Goal: Task Accomplishment & Management: Manage account settings

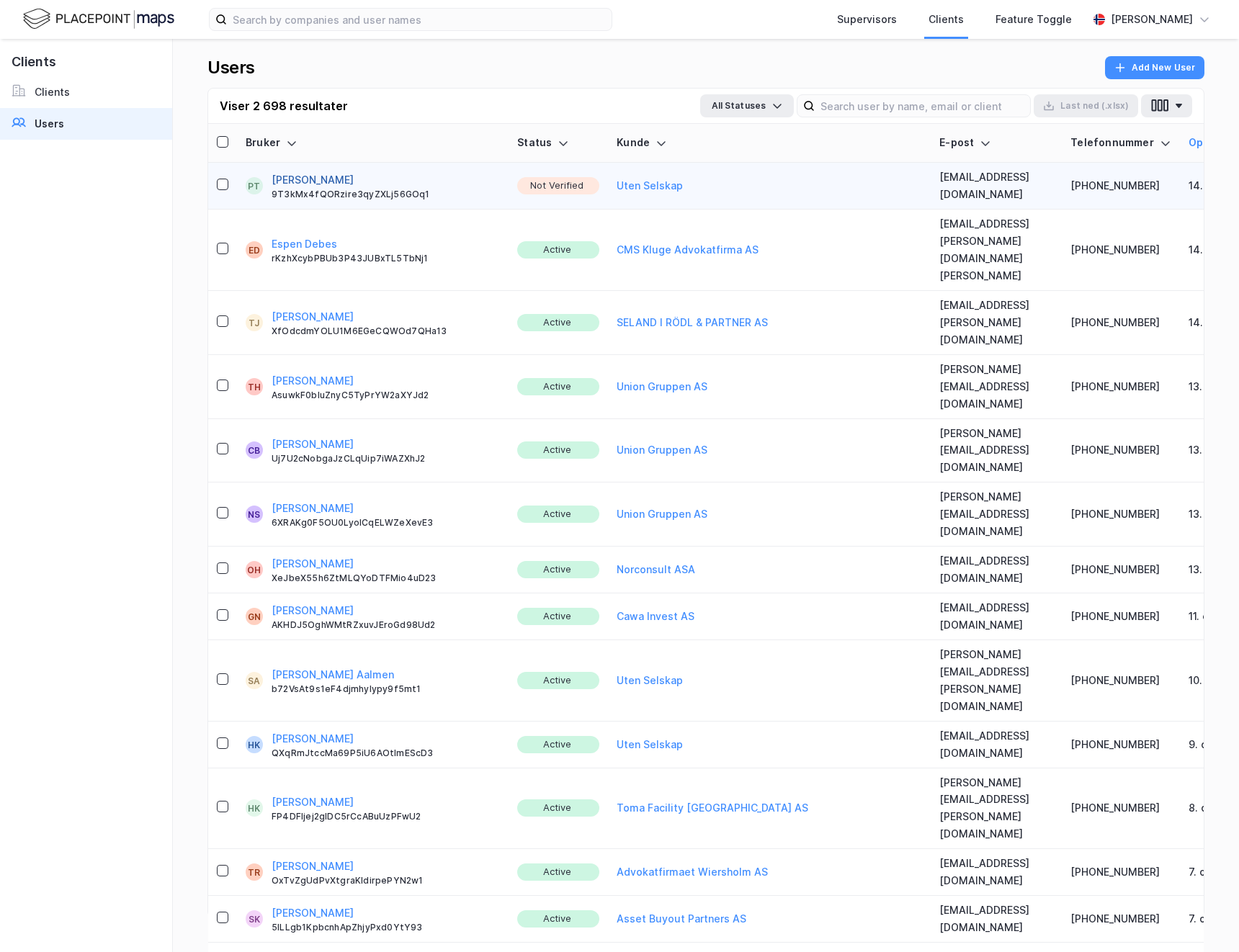
click at [326, 179] on button "[PERSON_NAME]" at bounding box center [313, 180] width 82 height 18
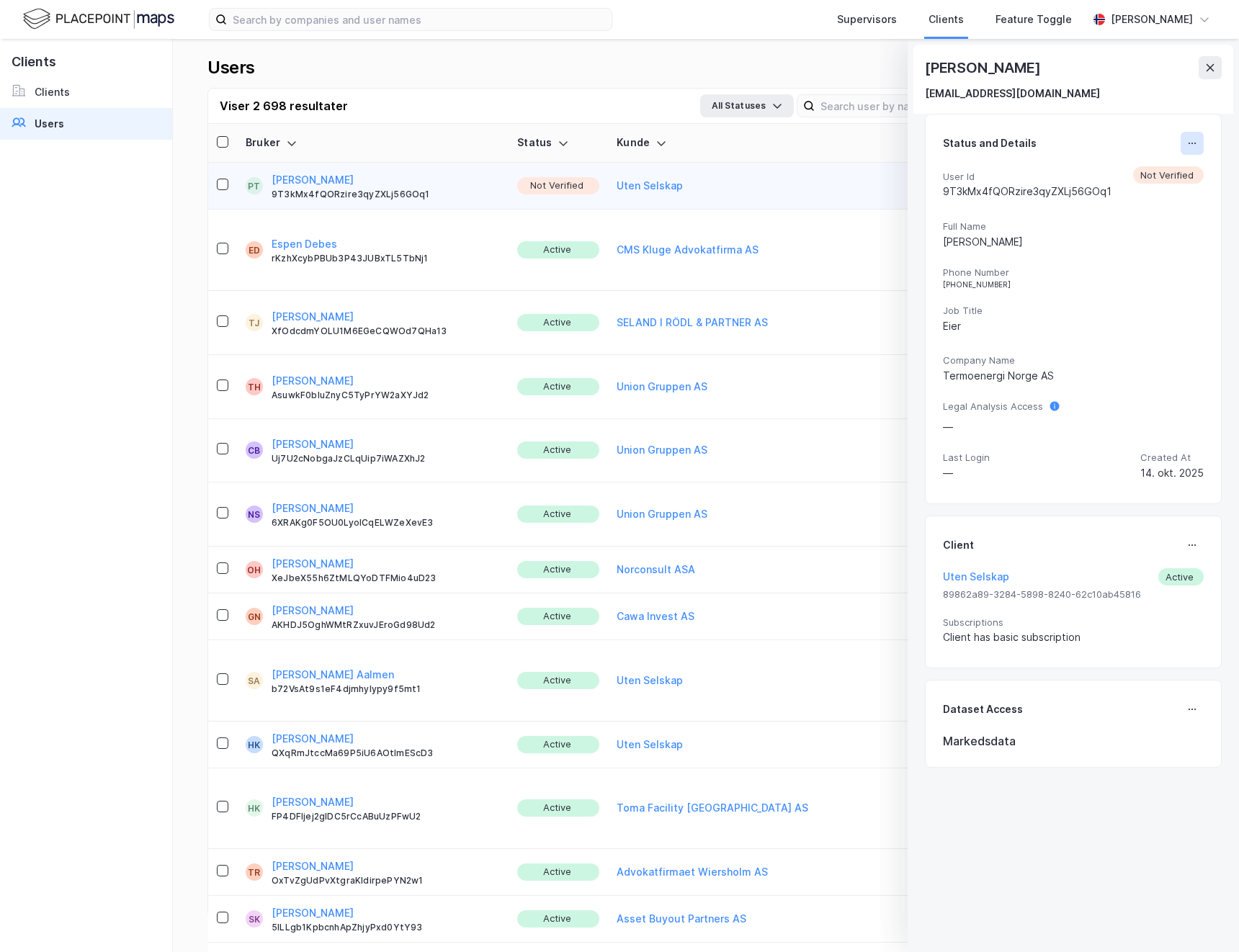
click at [1187, 138] on icon at bounding box center [1193, 144] width 12 height 12
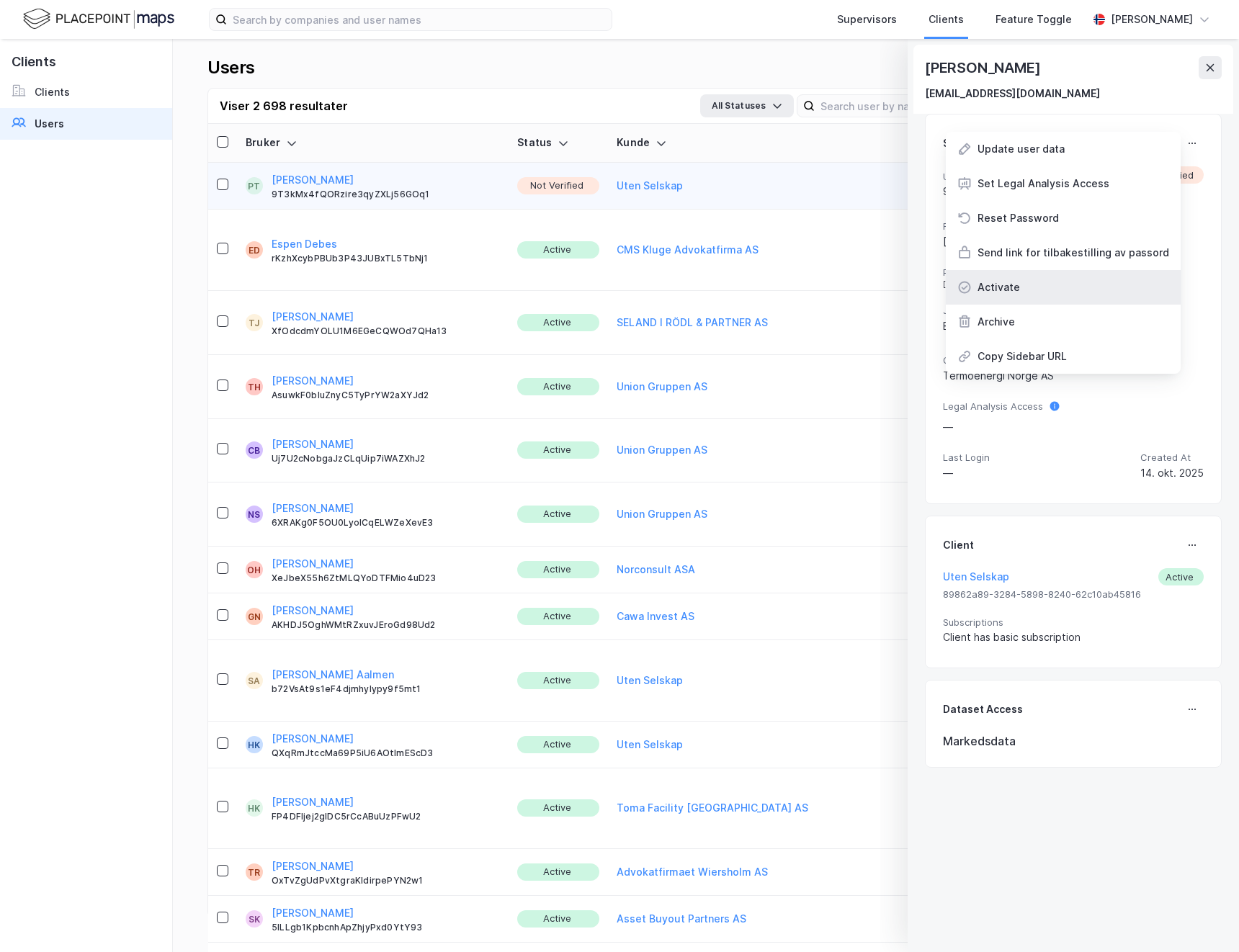
click at [1033, 289] on div "Activate" at bounding box center [1064, 287] width 235 height 34
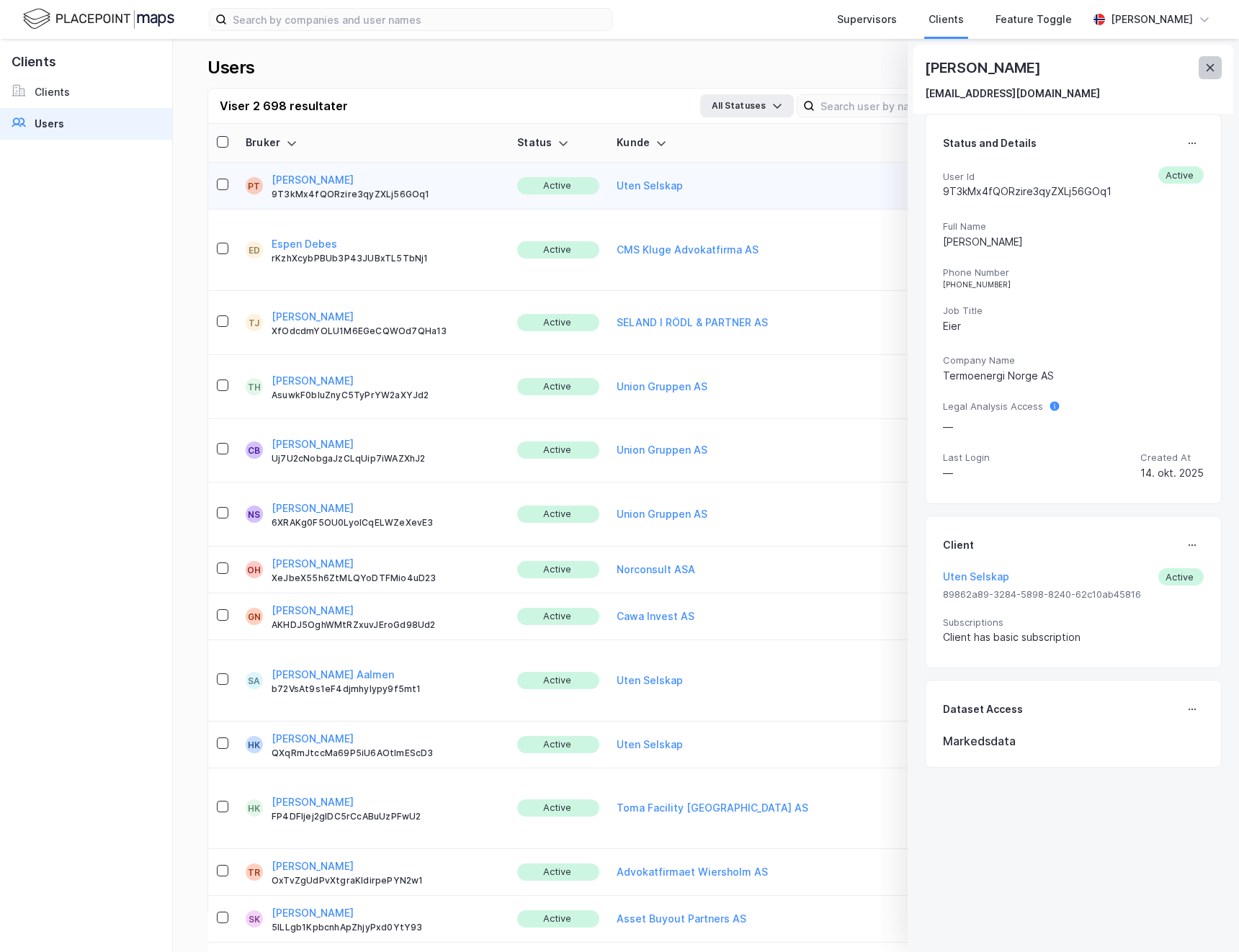
click at [1207, 71] on icon at bounding box center [1211, 68] width 8 height 7
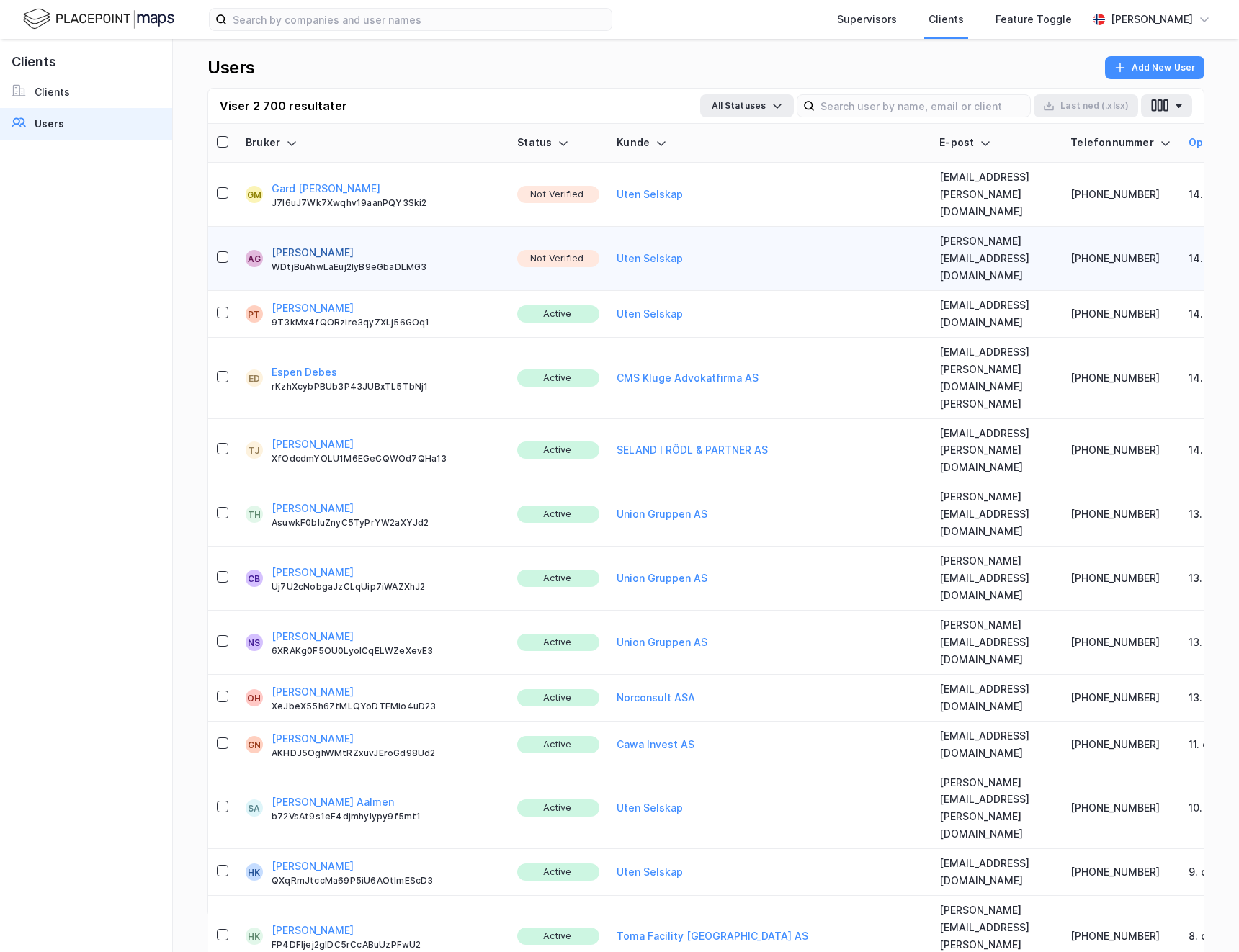
click at [304, 245] on button "[PERSON_NAME]" at bounding box center [313, 253] width 82 height 18
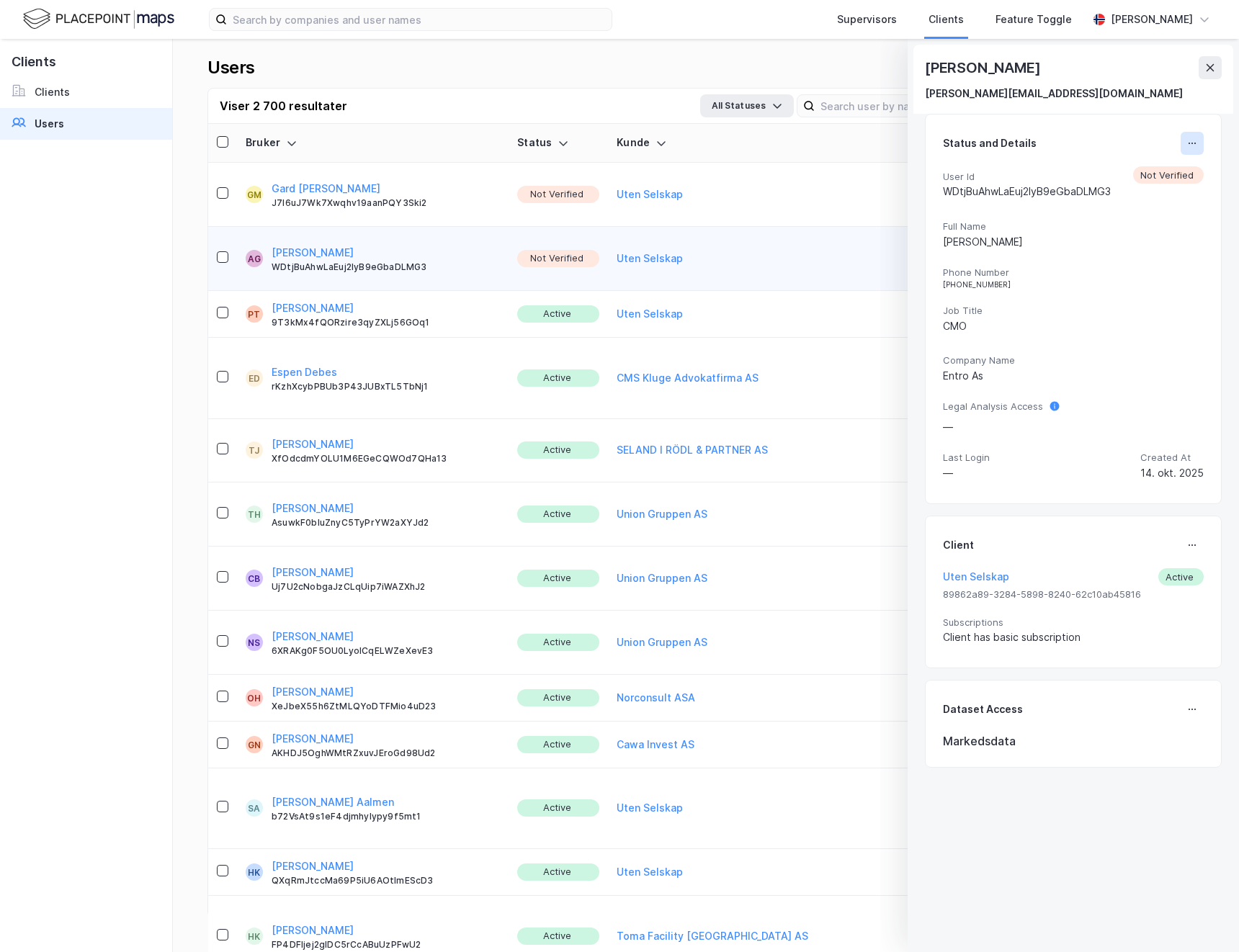
click at [1187, 144] on icon at bounding box center [1193, 144] width 12 height 12
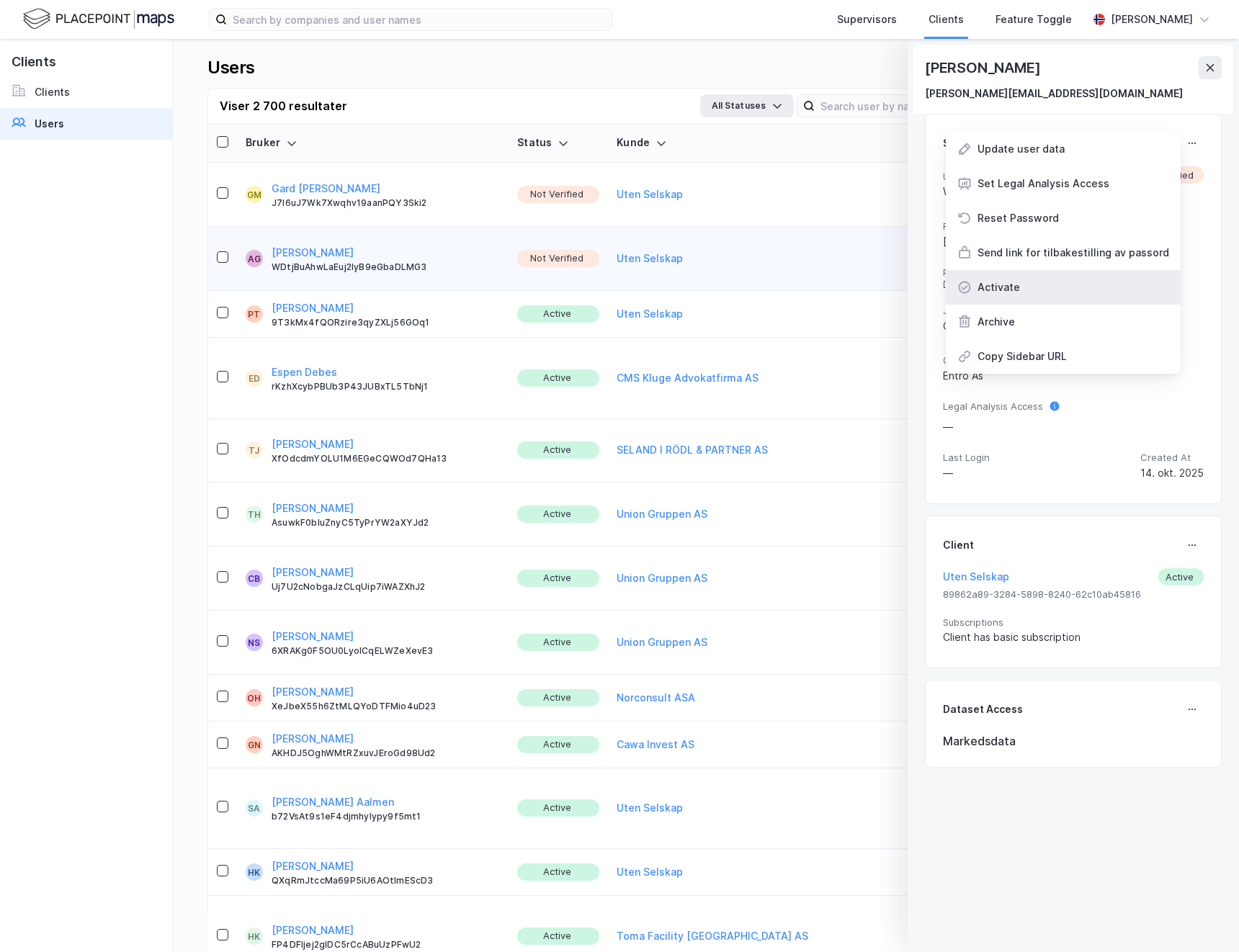
click at [1039, 292] on div "Activate" at bounding box center [1064, 287] width 235 height 34
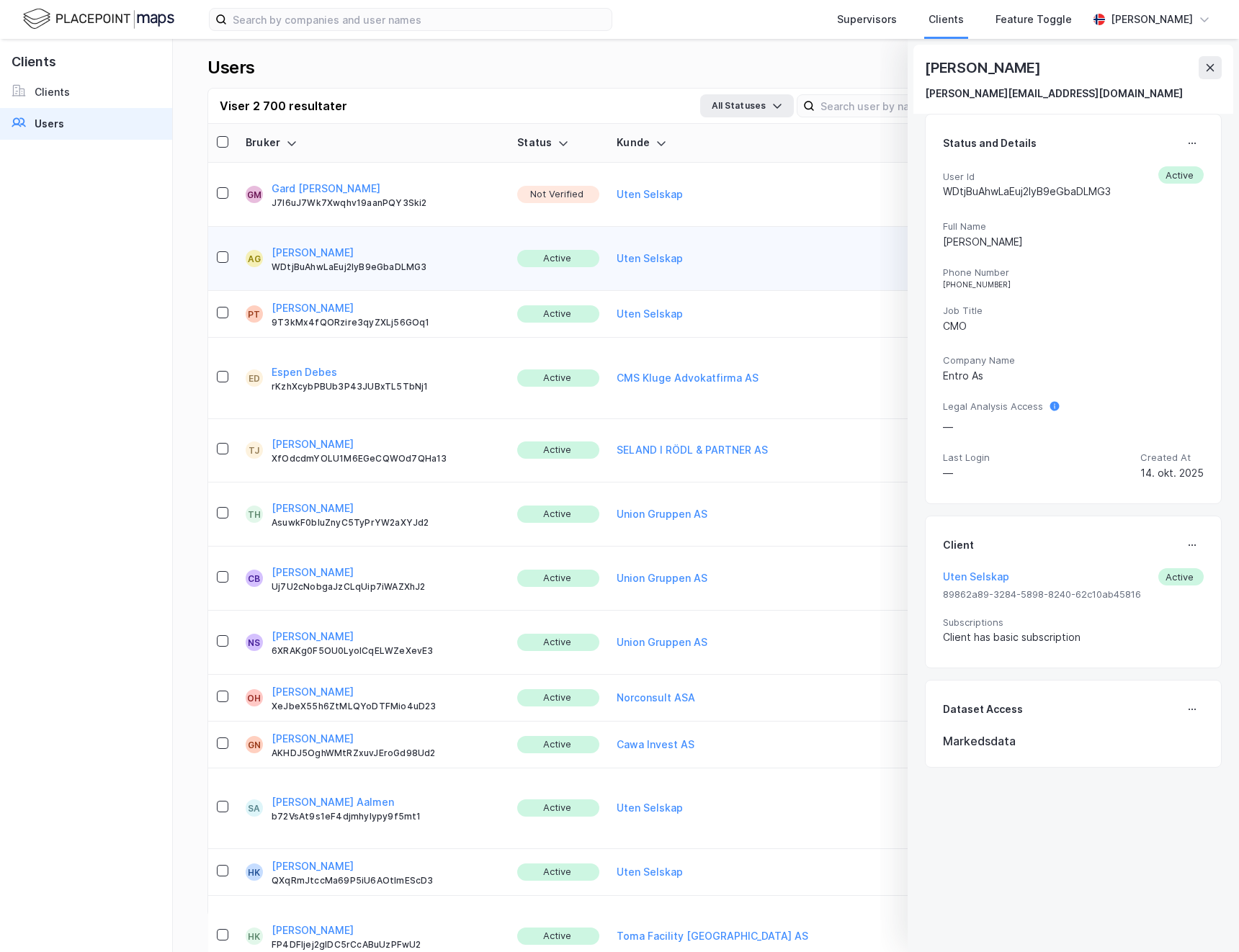
click at [302, 180] on button "Gard [PERSON_NAME]" at bounding box center [326, 189] width 109 height 18
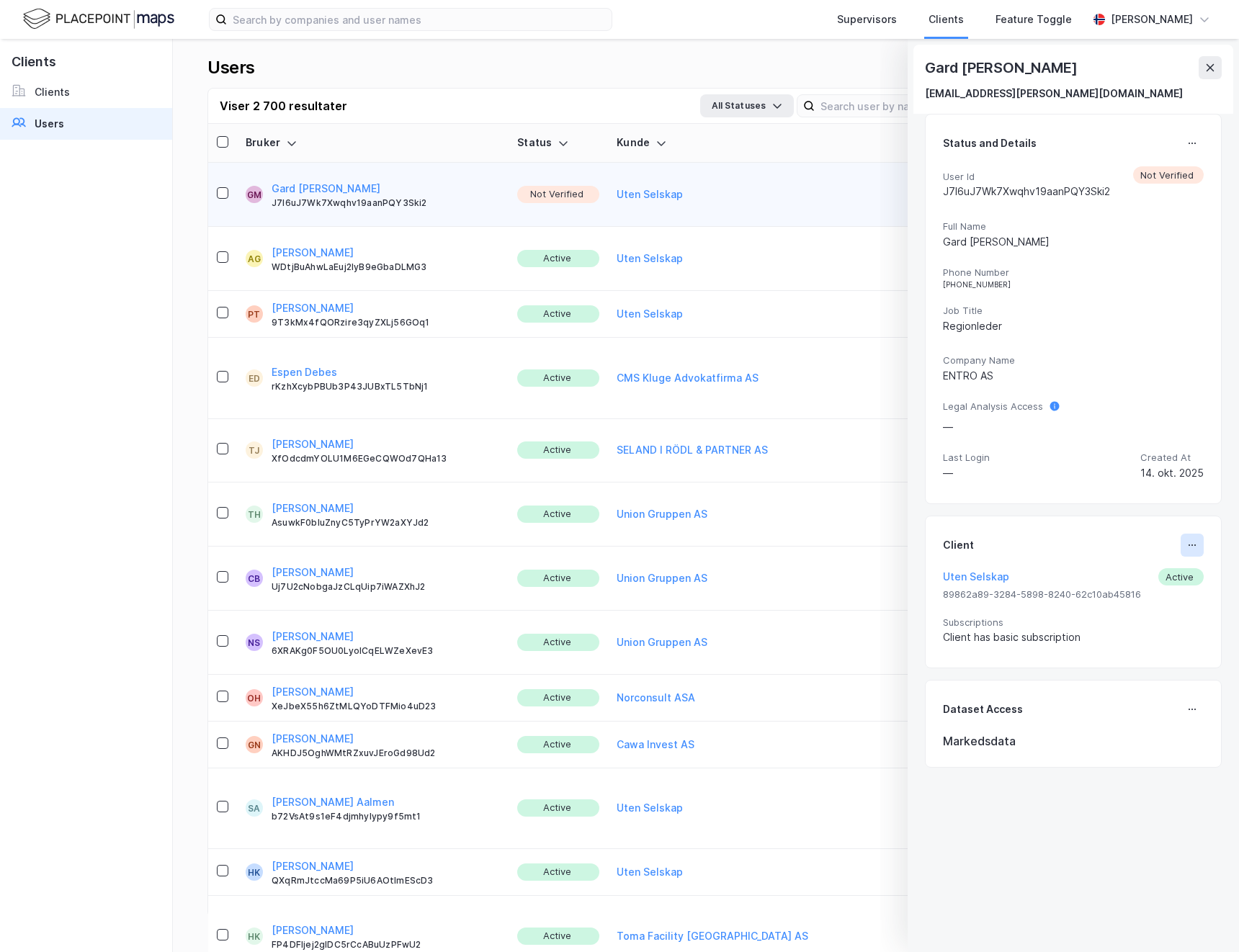
click at [1187, 546] on icon at bounding box center [1193, 545] width 12 height 12
click at [1181, 134] on button at bounding box center [1193, 144] width 23 height 23
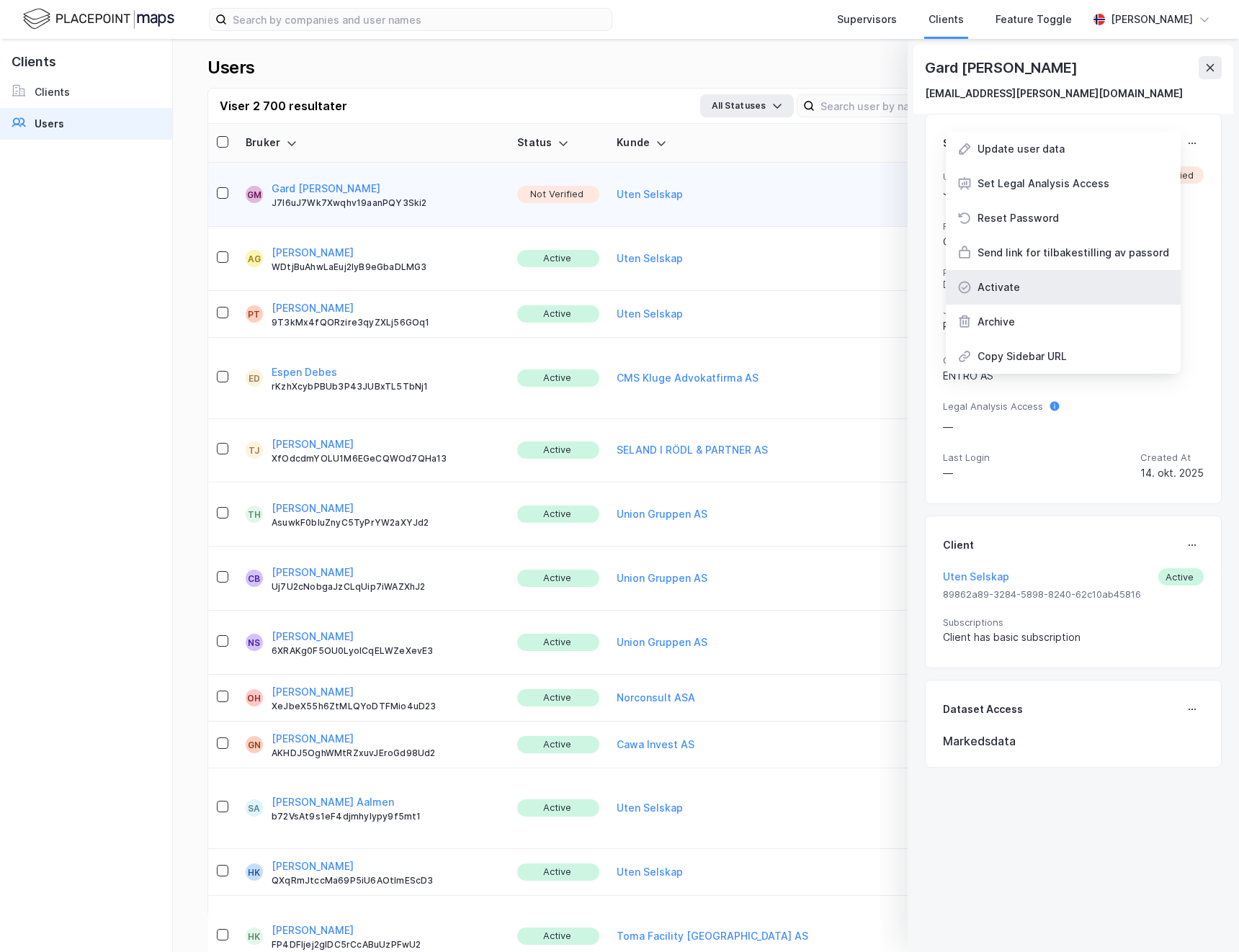
click at [1003, 280] on div "Activate" at bounding box center [998, 288] width 42 height 18
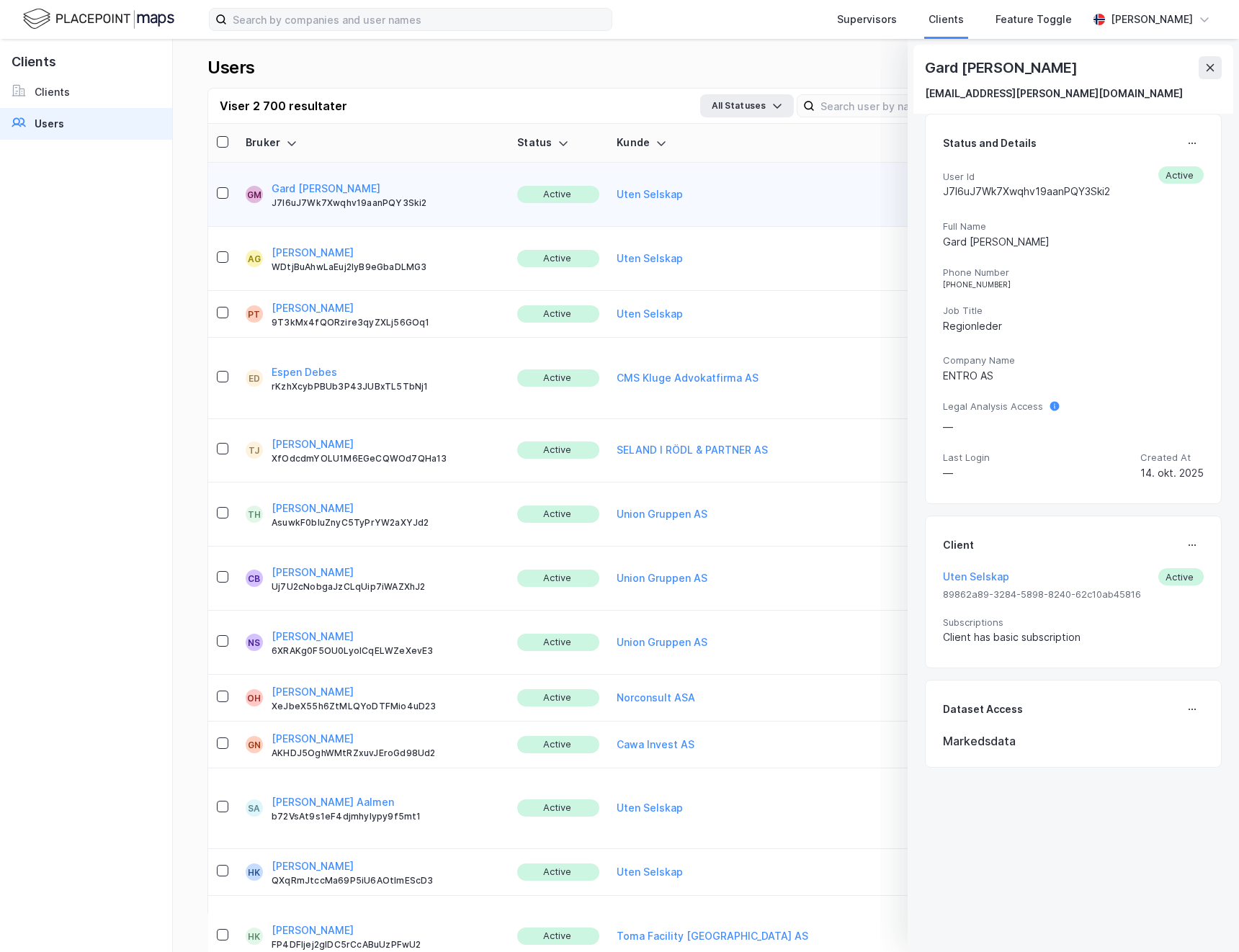
drag, startPoint x: 1210, startPoint y: 72, endPoint x: 518, endPoint y: 30, distance: 693.3
click at [1209, 72] on icon at bounding box center [1211, 68] width 12 height 12
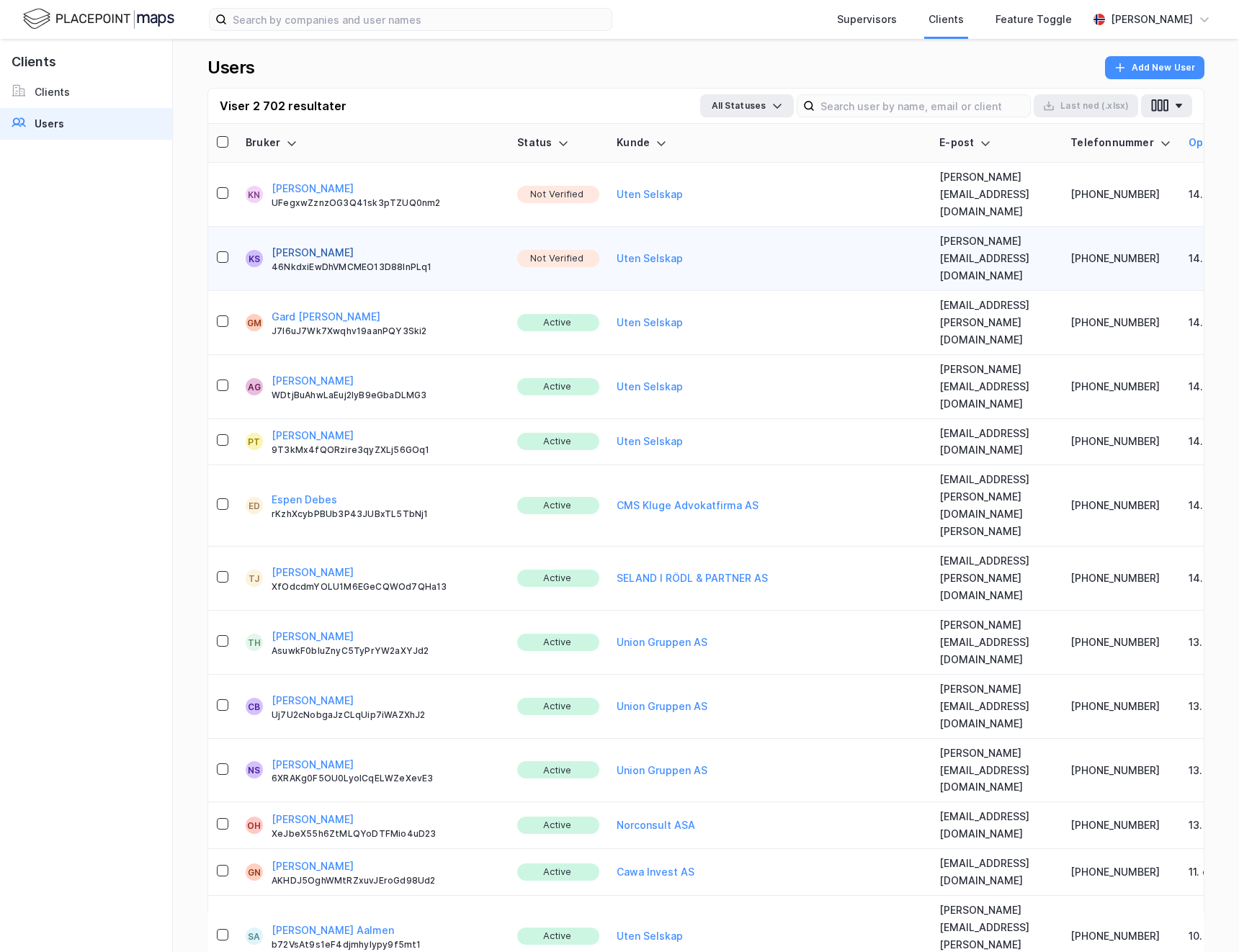
click at [279, 245] on button "[PERSON_NAME]" at bounding box center [313, 253] width 82 height 18
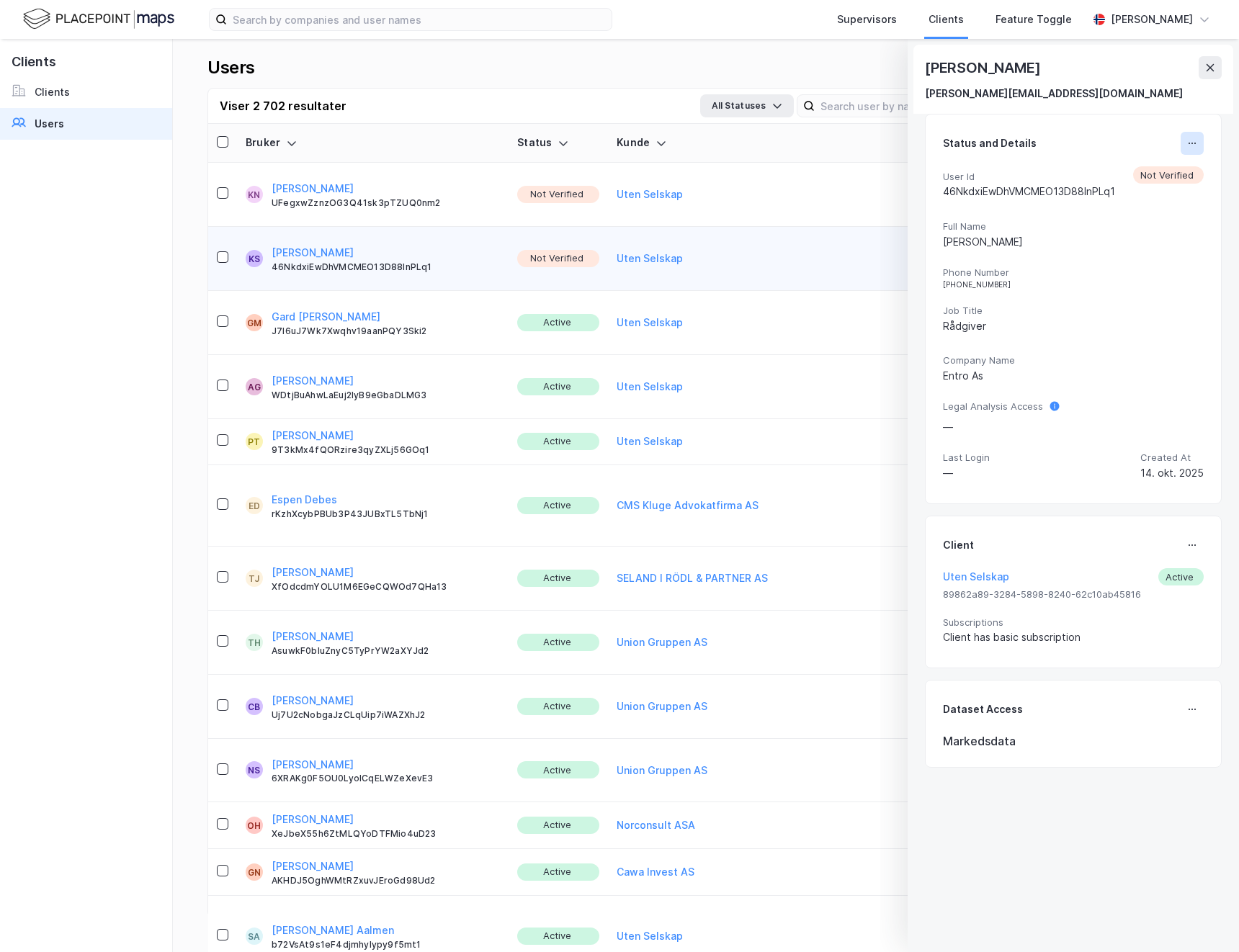
click at [1187, 140] on icon at bounding box center [1193, 144] width 12 height 12
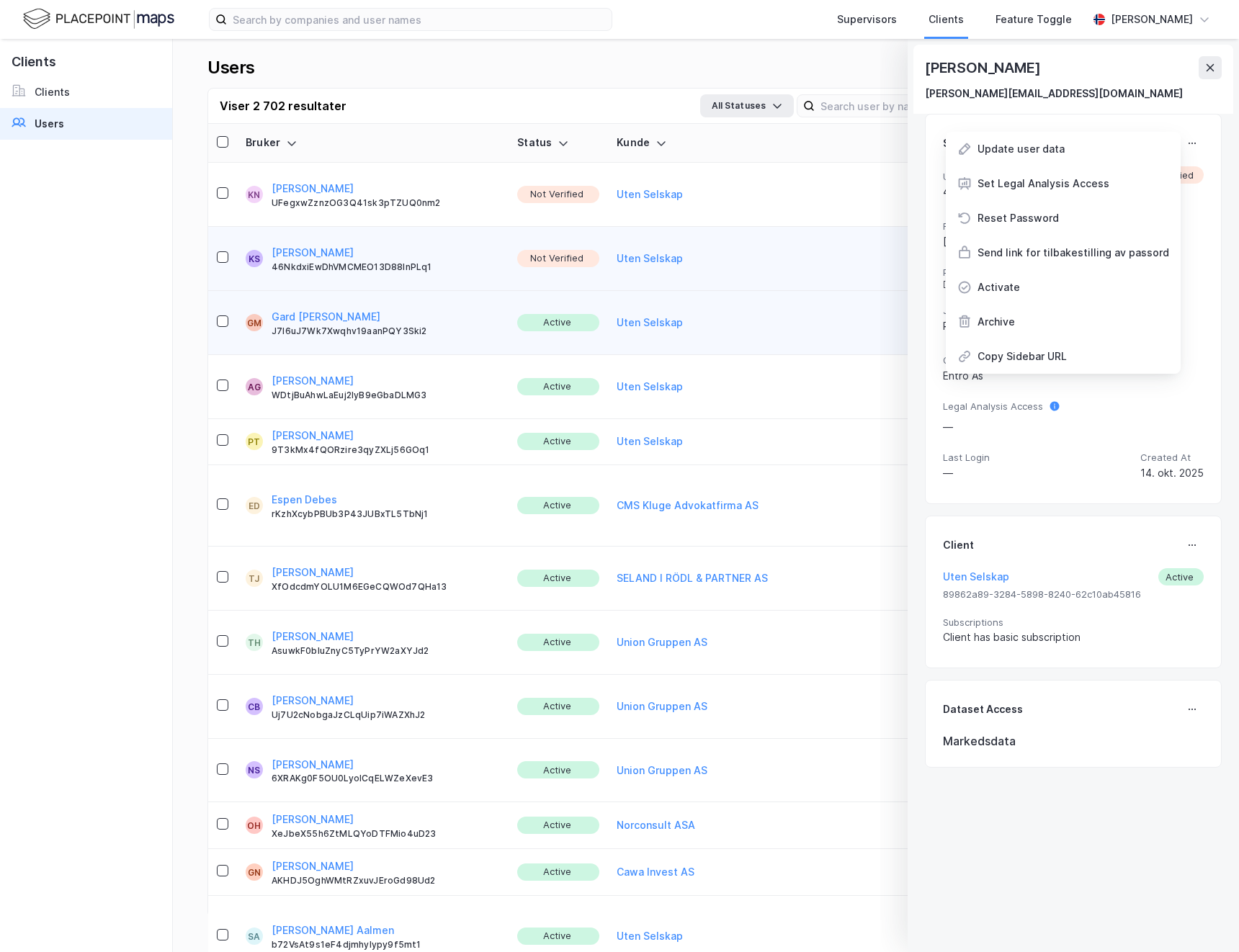
drag, startPoint x: 1002, startPoint y: 283, endPoint x: 864, endPoint y: 252, distance: 141.4
click at [1003, 283] on div "Activate" at bounding box center [998, 288] width 42 height 18
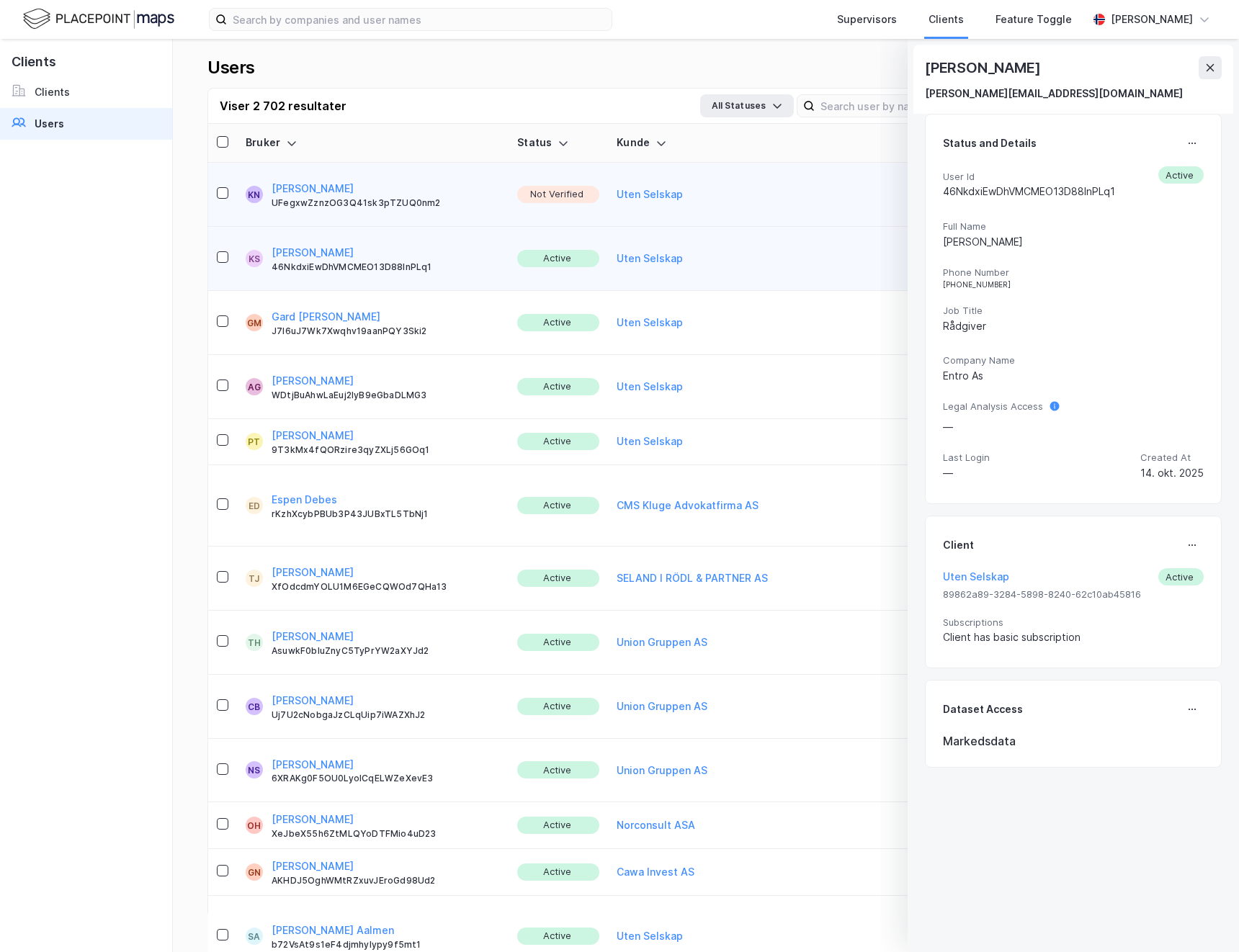
click at [298, 180] on button "[PERSON_NAME]" at bounding box center [313, 189] width 82 height 18
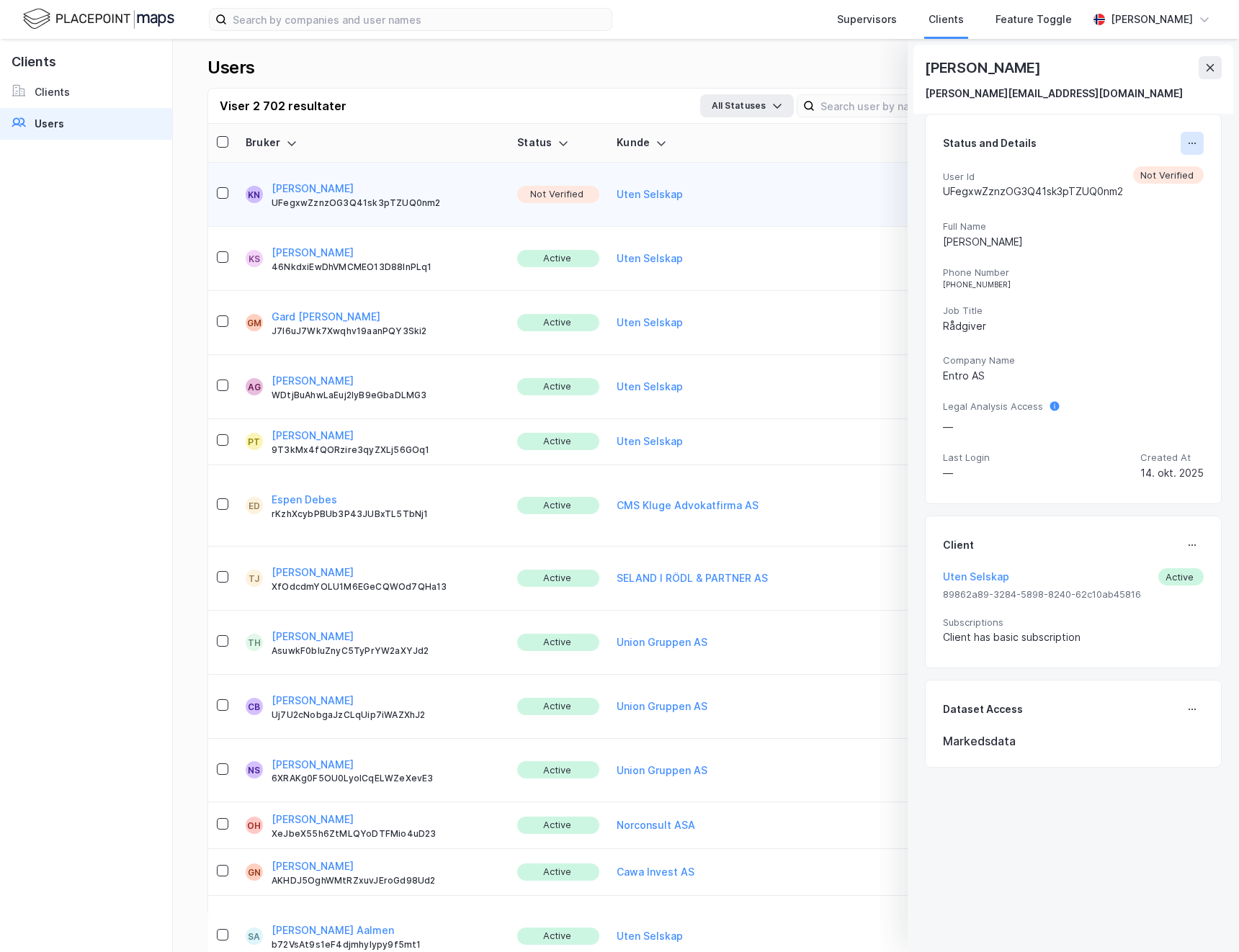
click at [1187, 142] on icon at bounding box center [1193, 144] width 12 height 12
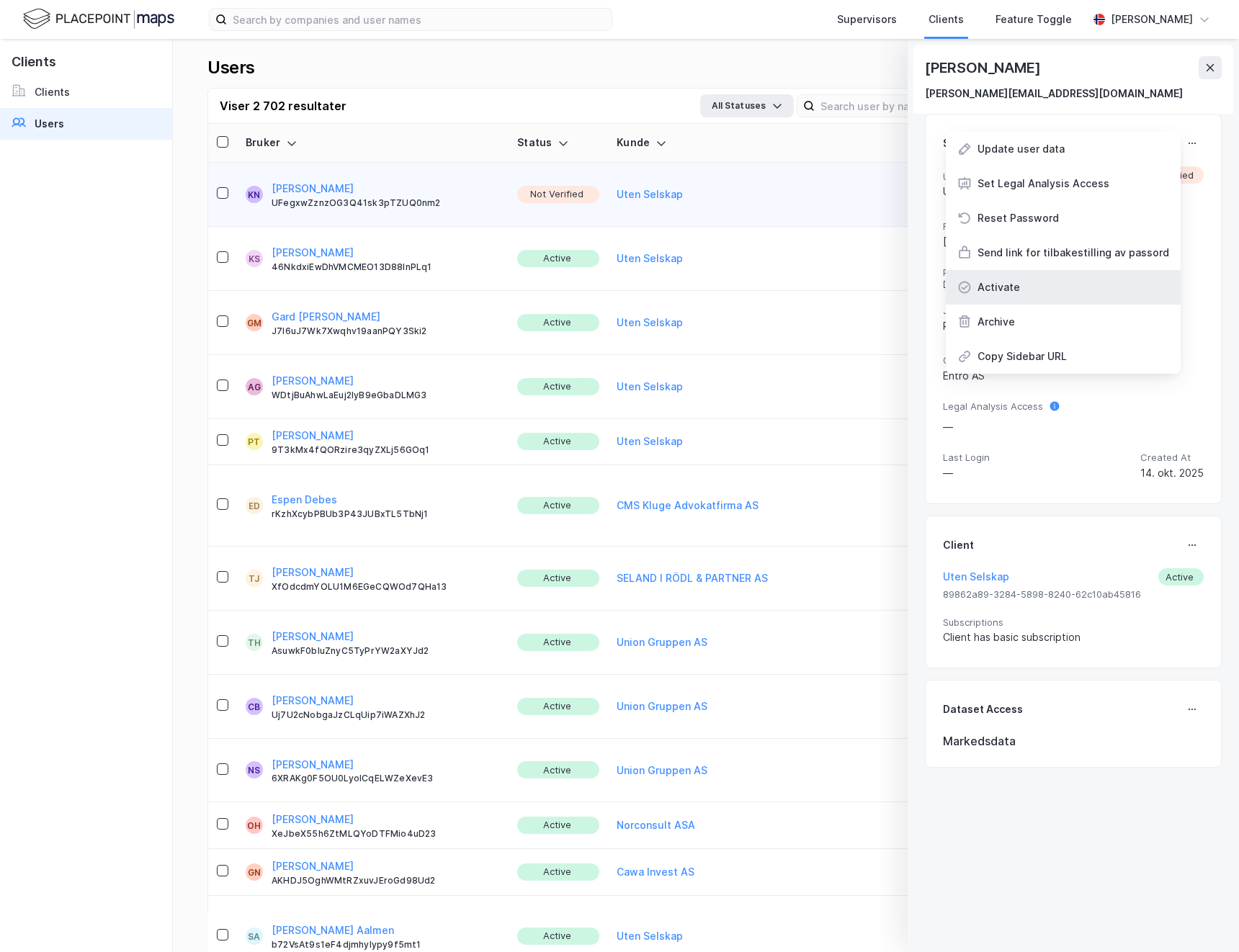
click at [1042, 280] on div "Activate" at bounding box center [1064, 287] width 235 height 34
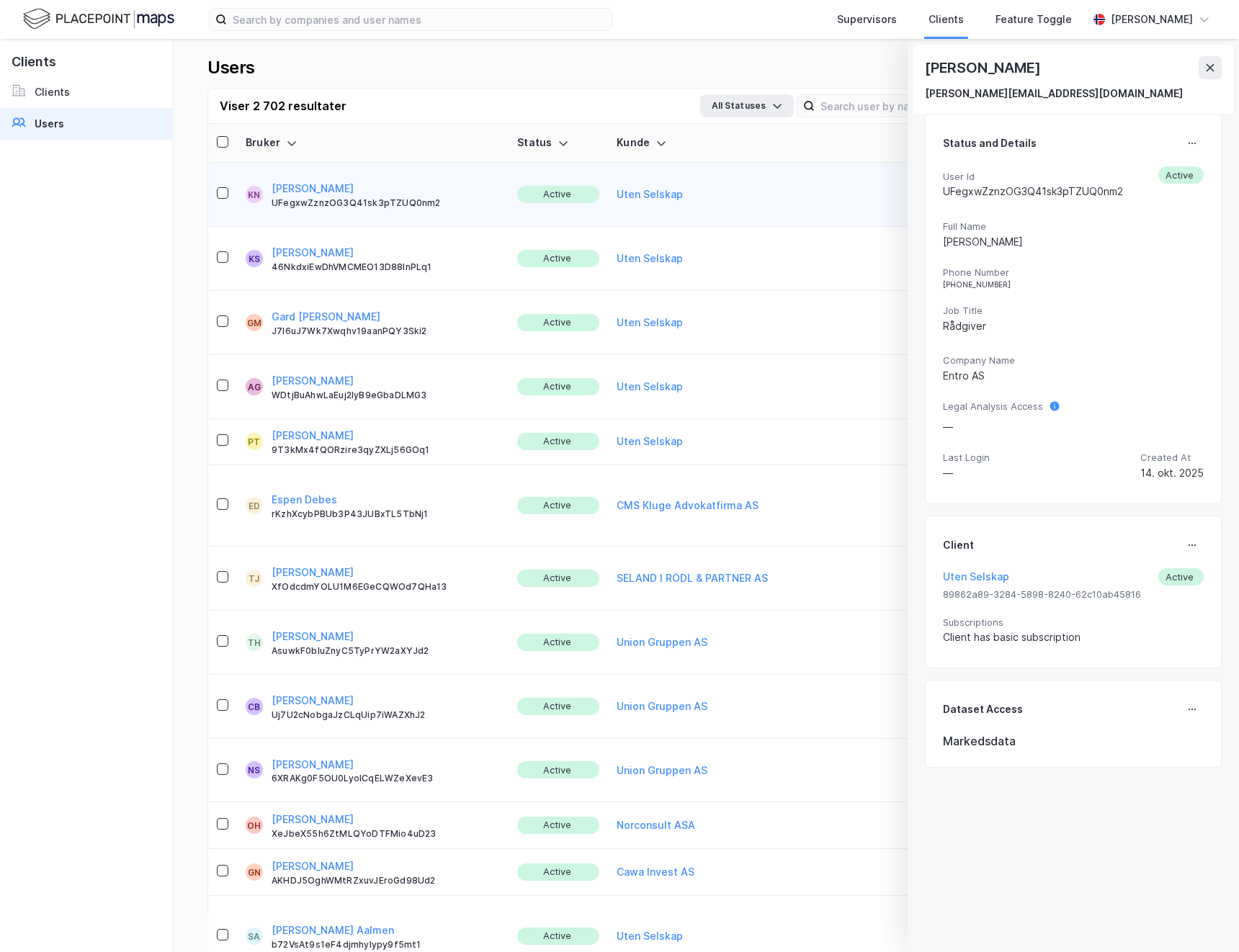
click at [1216, 67] on button at bounding box center [1211, 68] width 23 height 23
click at [1213, 68] on div "Users Add New User Viser 2 702 resultater All Statuses Last ned (.xlsx) Bruker …" at bounding box center [707, 496] width 1067 height 914
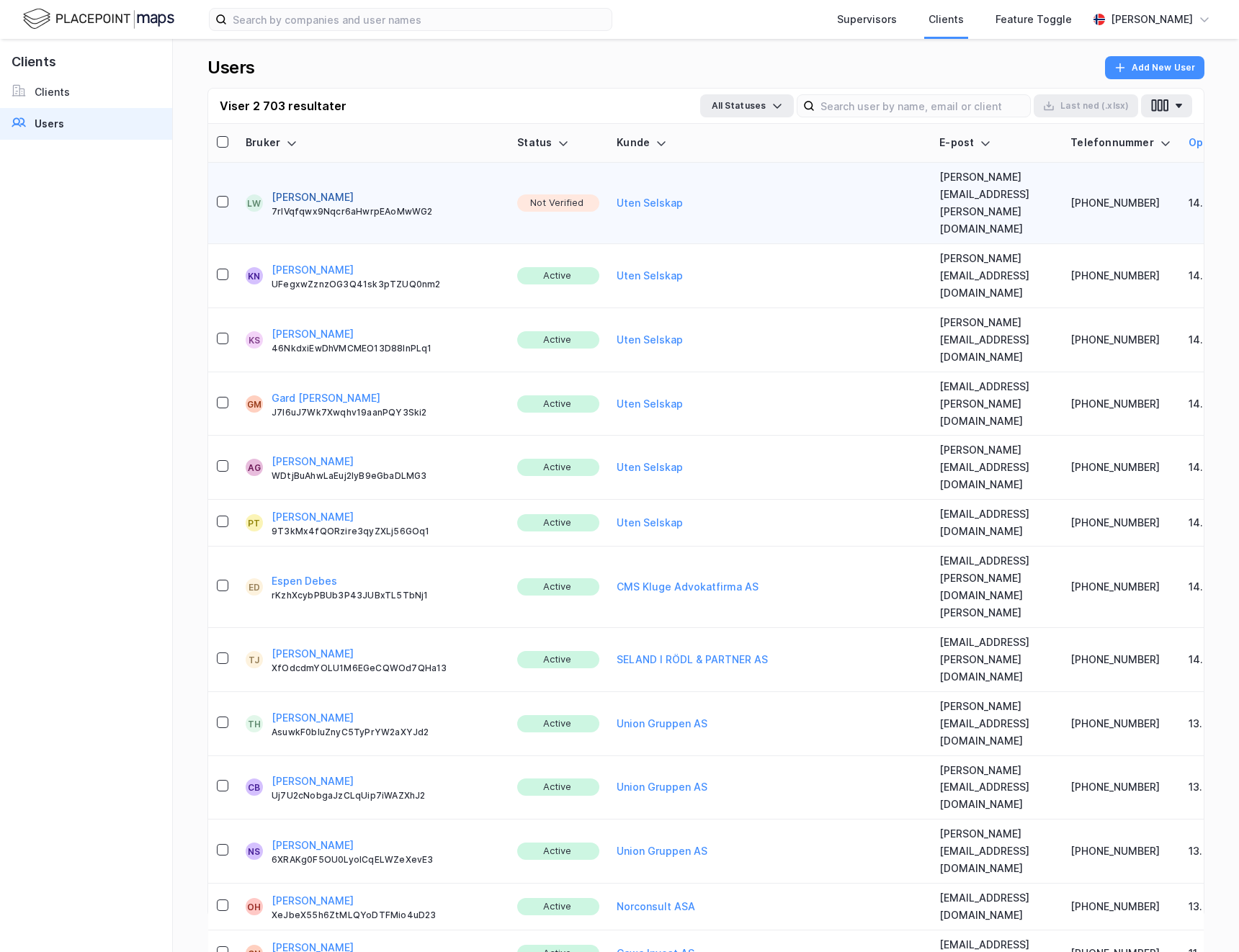
click at [312, 189] on button "[PERSON_NAME]" at bounding box center [313, 198] width 82 height 18
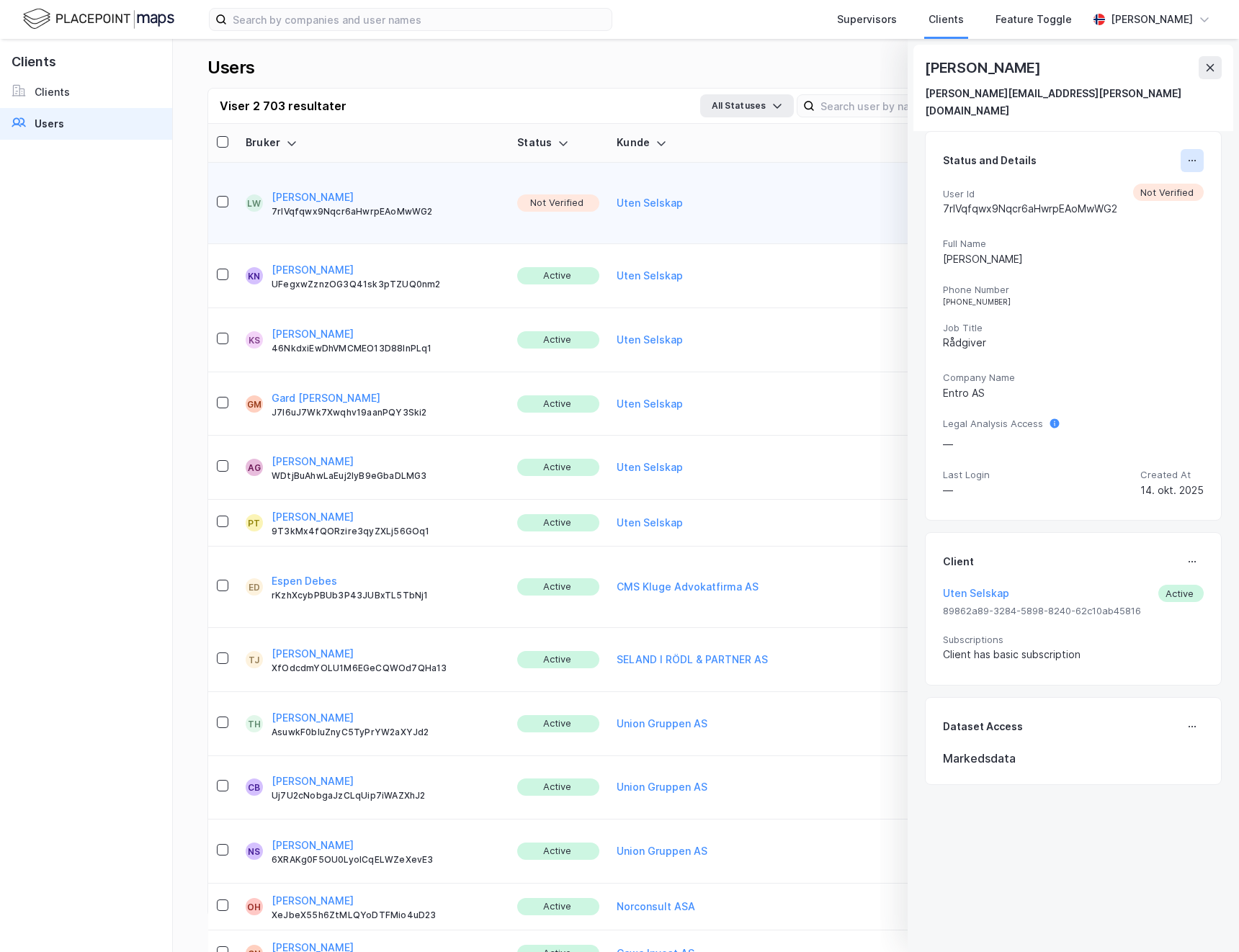
click at [1187, 155] on icon at bounding box center [1193, 160] width 12 height 12
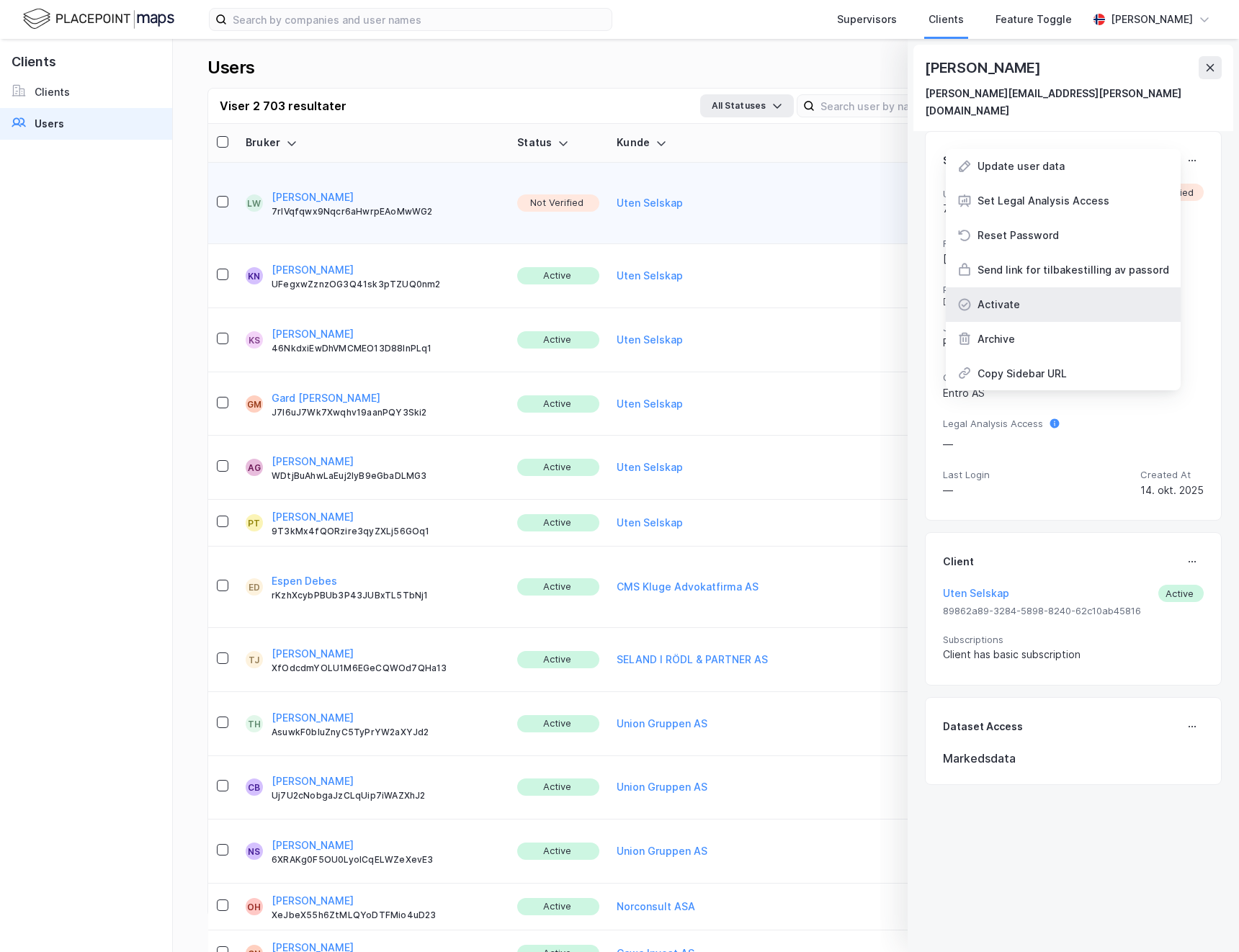
click at [1016, 296] on div "Activate" at bounding box center [998, 305] width 42 height 18
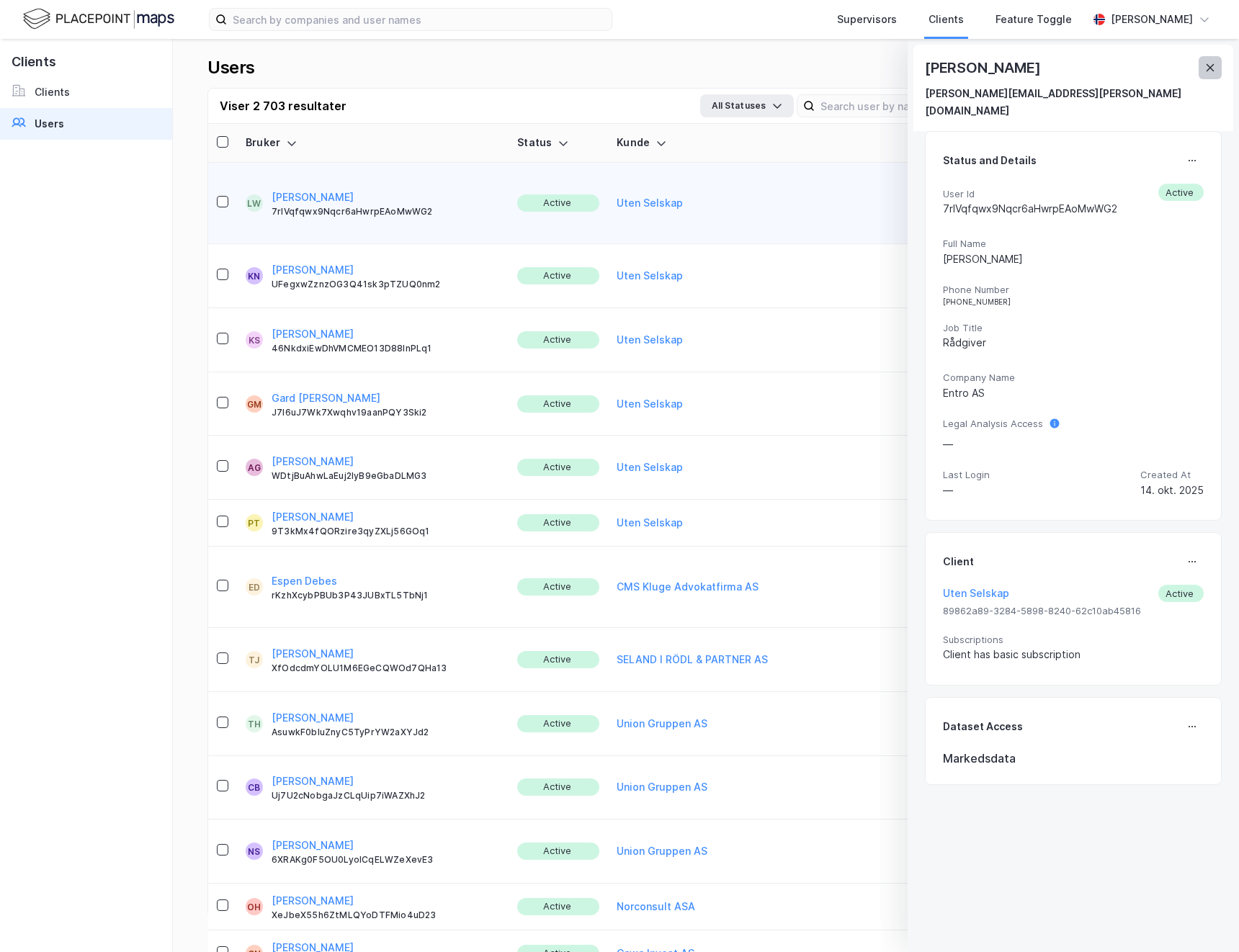
click at [1212, 67] on icon at bounding box center [1211, 68] width 12 height 12
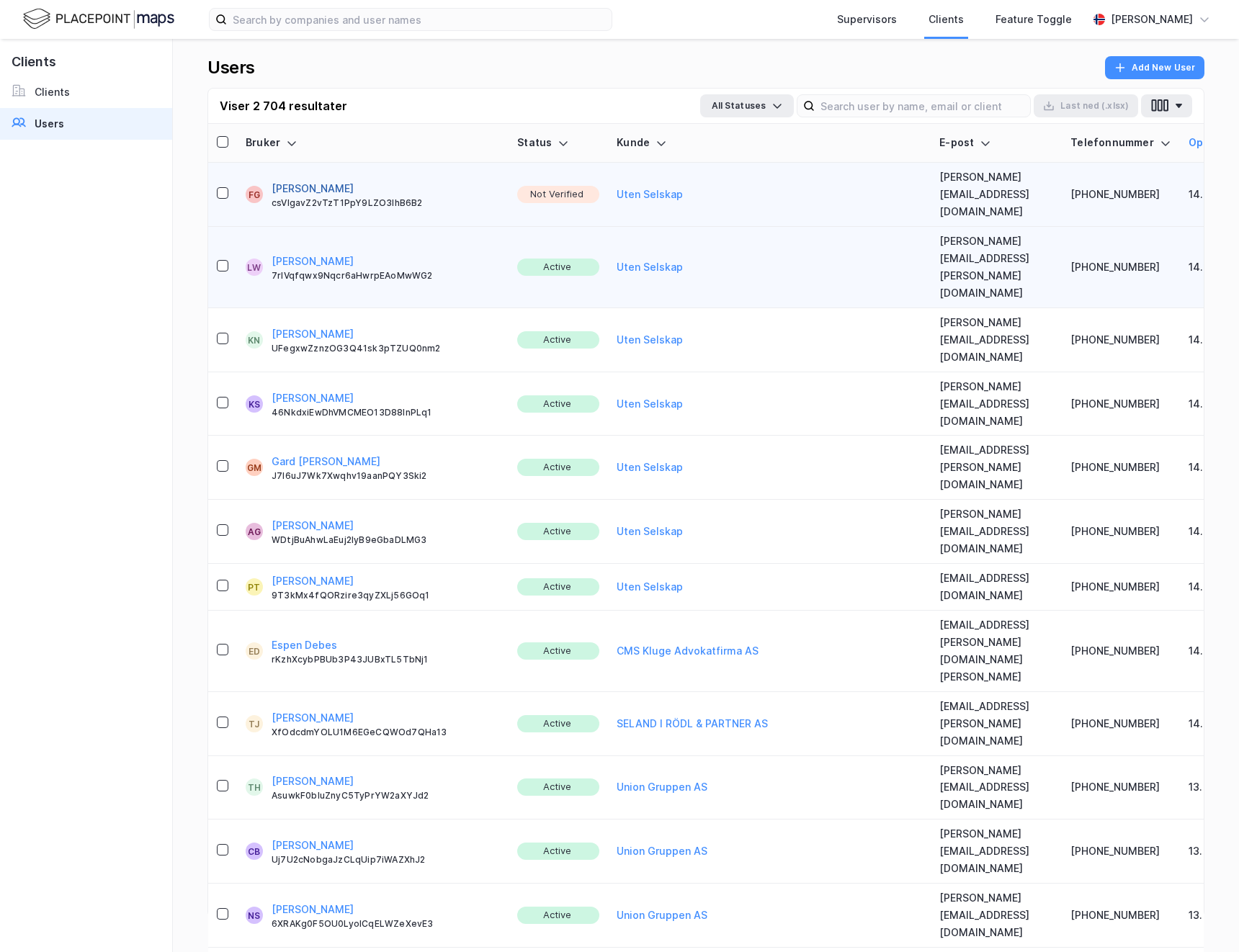
click at [280, 180] on button "[PERSON_NAME]" at bounding box center [313, 189] width 82 height 18
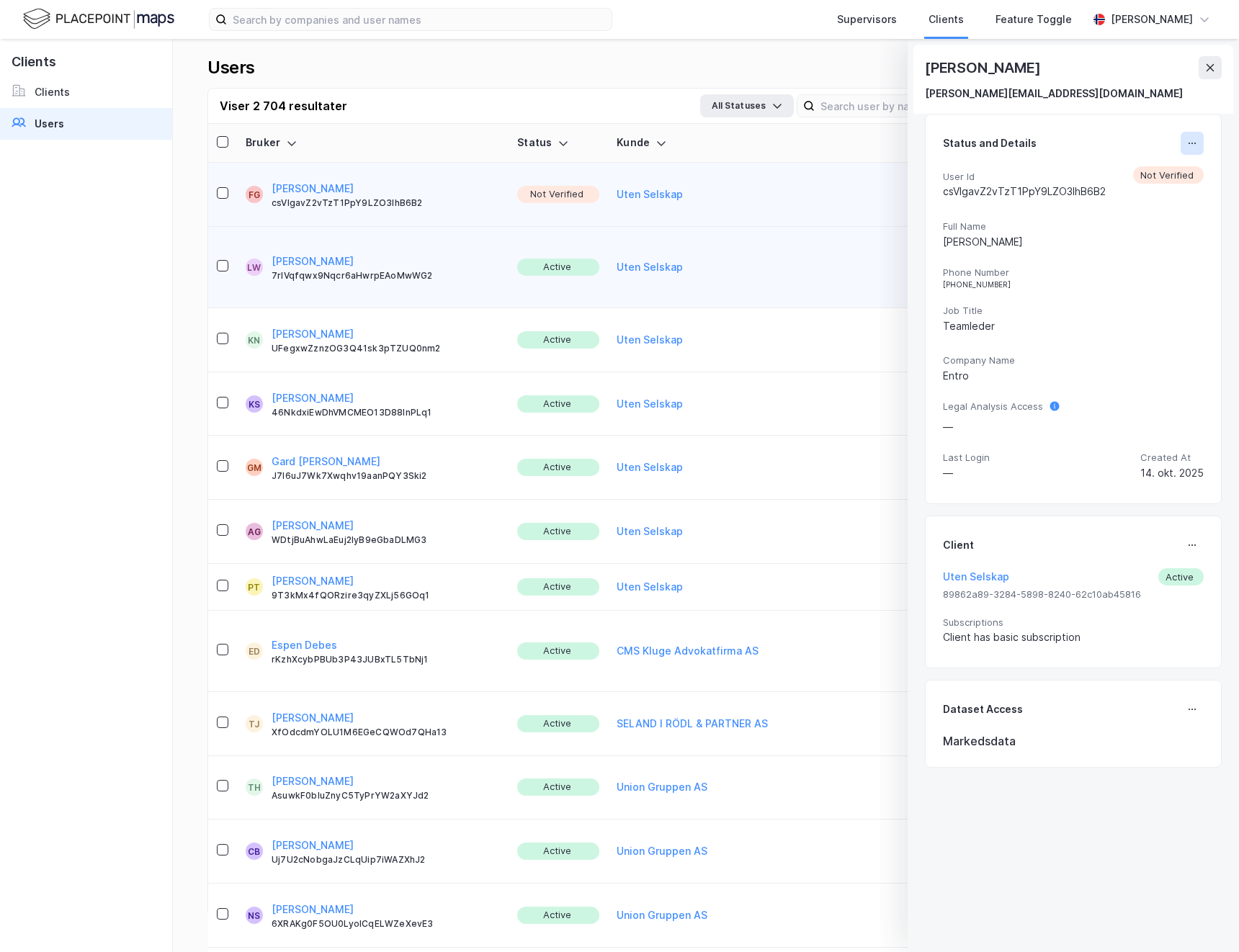
click at [1181, 149] on button at bounding box center [1193, 144] width 23 height 23
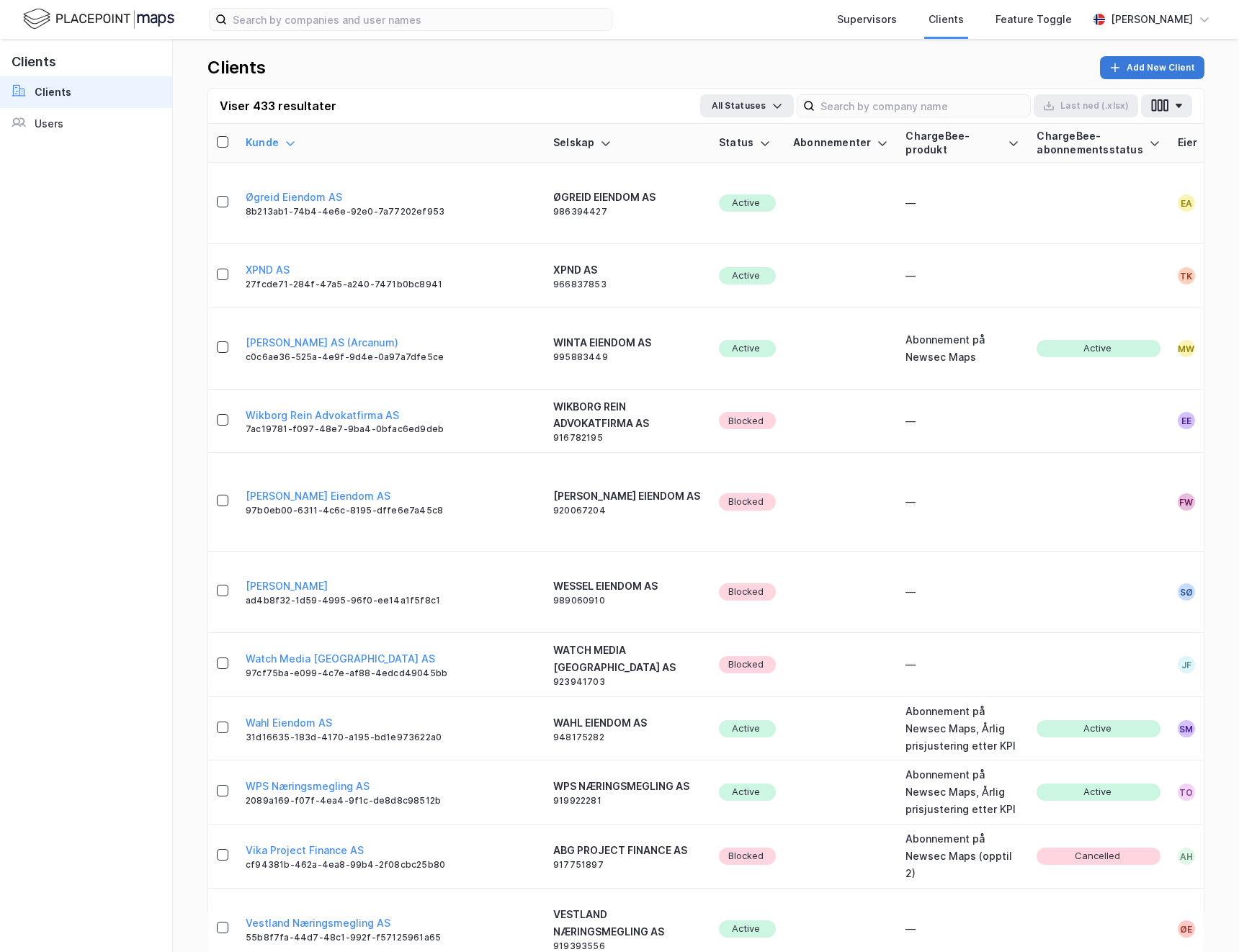
click at [1149, 75] on button "Add New Client" at bounding box center [1152, 68] width 105 height 23
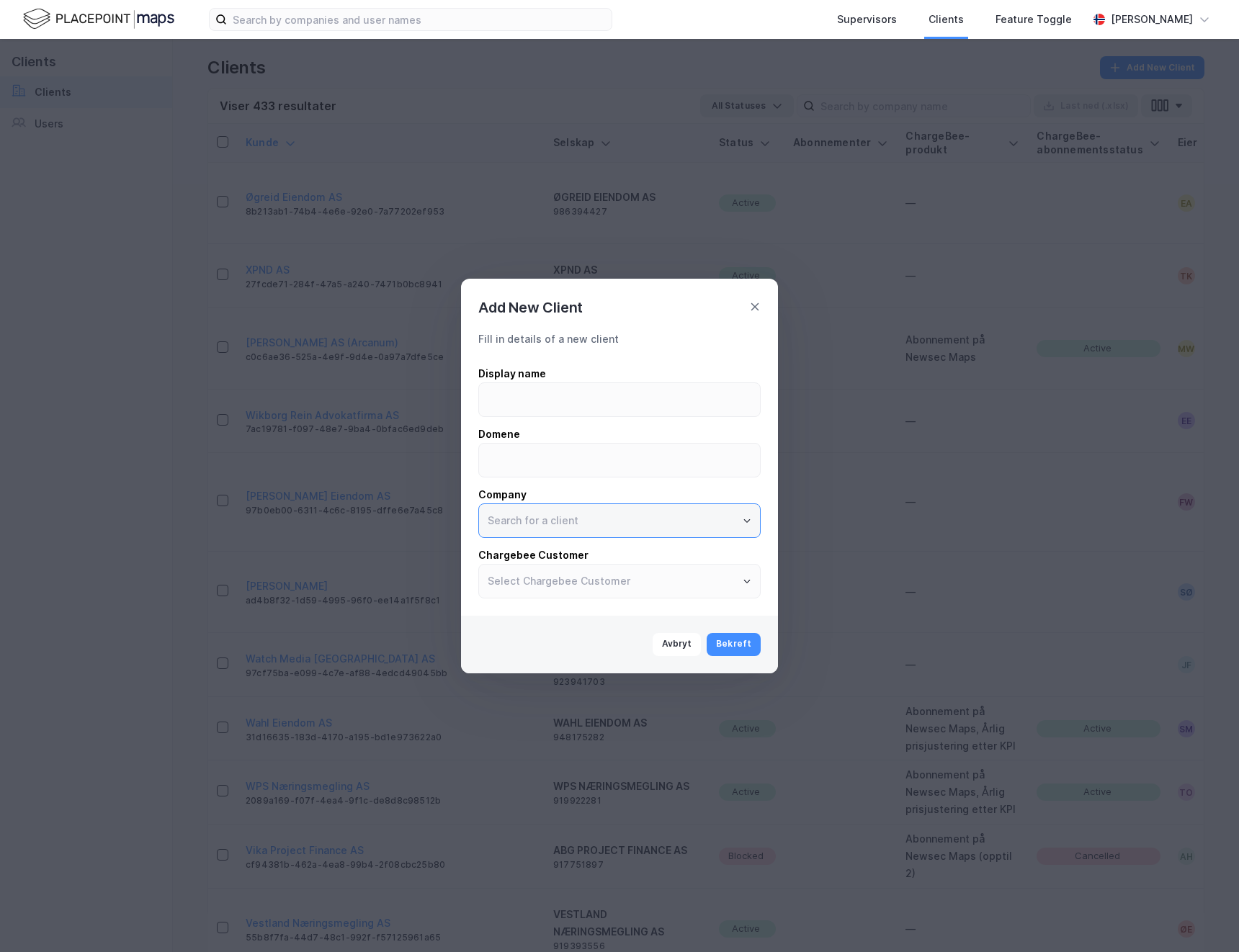
click at [617, 512] on input "text" at bounding box center [620, 521] width 281 height 33
click at [616, 541] on li "TERMOENERGI NORGE AS" at bounding box center [620, 551] width 283 height 26
type input "TERMOENERGI NORGE AS"
click at [567, 393] on input at bounding box center [620, 400] width 281 height 33
type input "Termoenergi"
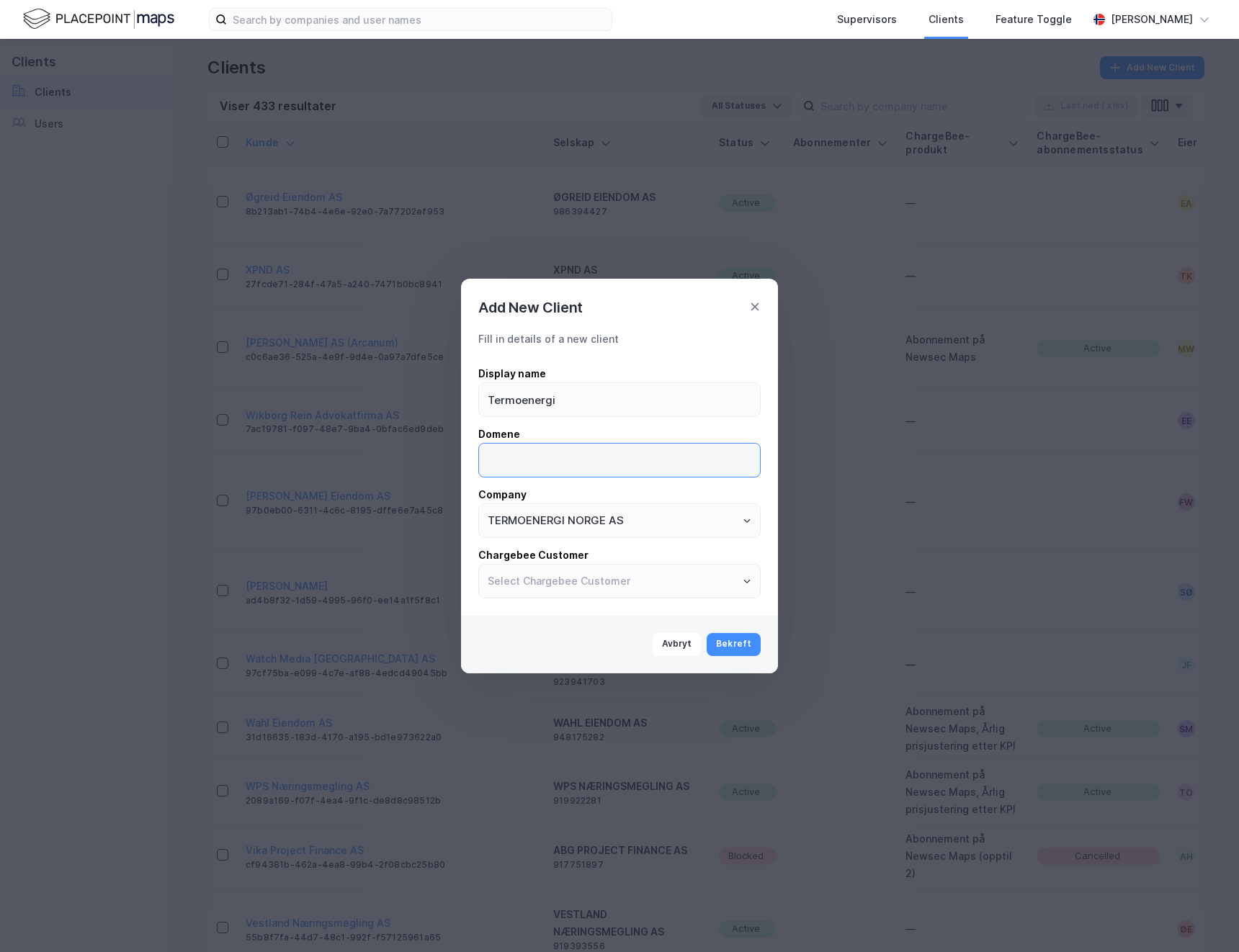
click at [531, 455] on input at bounding box center [620, 461] width 281 height 33
type input "termoenergi.no"
click at [734, 649] on button "Bekreft" at bounding box center [733, 645] width 54 height 23
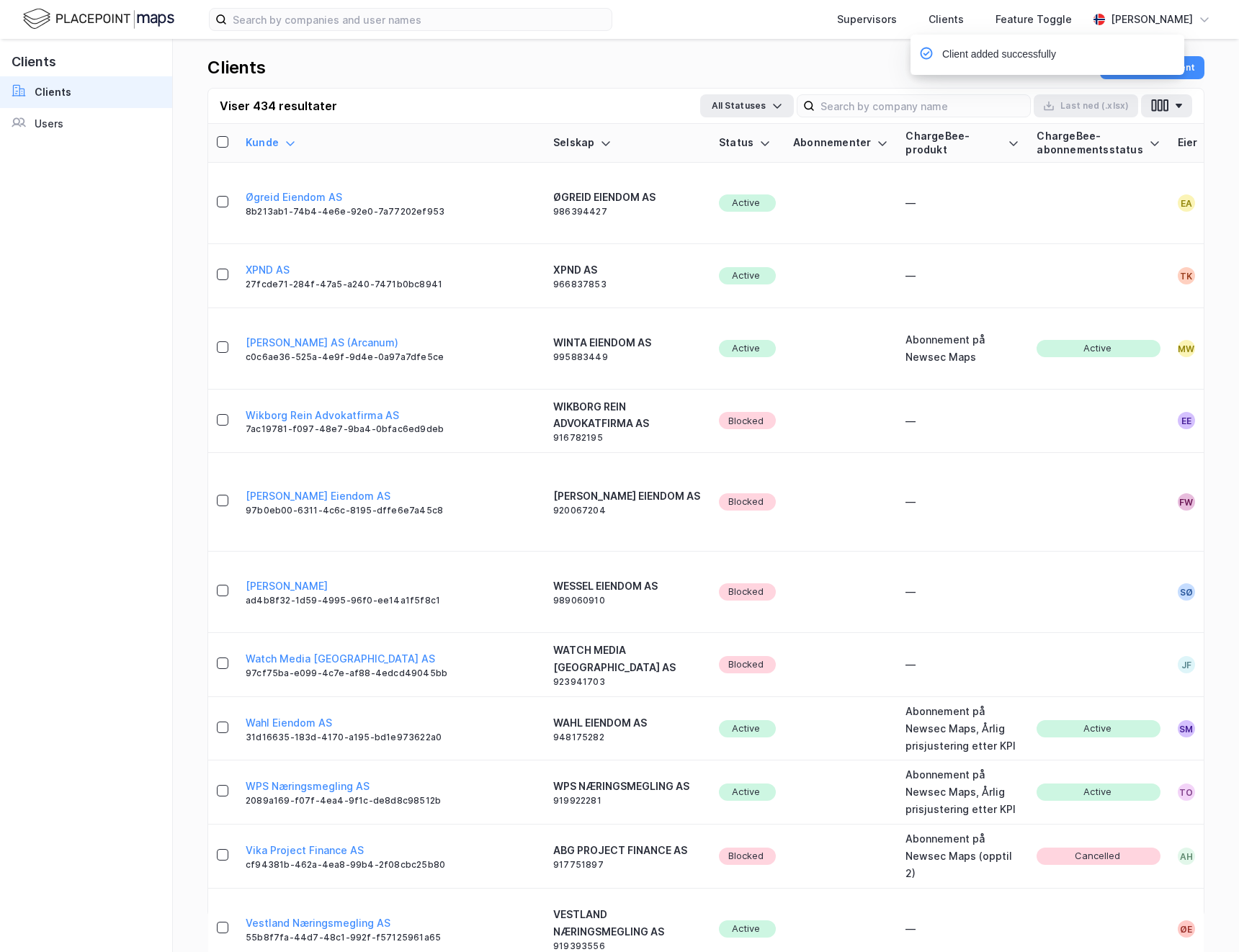
click at [1192, 66] on div "Client added successfully" at bounding box center [1091, 58] width 274 height 48
click at [1184, 65] on button "Add New Client" at bounding box center [1152, 68] width 105 height 23
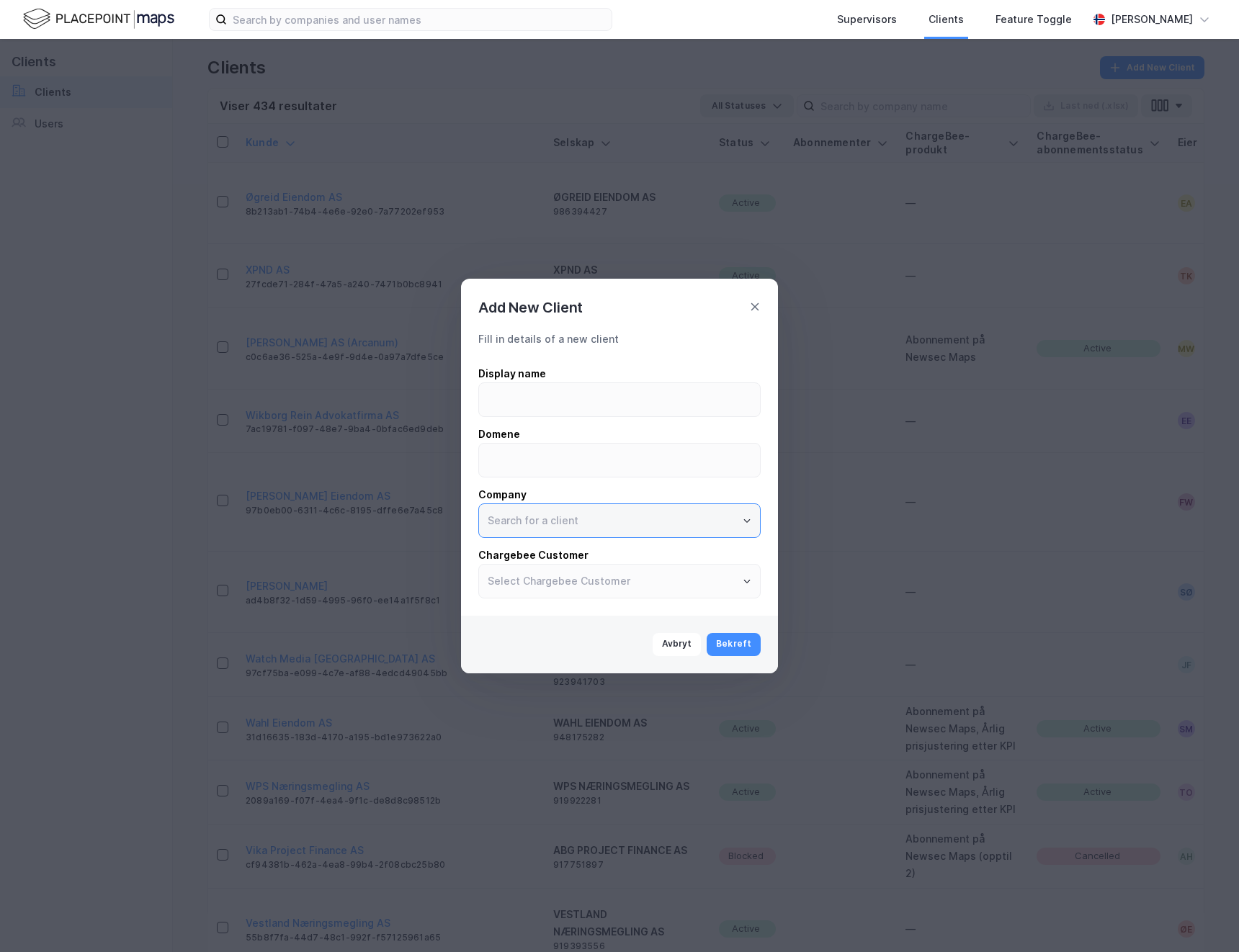
click at [621, 514] on input "text" at bounding box center [620, 521] width 281 height 33
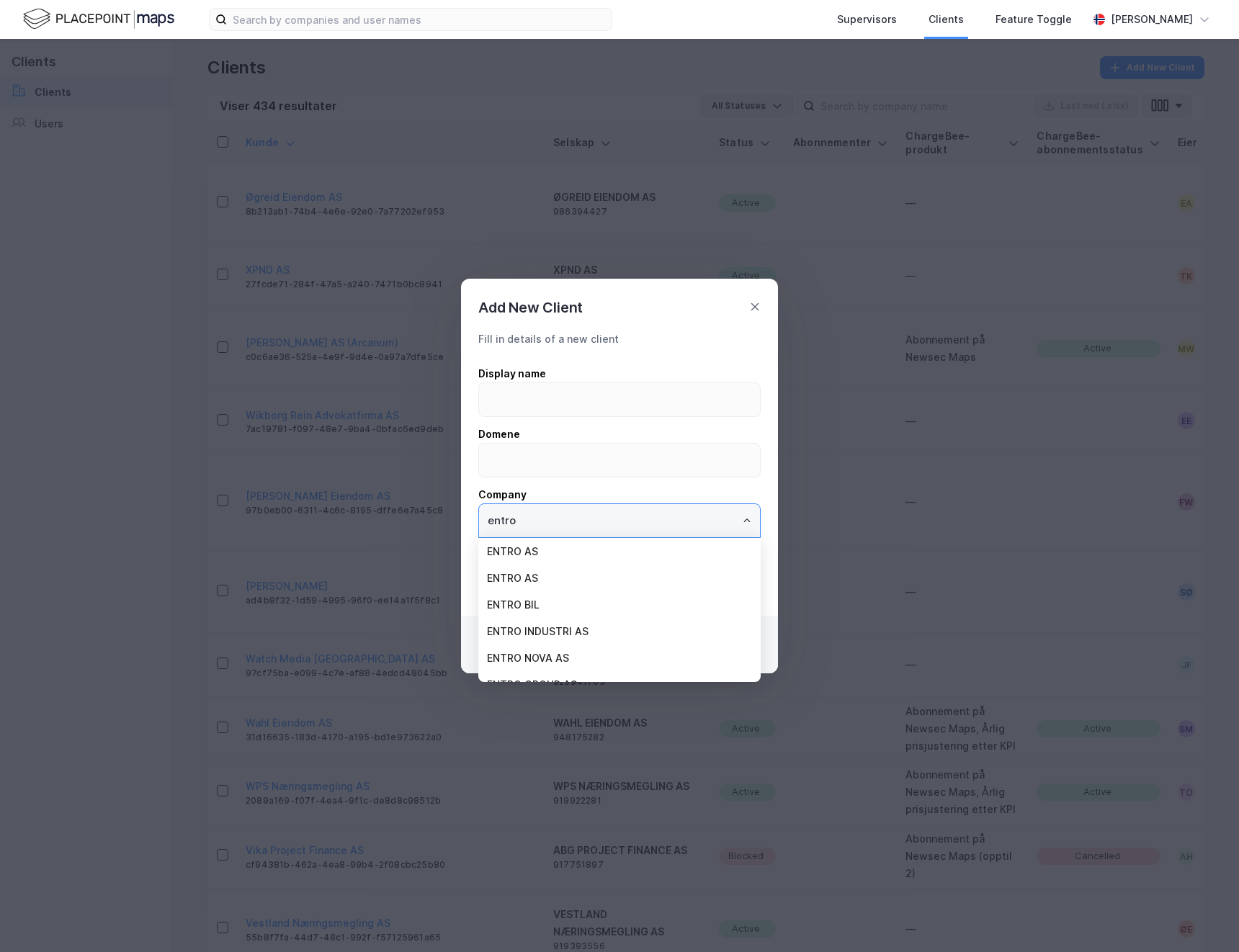
click at [556, 544] on li "ENTRO AS" at bounding box center [620, 551] width 283 height 26
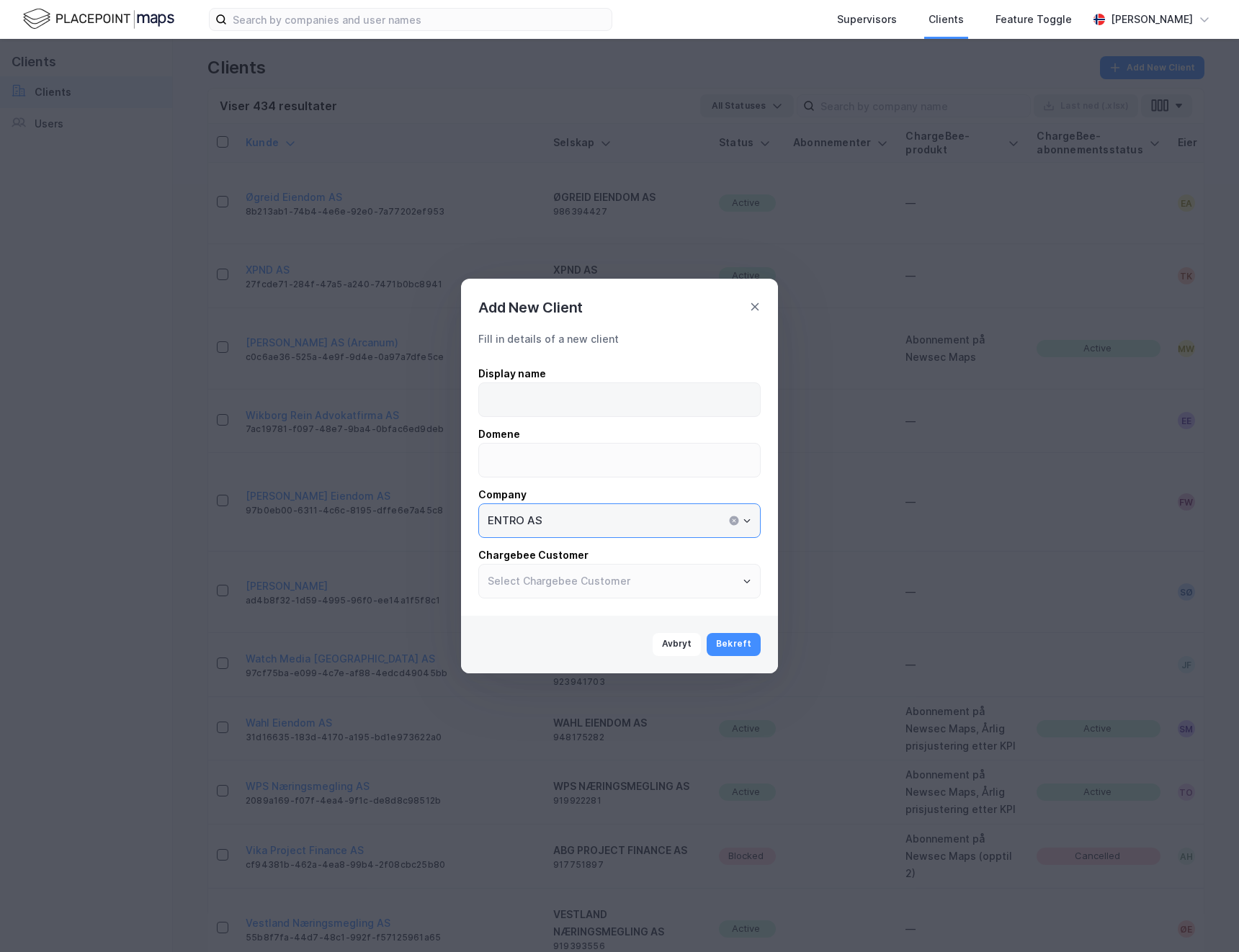
type input "ENTRO AS"
click at [544, 400] on input at bounding box center [620, 400] width 281 height 33
type input "Entro AS"
click at [528, 463] on input at bounding box center [620, 461] width 281 height 33
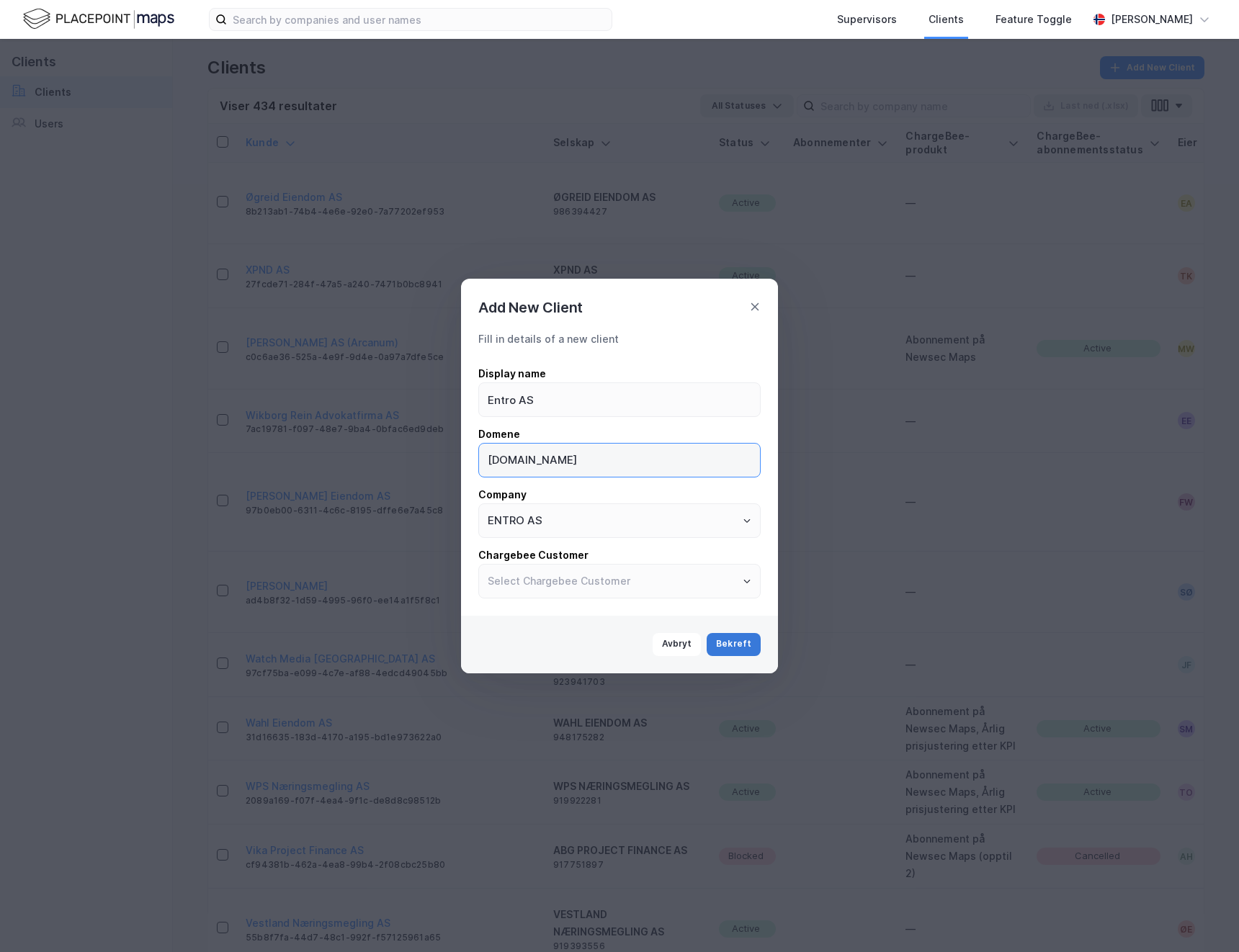
type input "entro.no"
click at [747, 646] on button "Bekreft" at bounding box center [733, 645] width 54 height 23
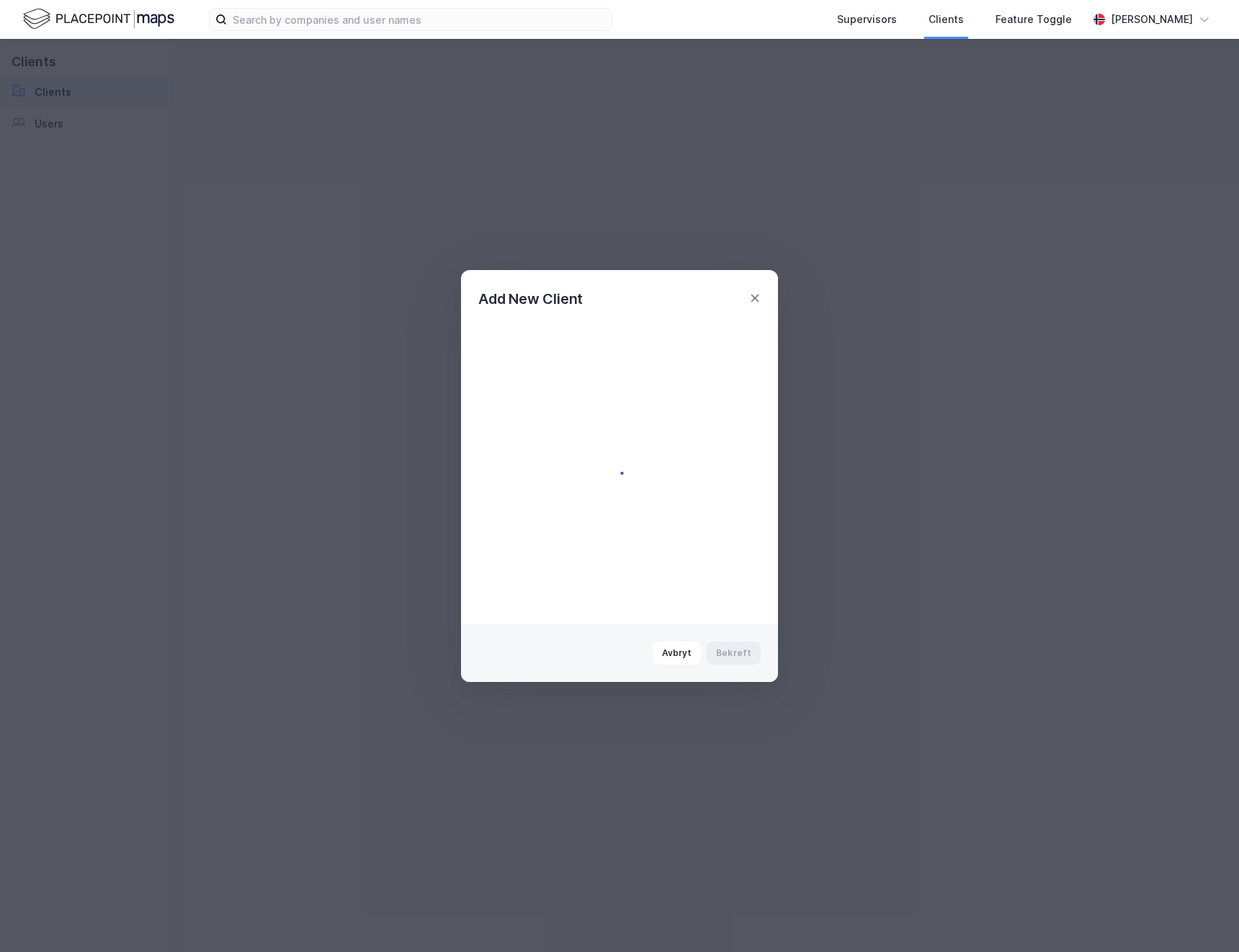
click at [72, 128] on div "Add New Client Fill in details of a new client Display name Entro AS Domene ent…" at bounding box center [620, 476] width 1239 height 952
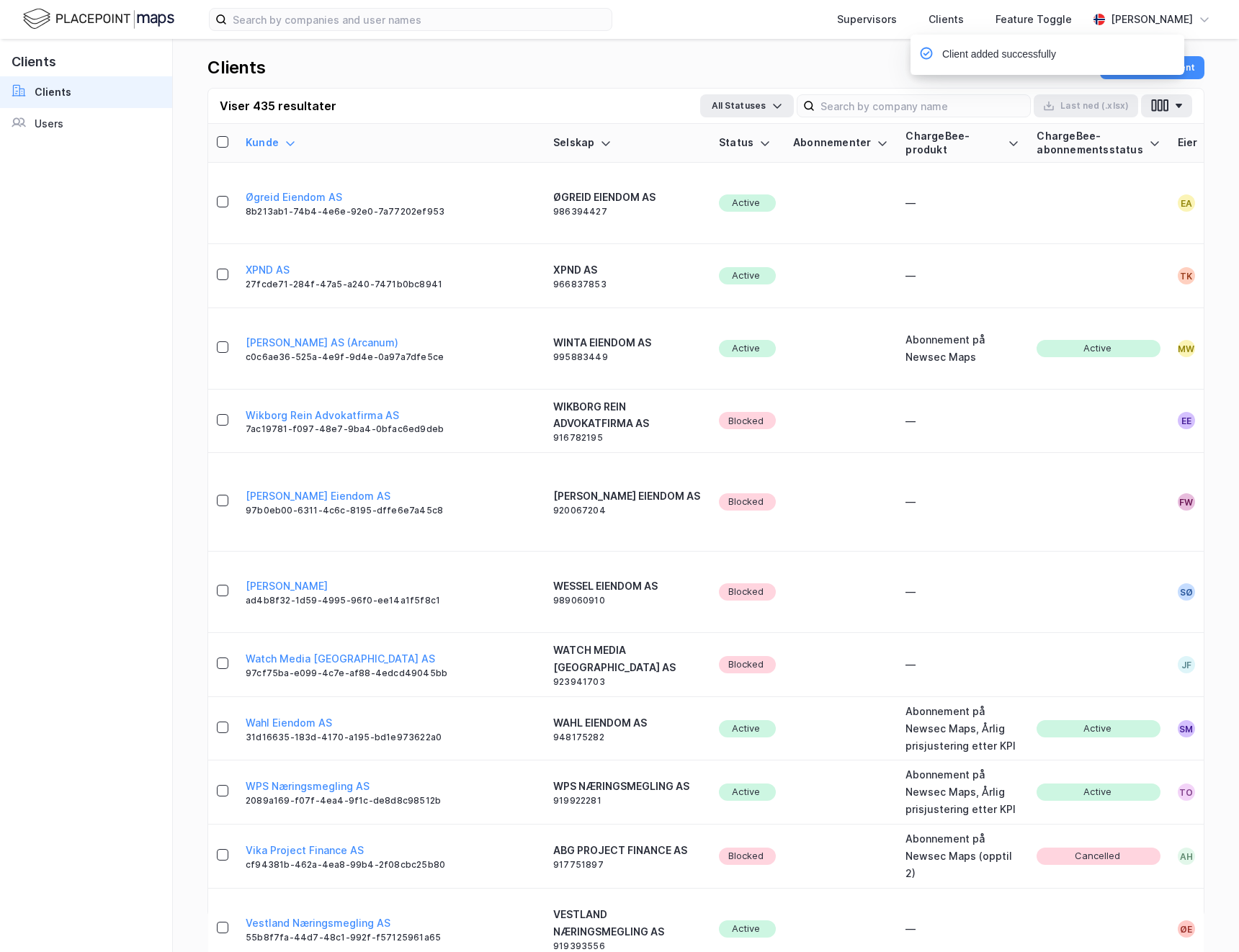
click at [34, 124] on div "Users" at bounding box center [48, 124] width 28 height 18
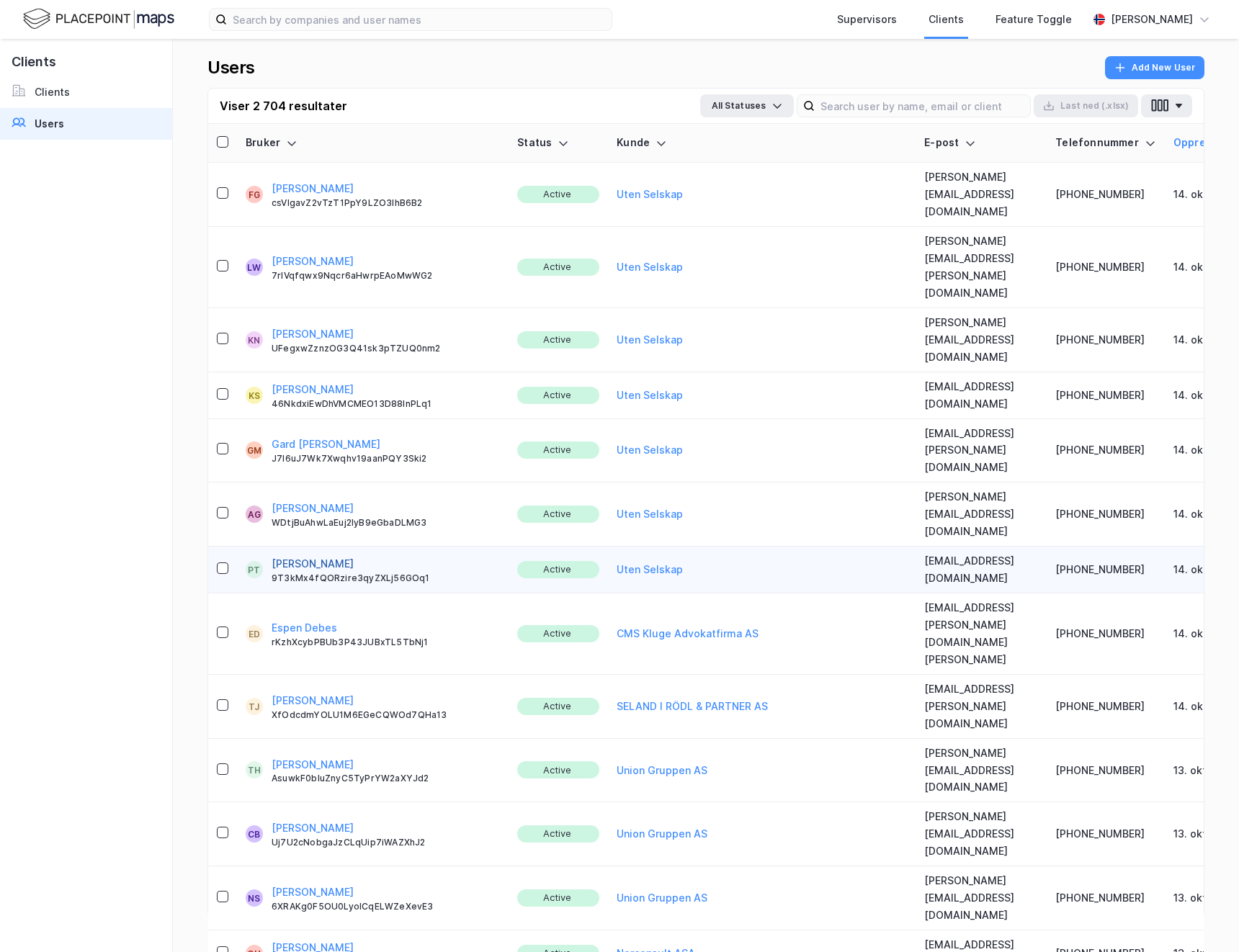
click at [302, 556] on button "[PERSON_NAME]" at bounding box center [313, 565] width 82 height 18
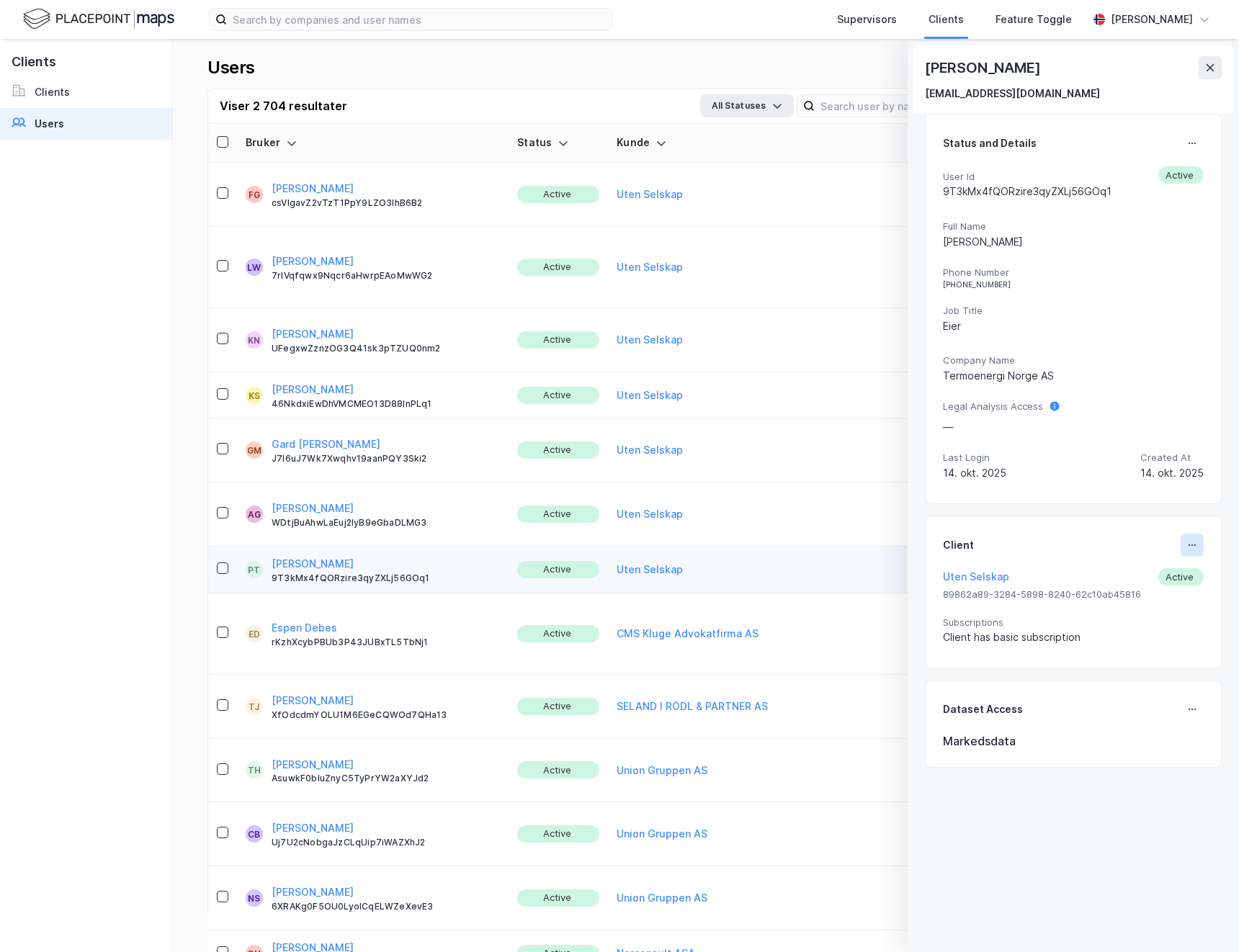
click at [1188, 548] on button at bounding box center [1193, 546] width 23 height 23
click at [1122, 551] on div "Set Client" at bounding box center [1144, 551] width 50 height 18
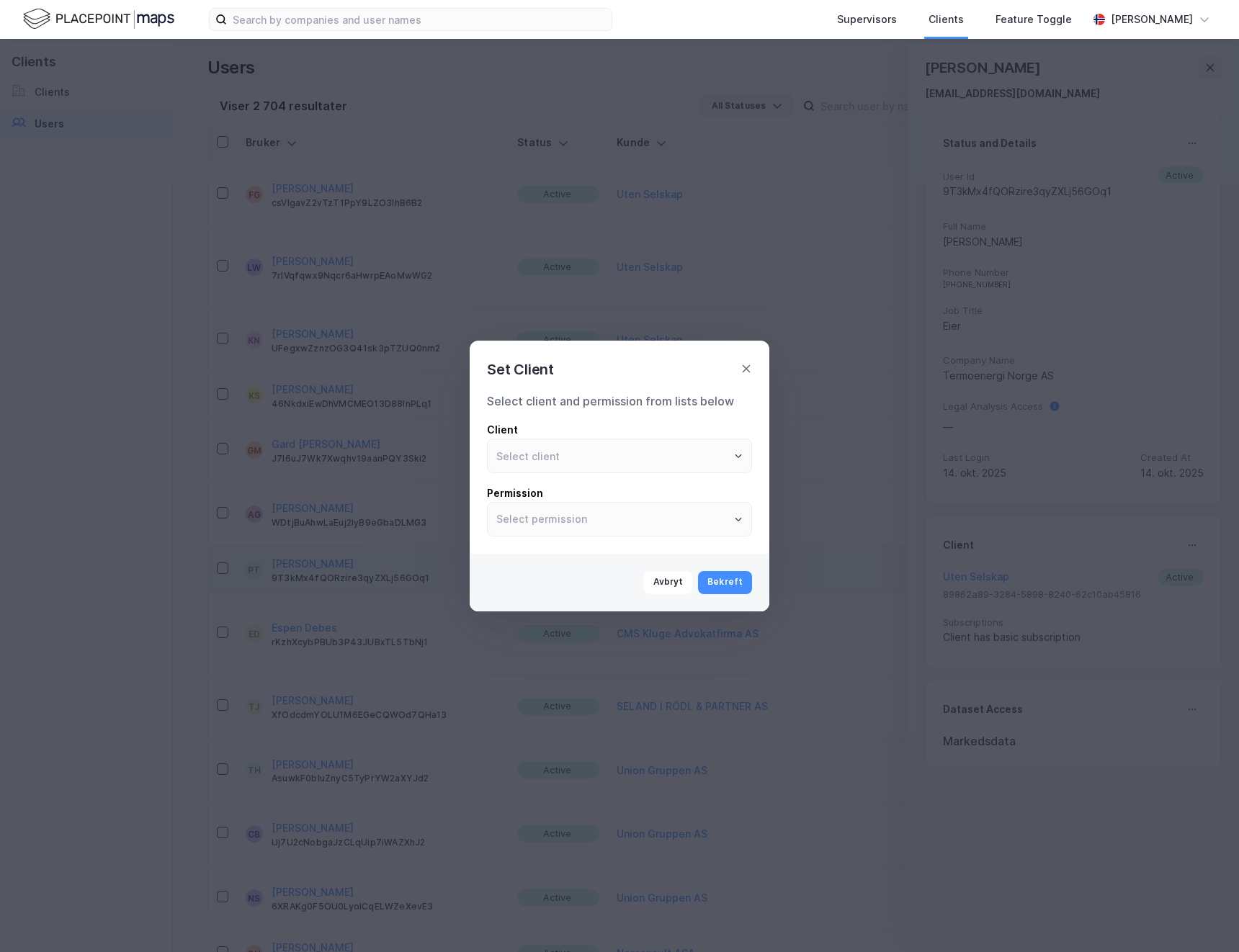
type input "Uten Selskap"
type input "User"
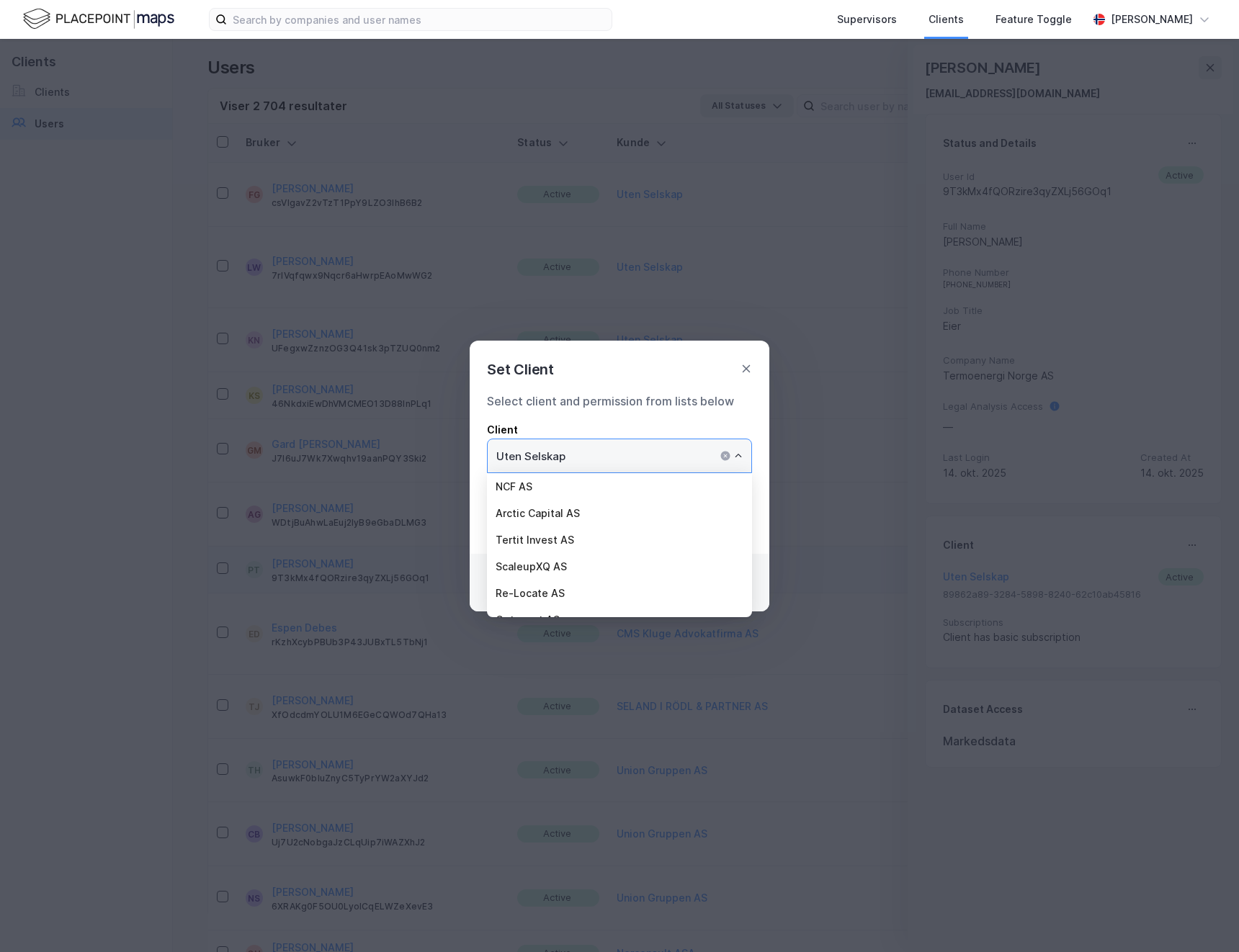
click at [567, 463] on input "Uten Selskap" at bounding box center [619, 456] width 263 height 33
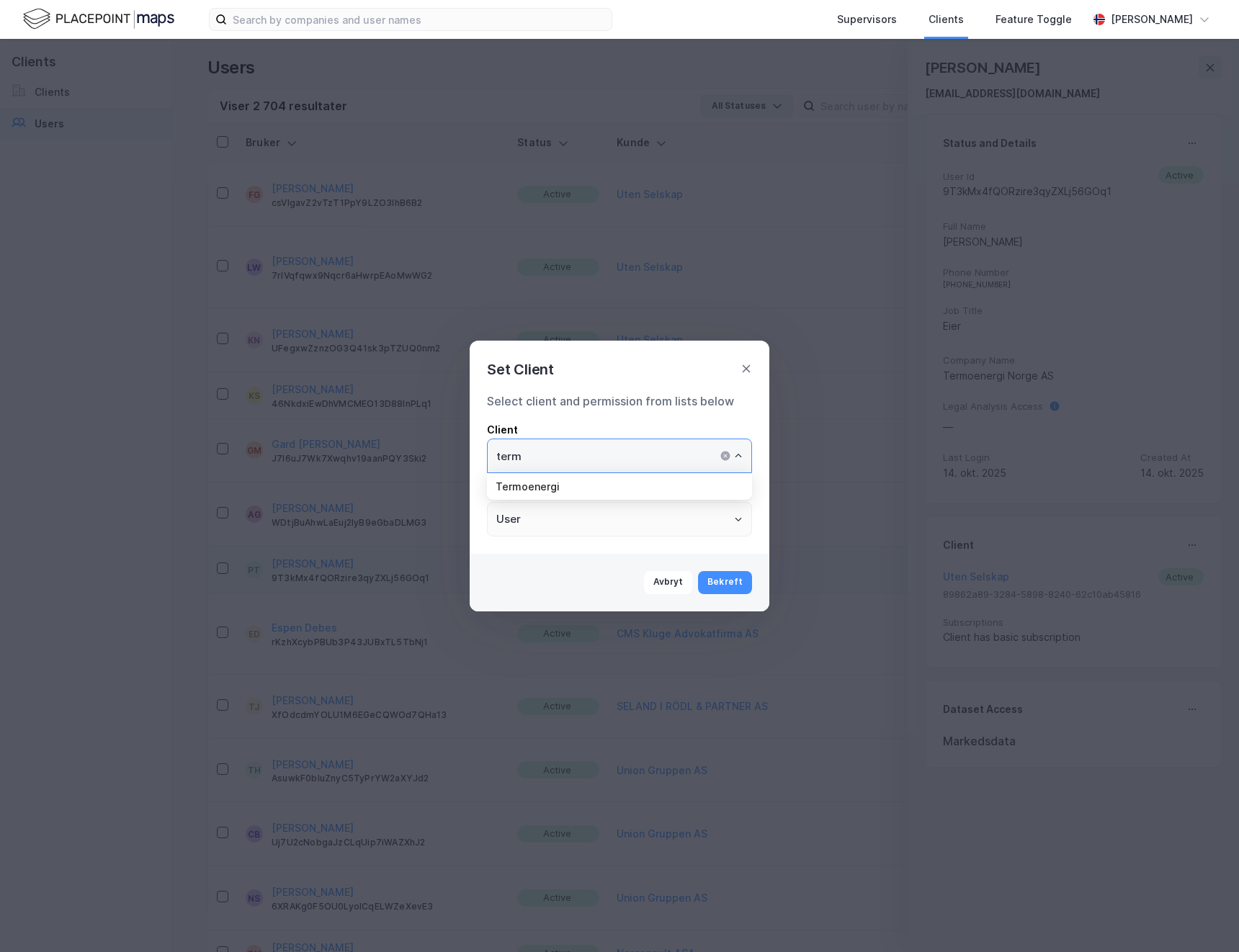
click at [613, 487] on li "Termoenergi" at bounding box center [620, 486] width 265 height 26
type input "Termoenergi"
click at [726, 586] on button "Bekreft" at bounding box center [724, 583] width 54 height 23
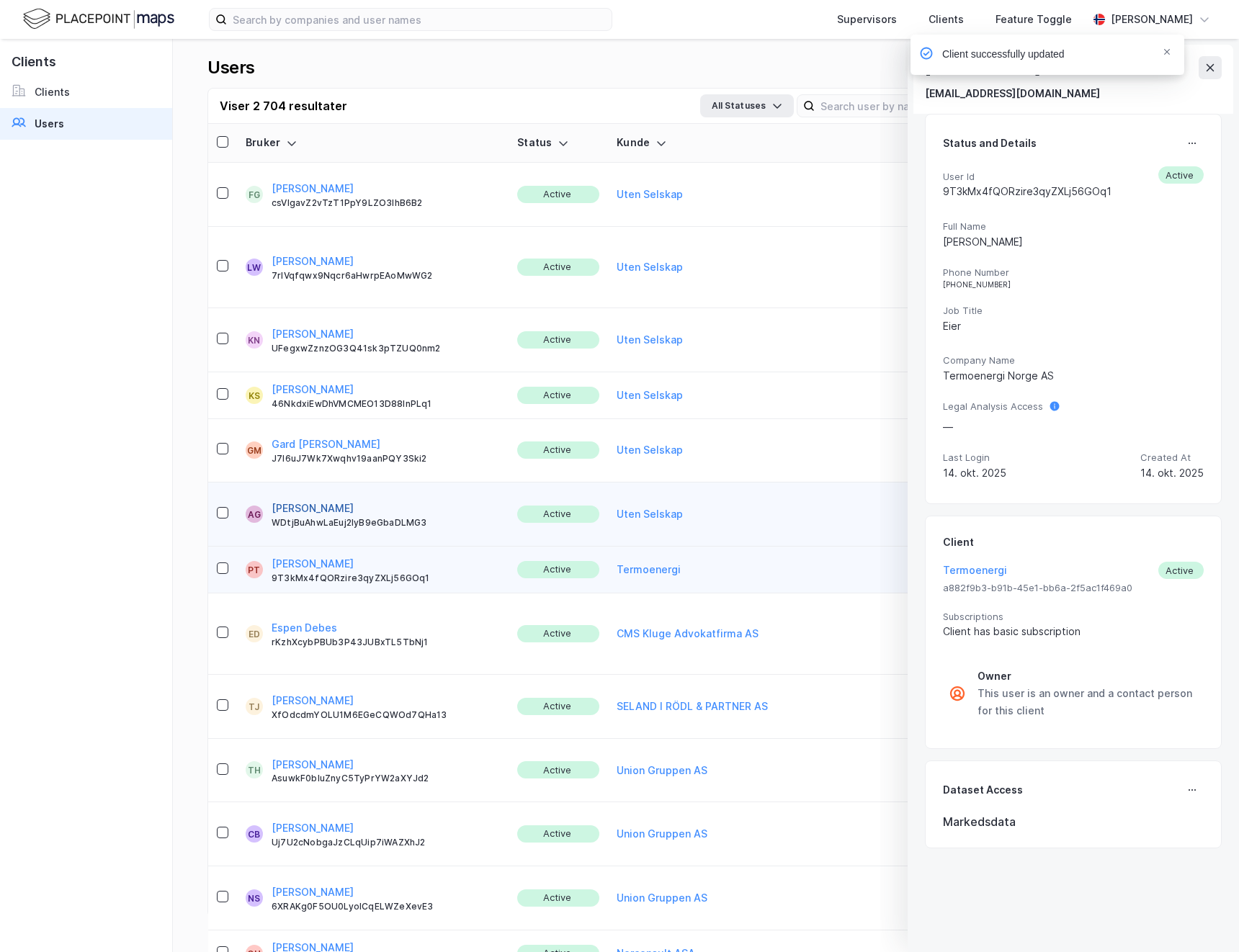
click at [313, 500] on button "[PERSON_NAME]" at bounding box center [313, 509] width 82 height 18
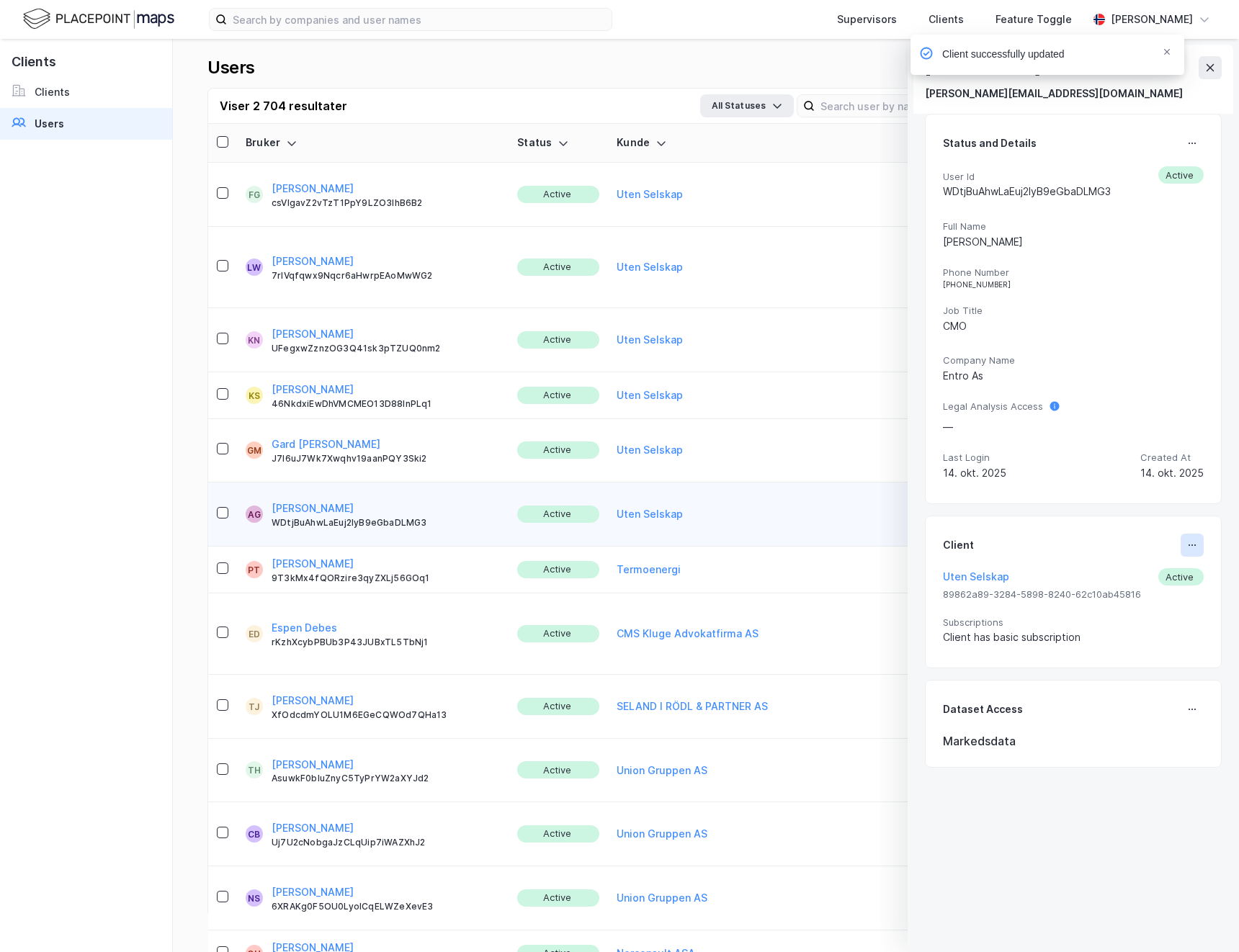
click at [1181, 554] on button at bounding box center [1193, 546] width 23 height 23
click at [1128, 551] on div "Set Client" at bounding box center [1144, 551] width 50 height 18
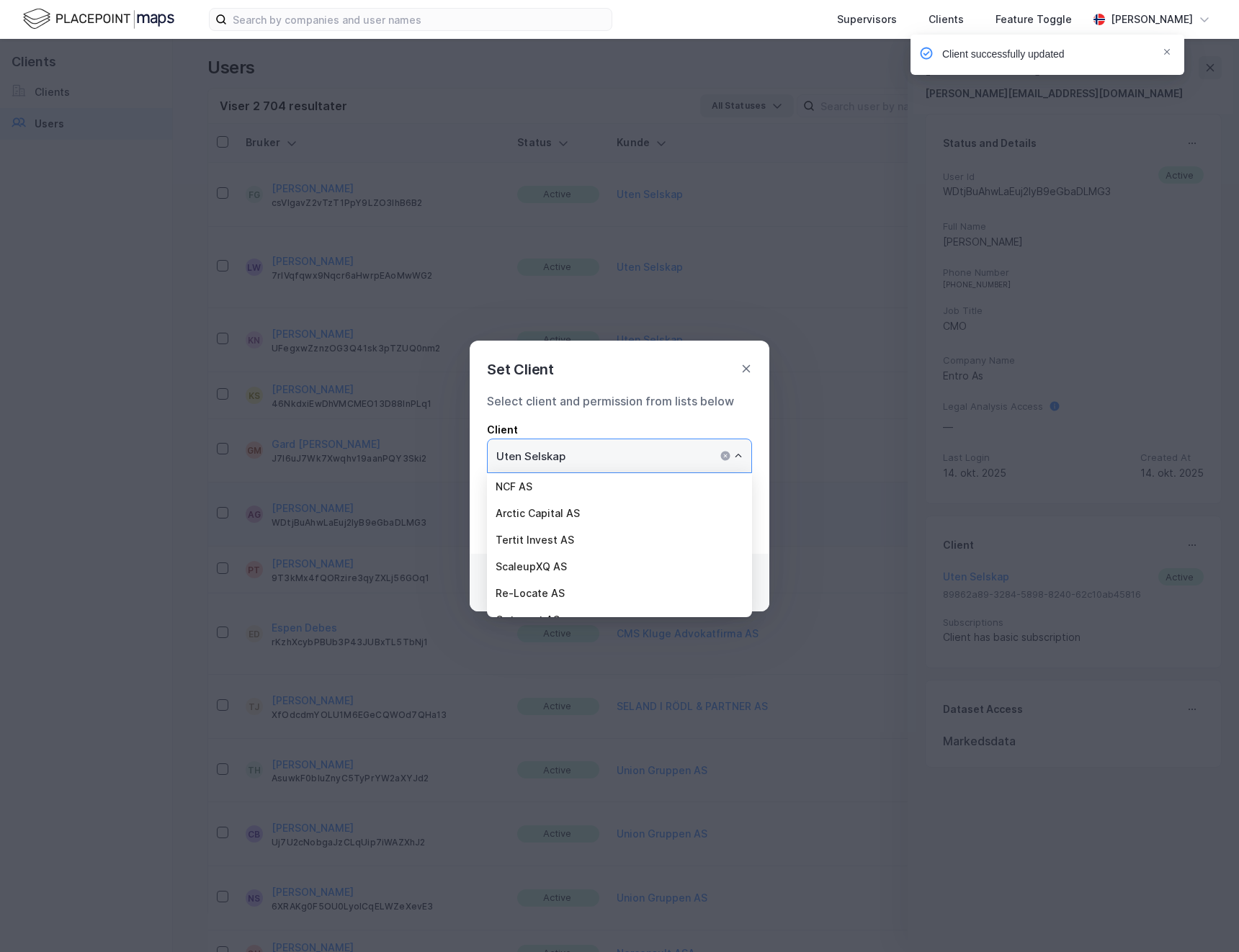
click at [613, 457] on input "Uten Selskap" at bounding box center [619, 456] width 263 height 33
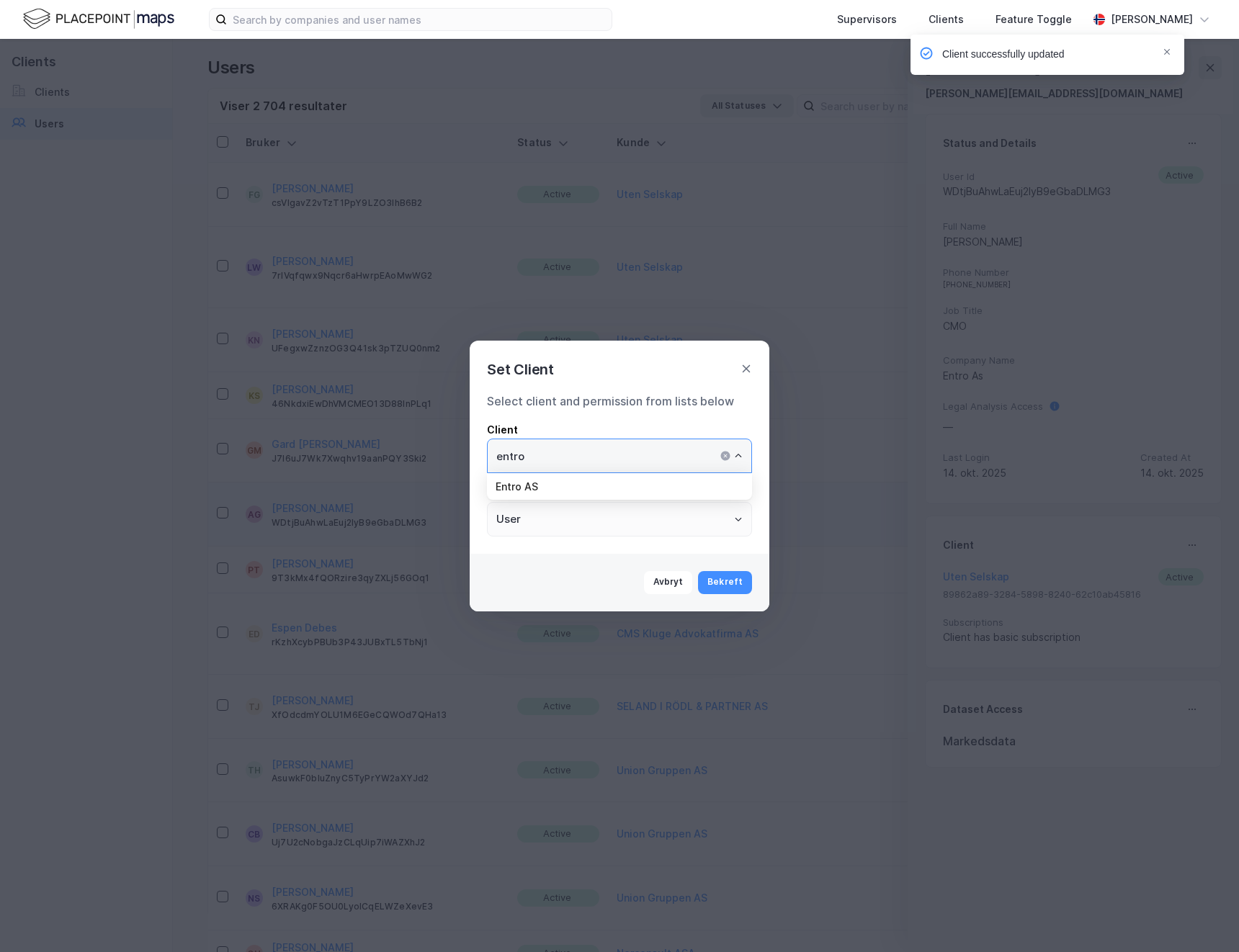
click at [553, 482] on li "Entro AS" at bounding box center [620, 486] width 265 height 26
type input "Entro AS"
click at [733, 587] on button "Bekreft" at bounding box center [724, 583] width 54 height 23
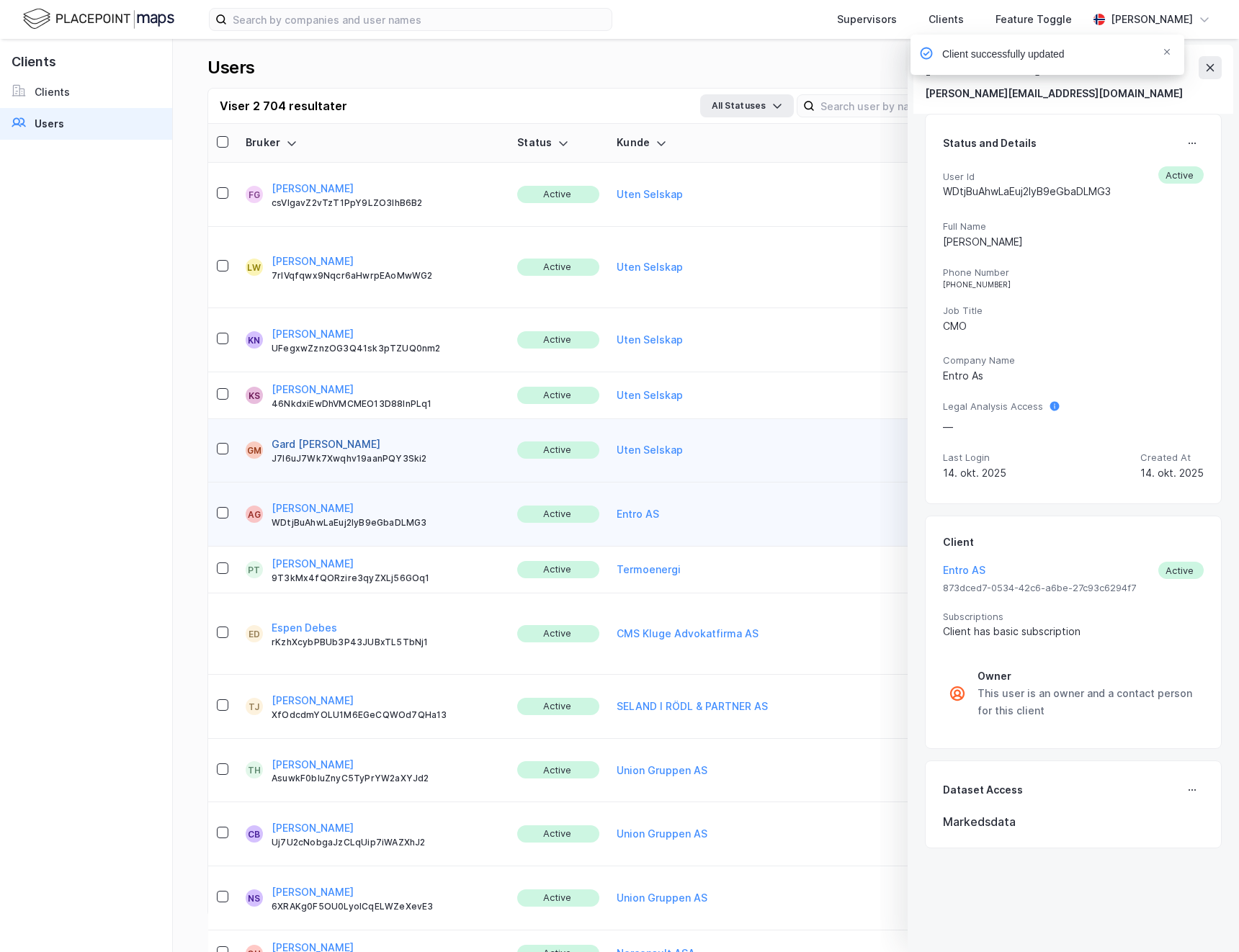
click at [306, 435] on button "Gard [PERSON_NAME]" at bounding box center [326, 444] width 109 height 18
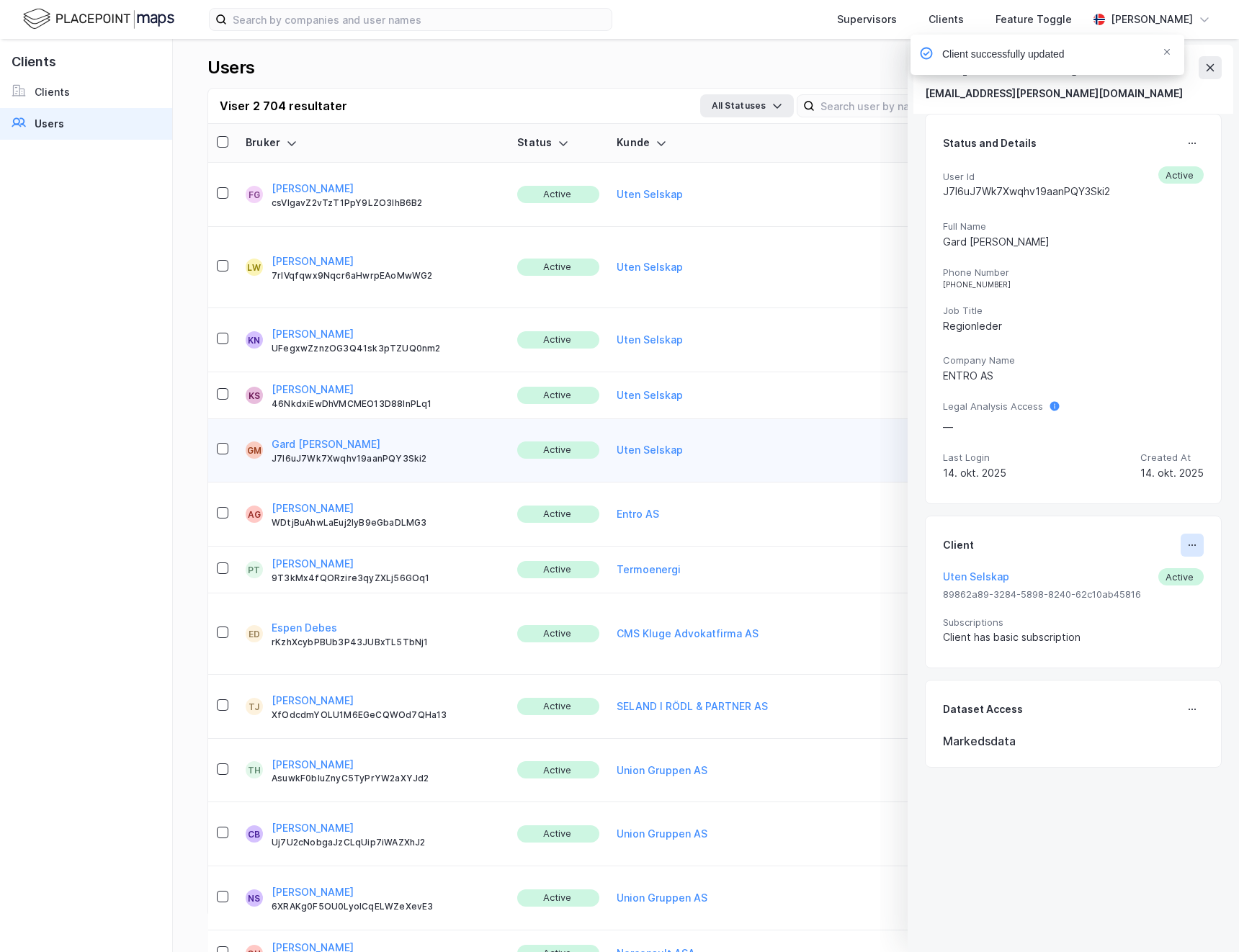
click at [1187, 547] on icon at bounding box center [1193, 545] width 12 height 12
click at [1120, 554] on div "Set Client" at bounding box center [1144, 551] width 50 height 18
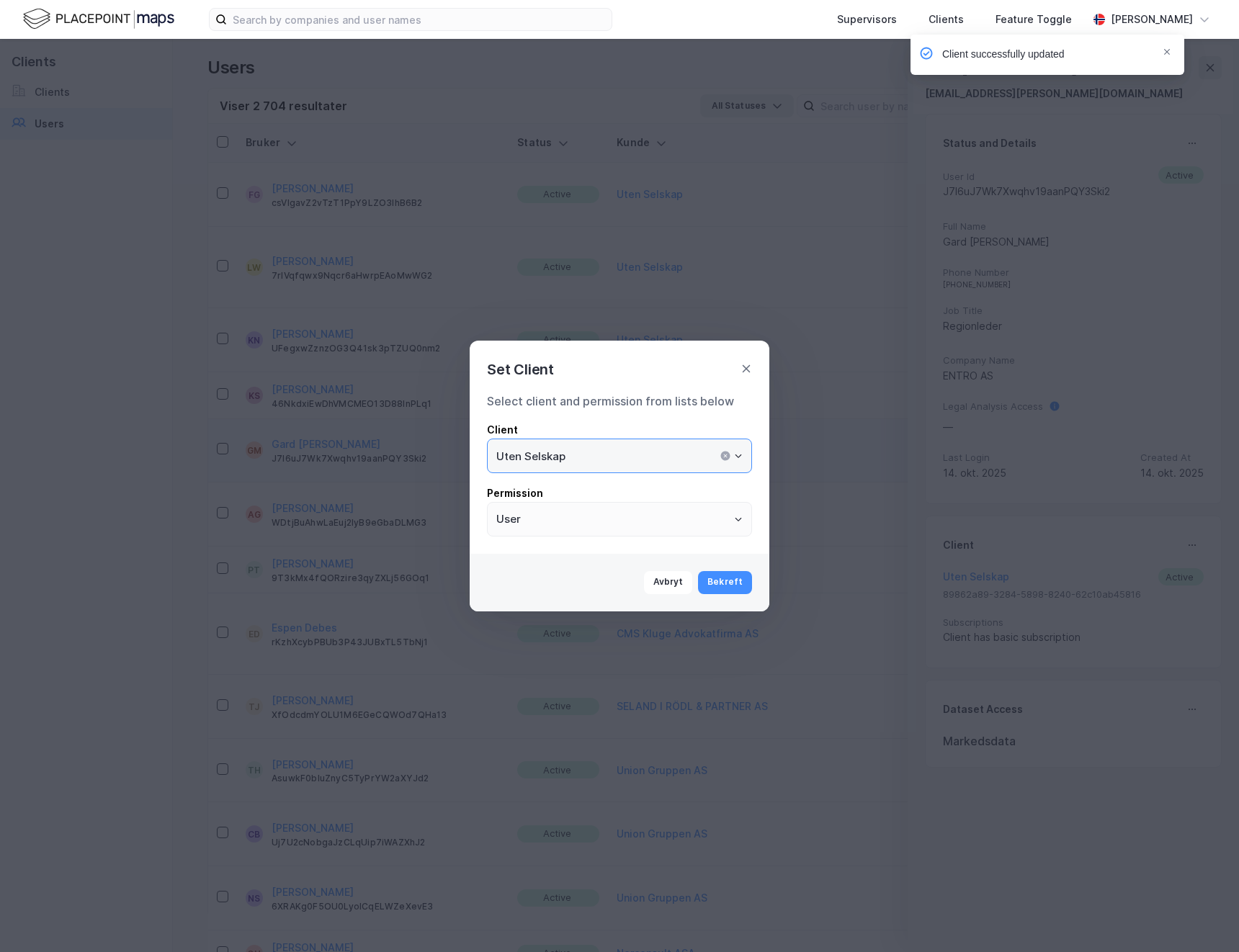
click at [616, 470] on input "Uten Selskap" at bounding box center [619, 456] width 263 height 33
click at [599, 485] on li "Entro AS" at bounding box center [620, 486] width 265 height 26
type input "Entro AS"
click at [736, 589] on button "Bekreft" at bounding box center [724, 583] width 54 height 23
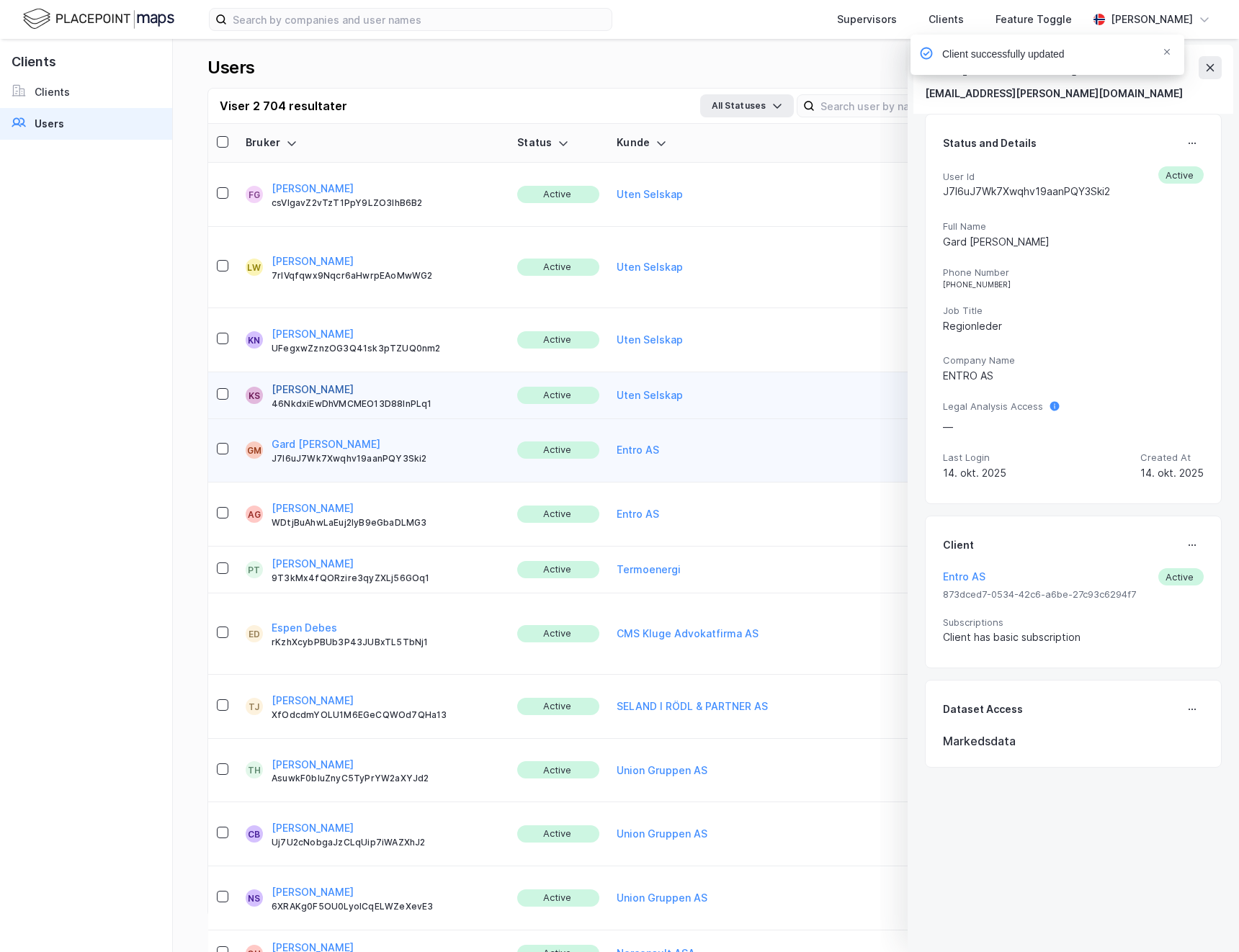
click at [301, 381] on button "[PERSON_NAME]" at bounding box center [313, 389] width 82 height 18
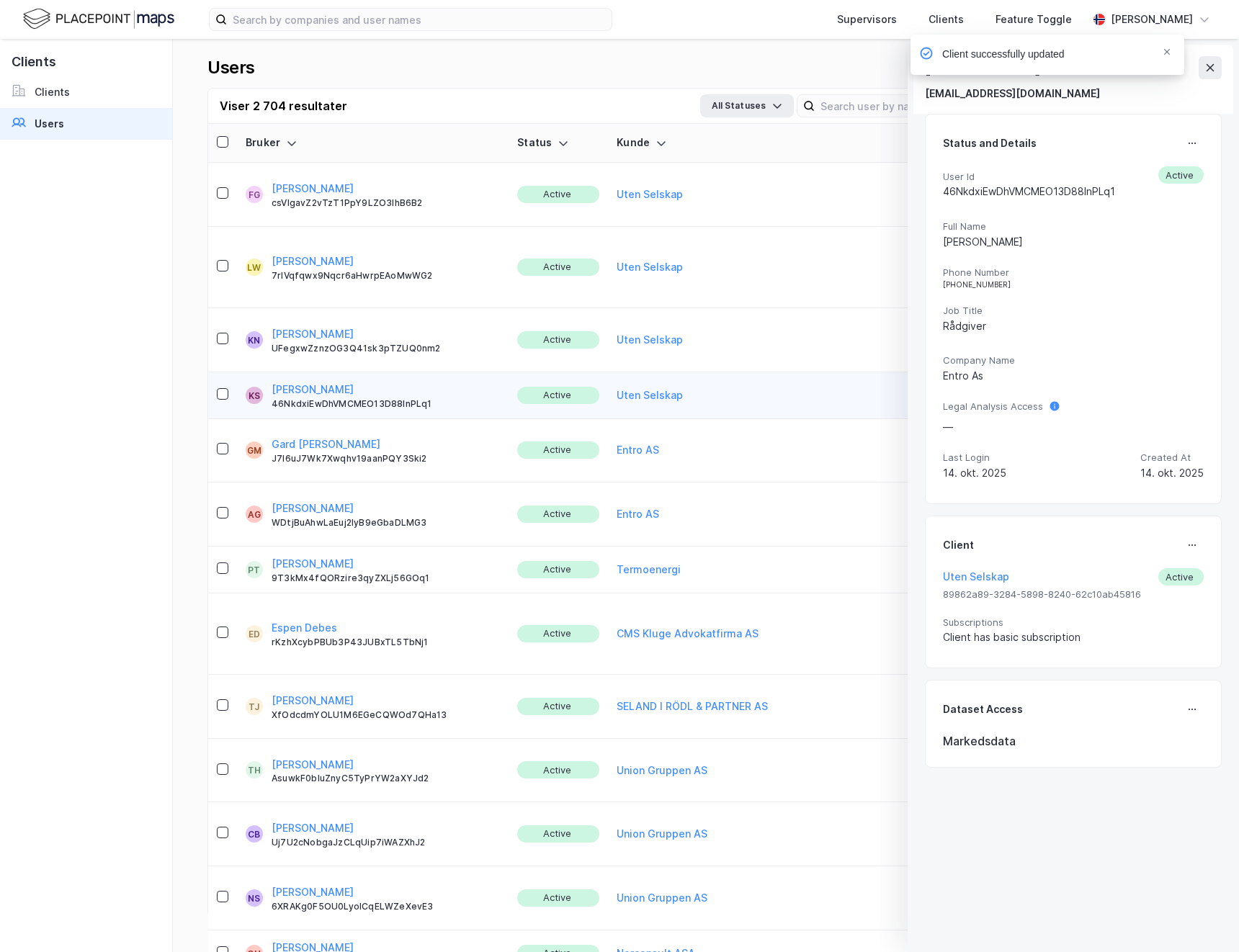
click at [1184, 556] on div "Client Uten Selskap Active 89862a89-3284-5898-8240-62c10ab45816 Subscriptions C…" at bounding box center [1074, 593] width 261 height 117
click at [1187, 550] on icon at bounding box center [1193, 545] width 12 height 12
click at [1125, 553] on div "Set Client" at bounding box center [1144, 551] width 50 height 18
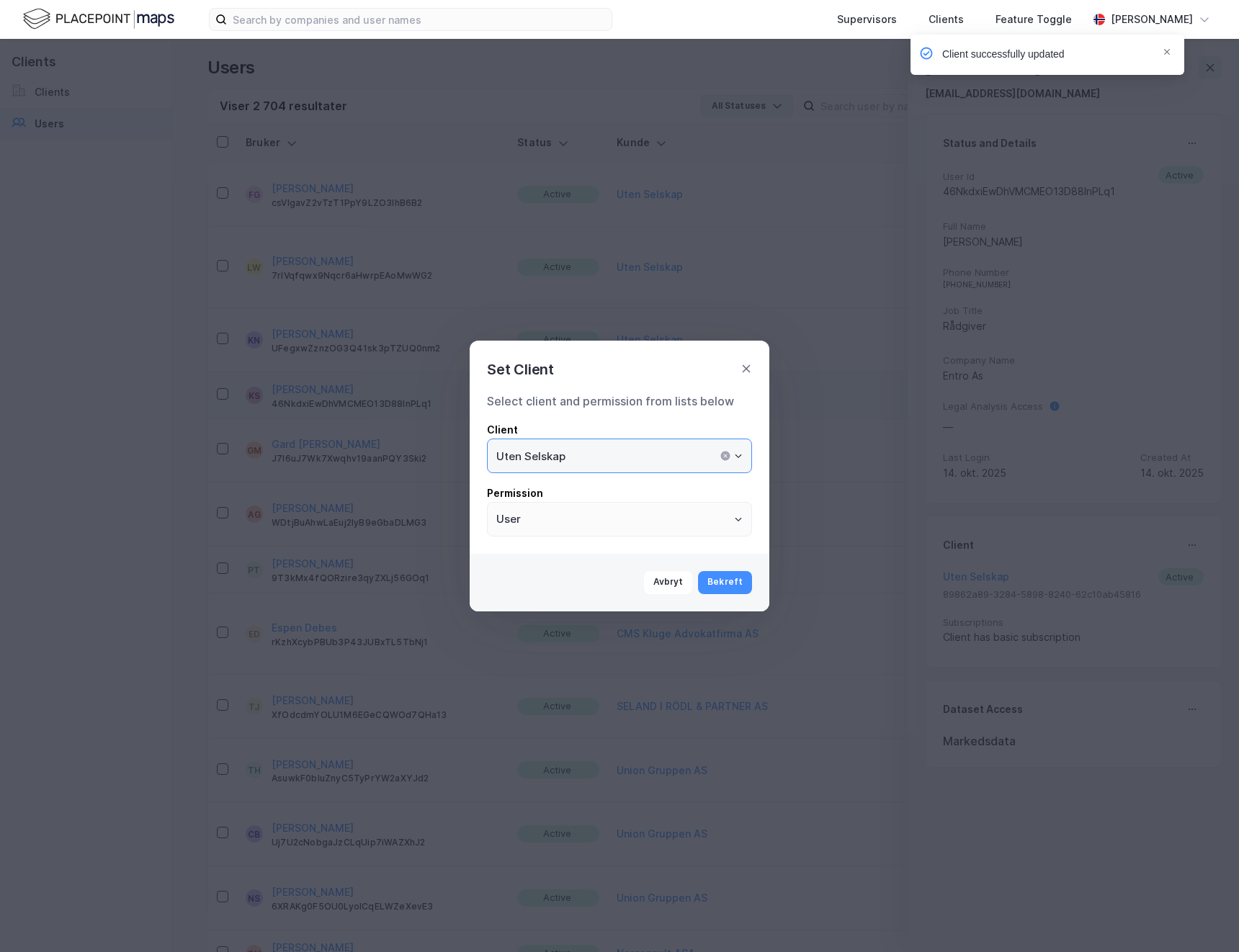
click at [600, 458] on input "Uten Selskap" at bounding box center [619, 456] width 263 height 33
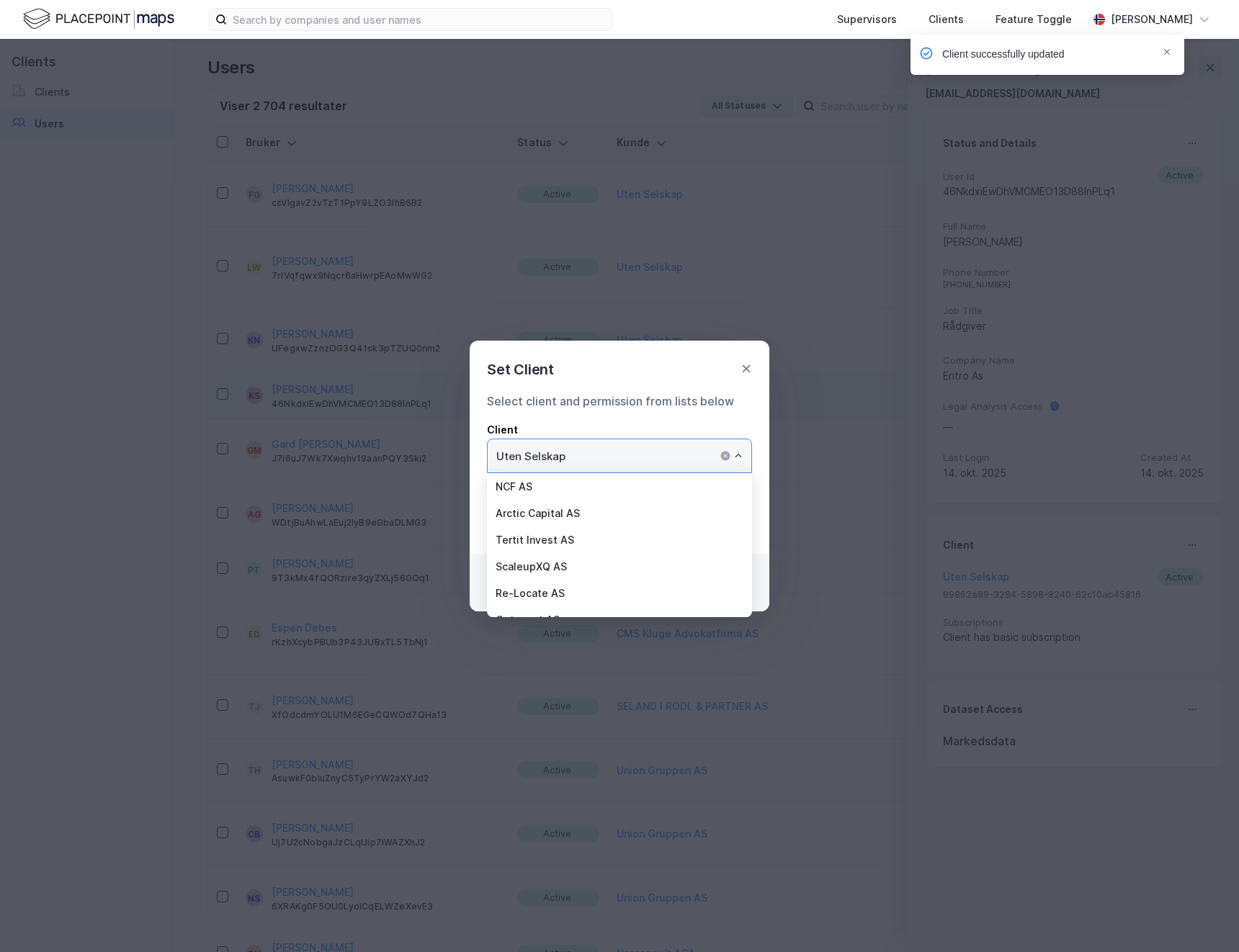
scroll to position [5616, 0]
type input "e"
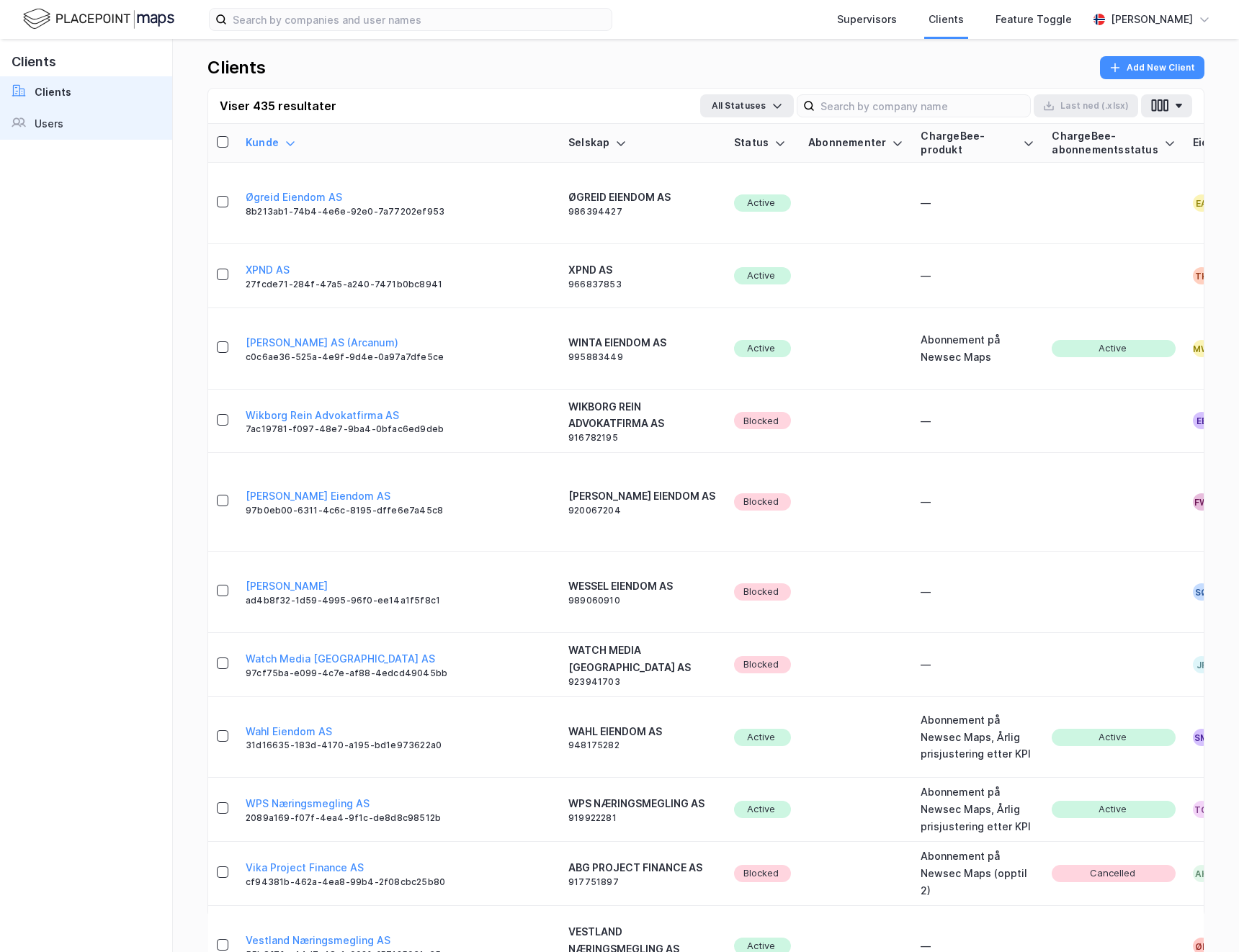
click at [66, 127] on link "Users" at bounding box center [86, 123] width 172 height 31
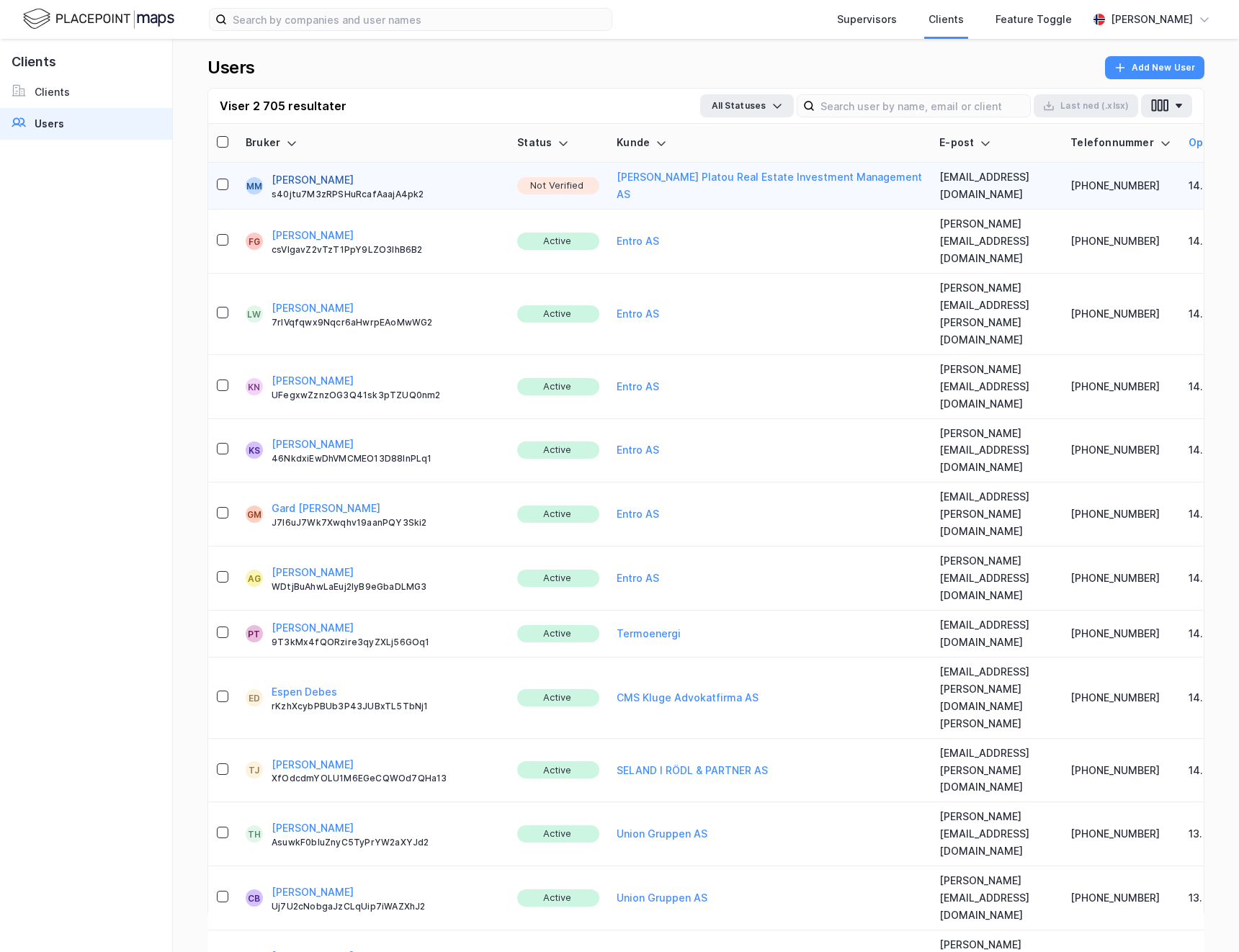
click at [298, 176] on button "[PERSON_NAME]" at bounding box center [313, 180] width 82 height 18
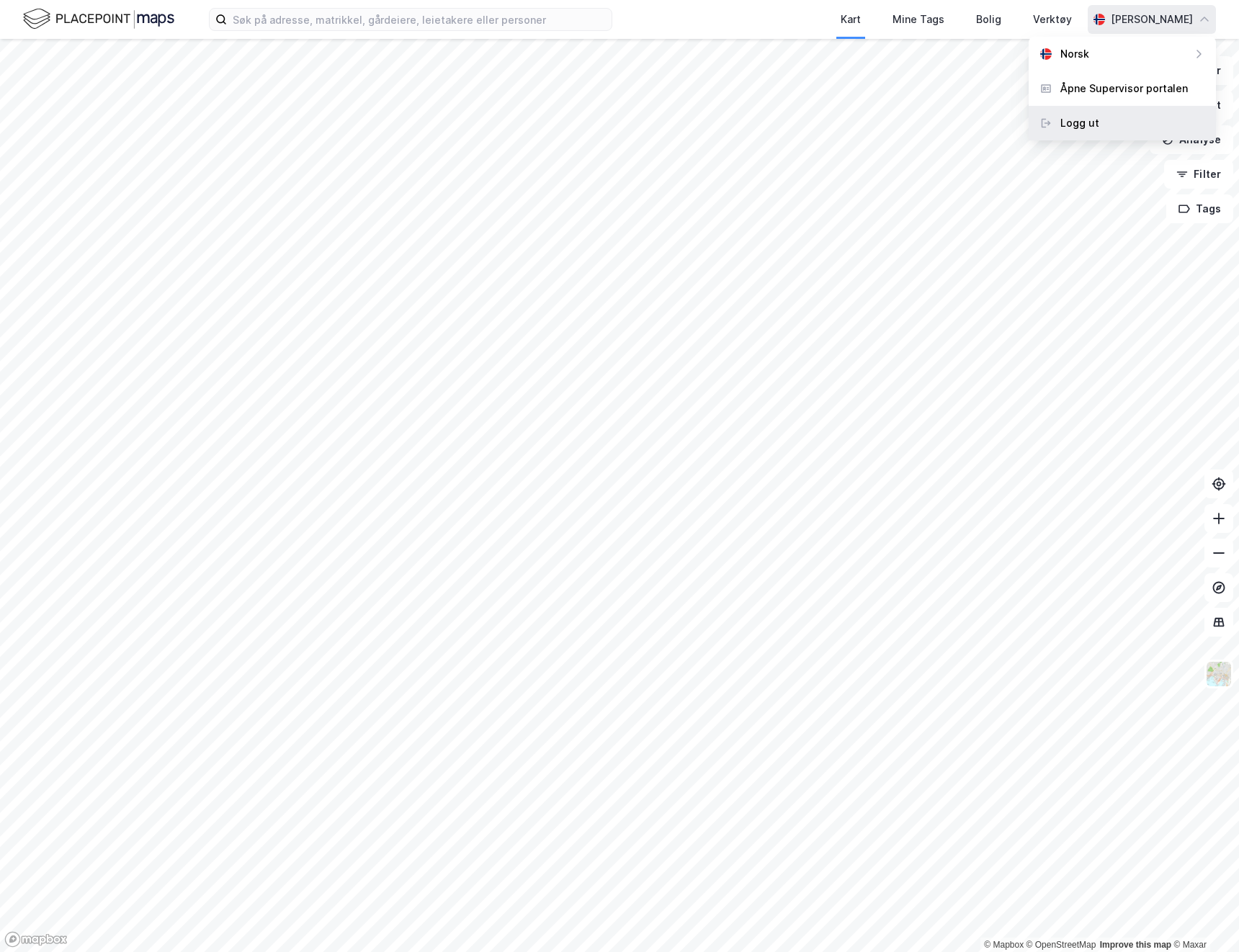
click at [1093, 120] on div "Logg ut" at bounding box center [1080, 123] width 39 height 18
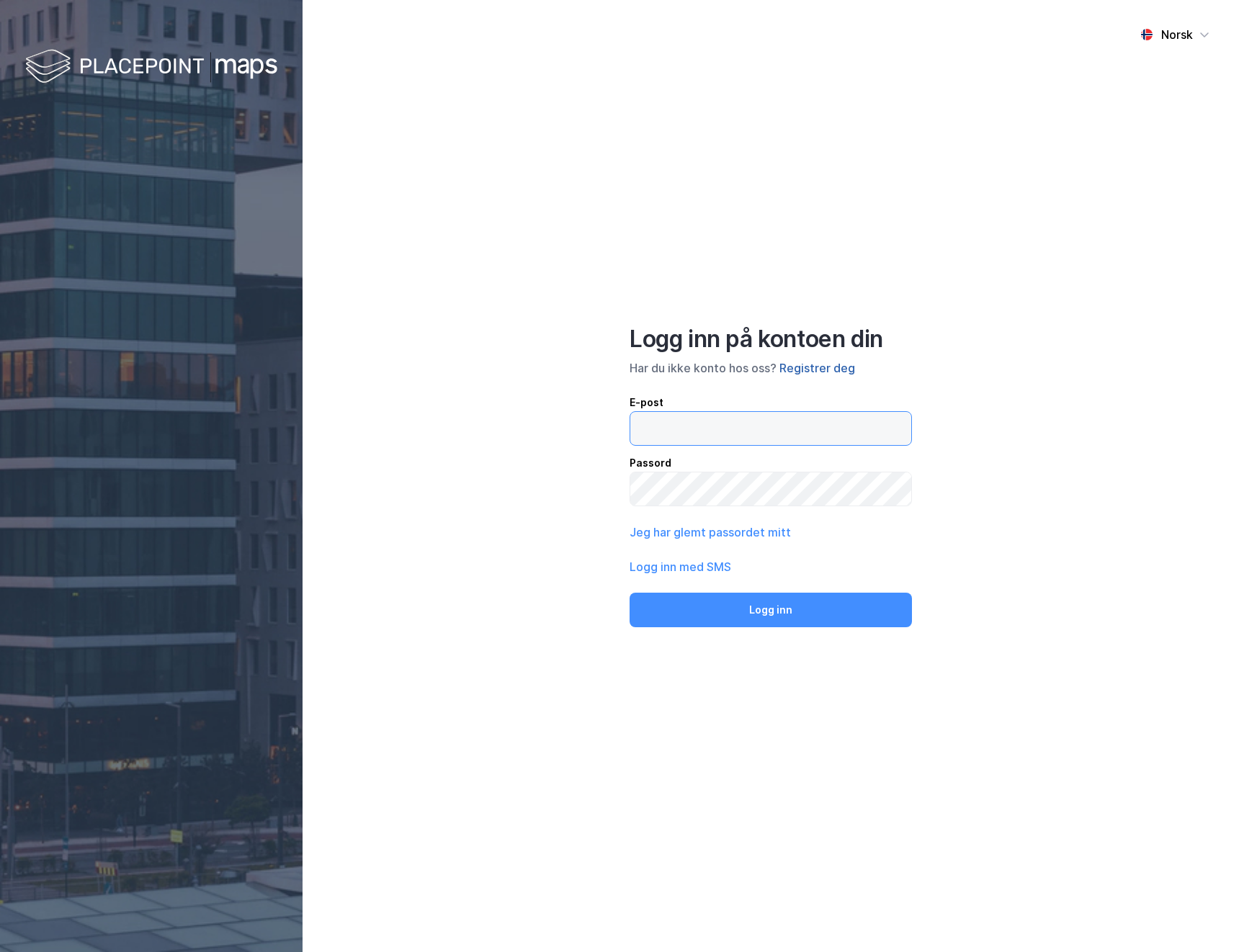
type input "[EMAIL_ADDRESS][DOMAIN_NAME]"
click at [828, 362] on button "Registrer deg" at bounding box center [817, 368] width 75 height 18
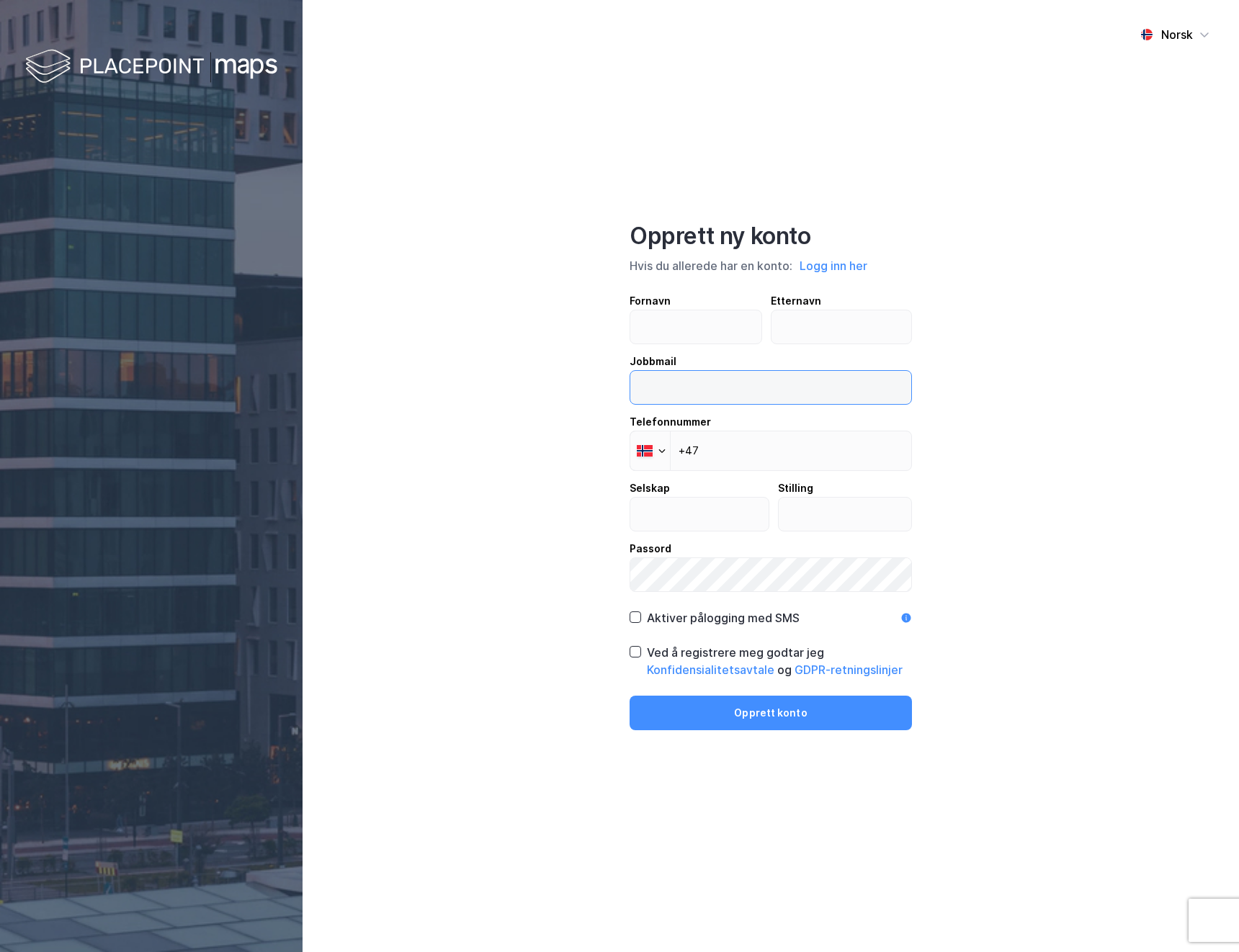
type input "[EMAIL_ADDRESS][DOMAIN_NAME]"
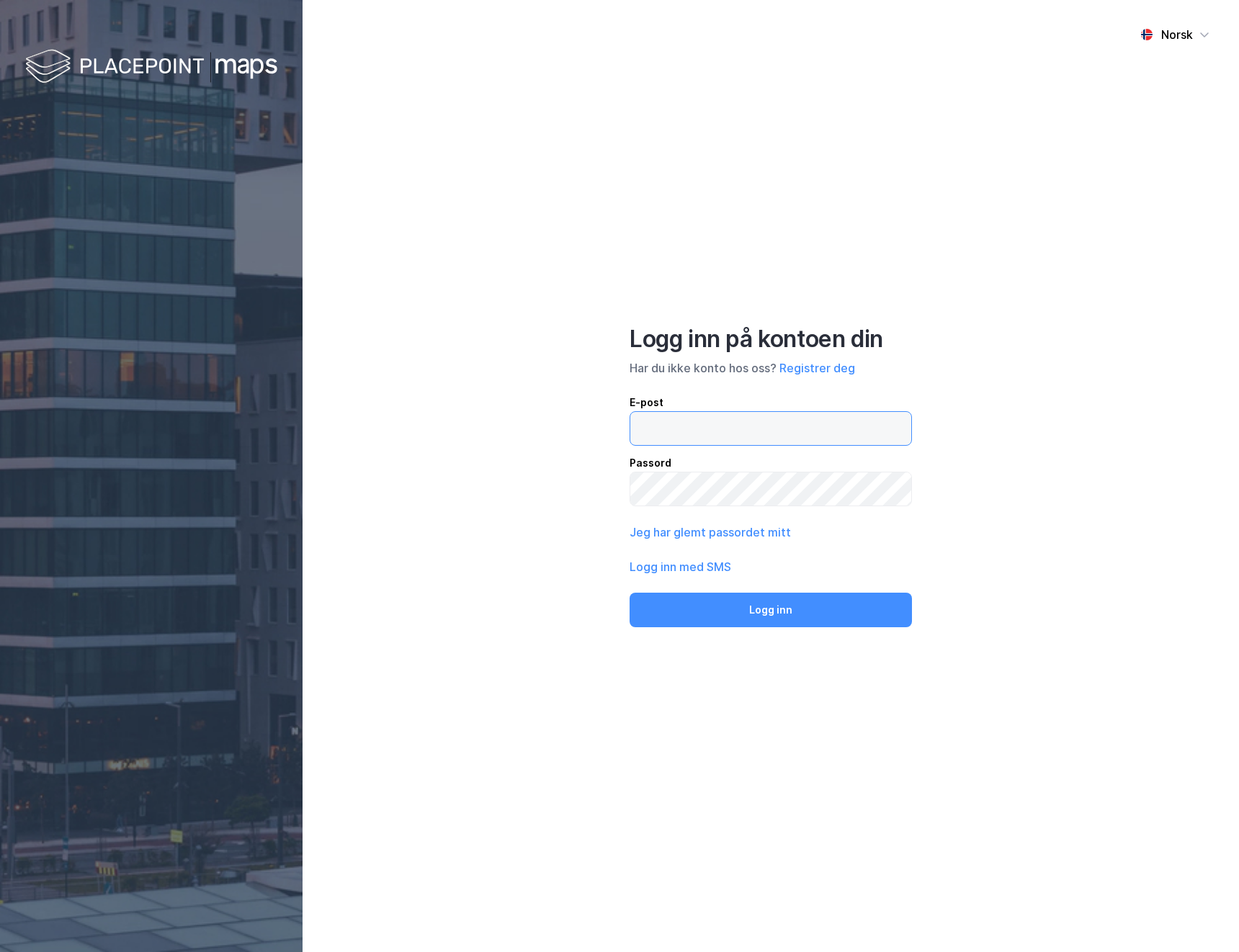
type input "[EMAIL_ADDRESS][DOMAIN_NAME]"
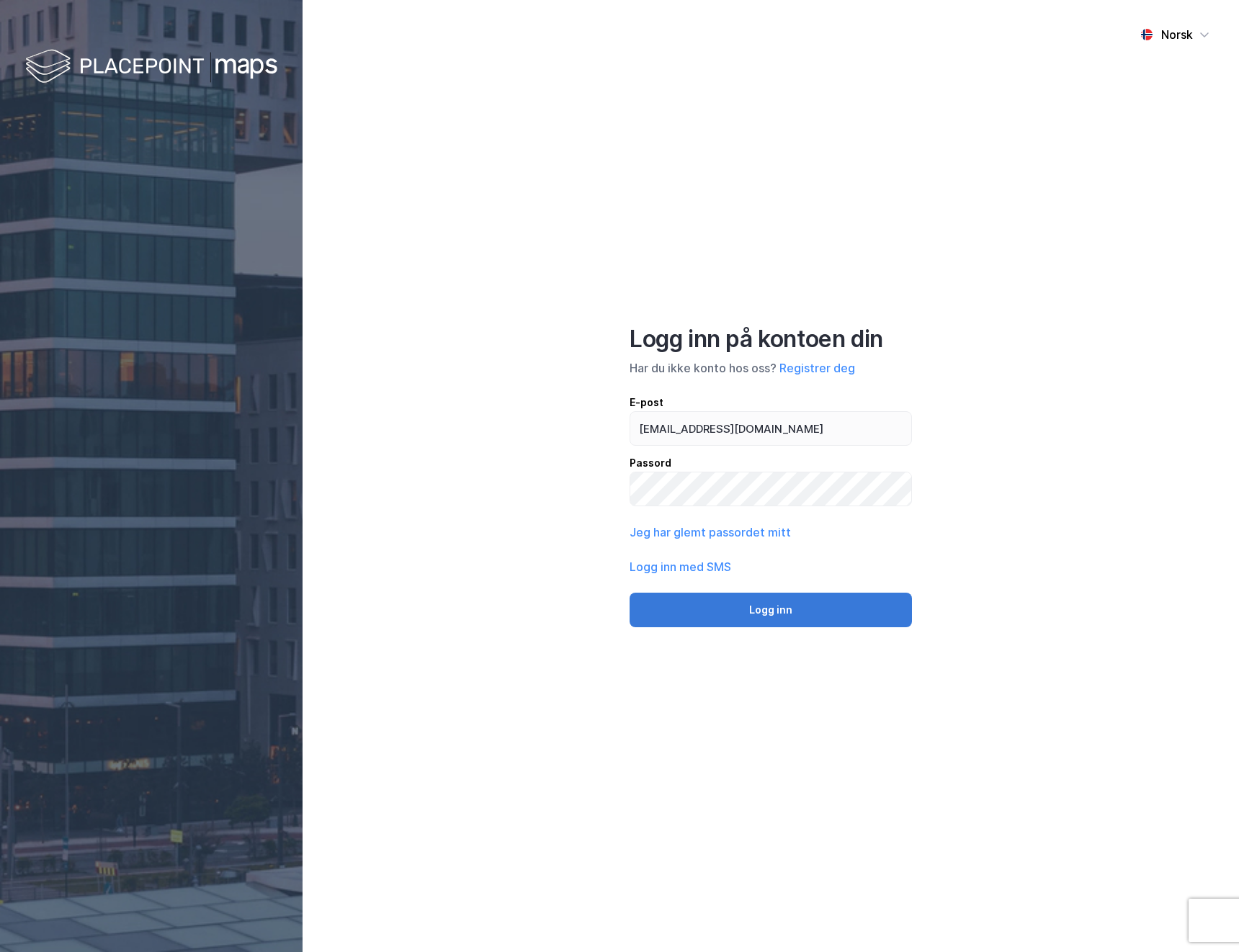
click at [818, 612] on button "Logg inn" at bounding box center [770, 610] width 283 height 34
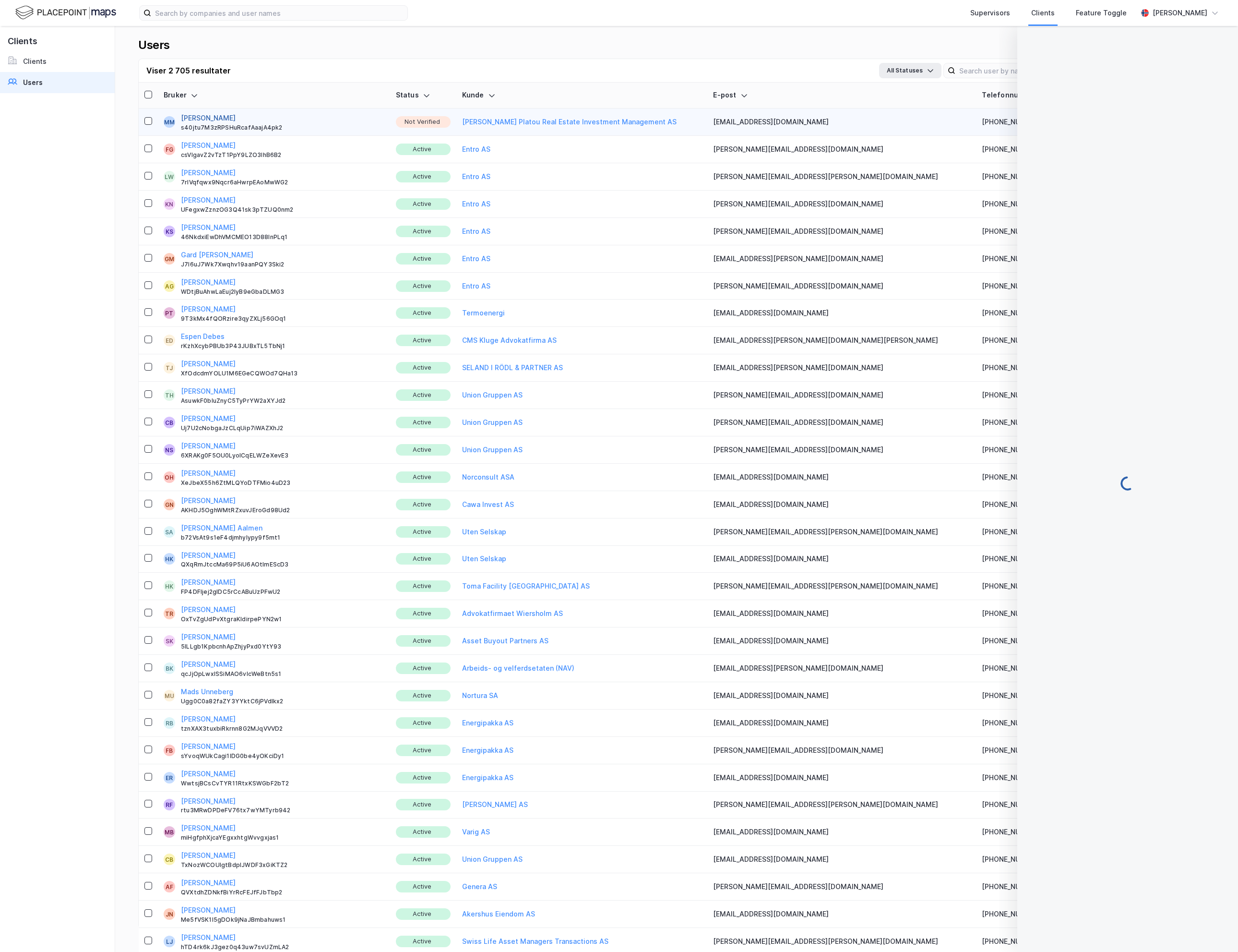
click at [209, 112] on button "[PERSON_NAME]" at bounding box center [209, 118] width 55 height 12
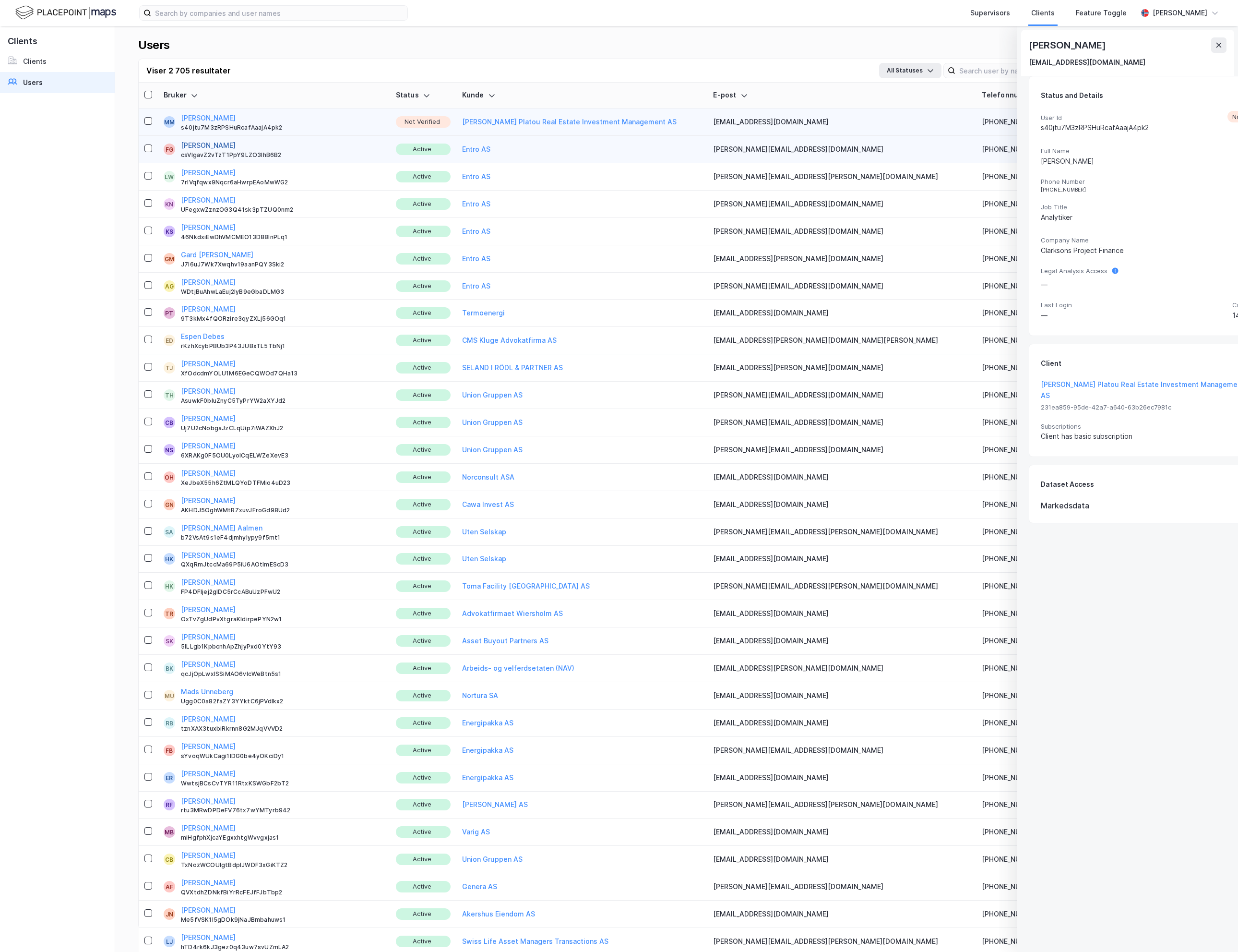
click at [212, 141] on button "[PERSON_NAME]" at bounding box center [209, 145] width 55 height 12
click at [205, 112] on button "[PERSON_NAME]" at bounding box center [209, 118] width 55 height 12
click at [1219, 90] on div "Status and Details" at bounding box center [1158, 96] width 234 height 16
click at [213, 140] on button "[PERSON_NAME]" at bounding box center [209, 145] width 55 height 12
click at [198, 112] on button "[PERSON_NAME]" at bounding box center [209, 118] width 55 height 12
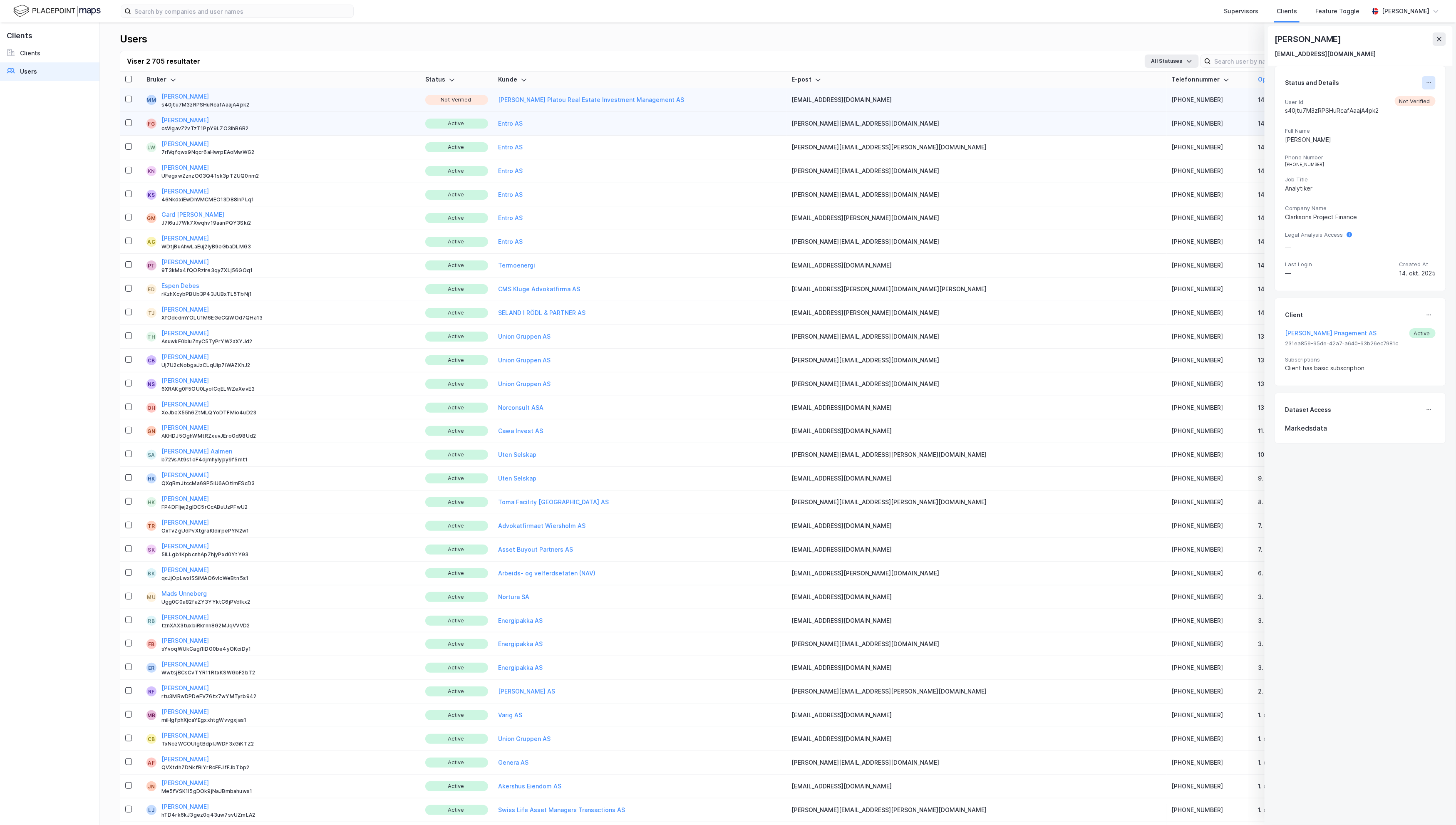
click at [1073, 82] on icon at bounding box center [1429, 83] width 7 height 7
click at [1073, 162] on div "Activate" at bounding box center [1317, 166] width 24 height 10
click at [1073, 318] on icon at bounding box center [1429, 315] width 7 height 7
click at [1073, 320] on div "Set Client" at bounding box center [1395, 318] width 40 height 10
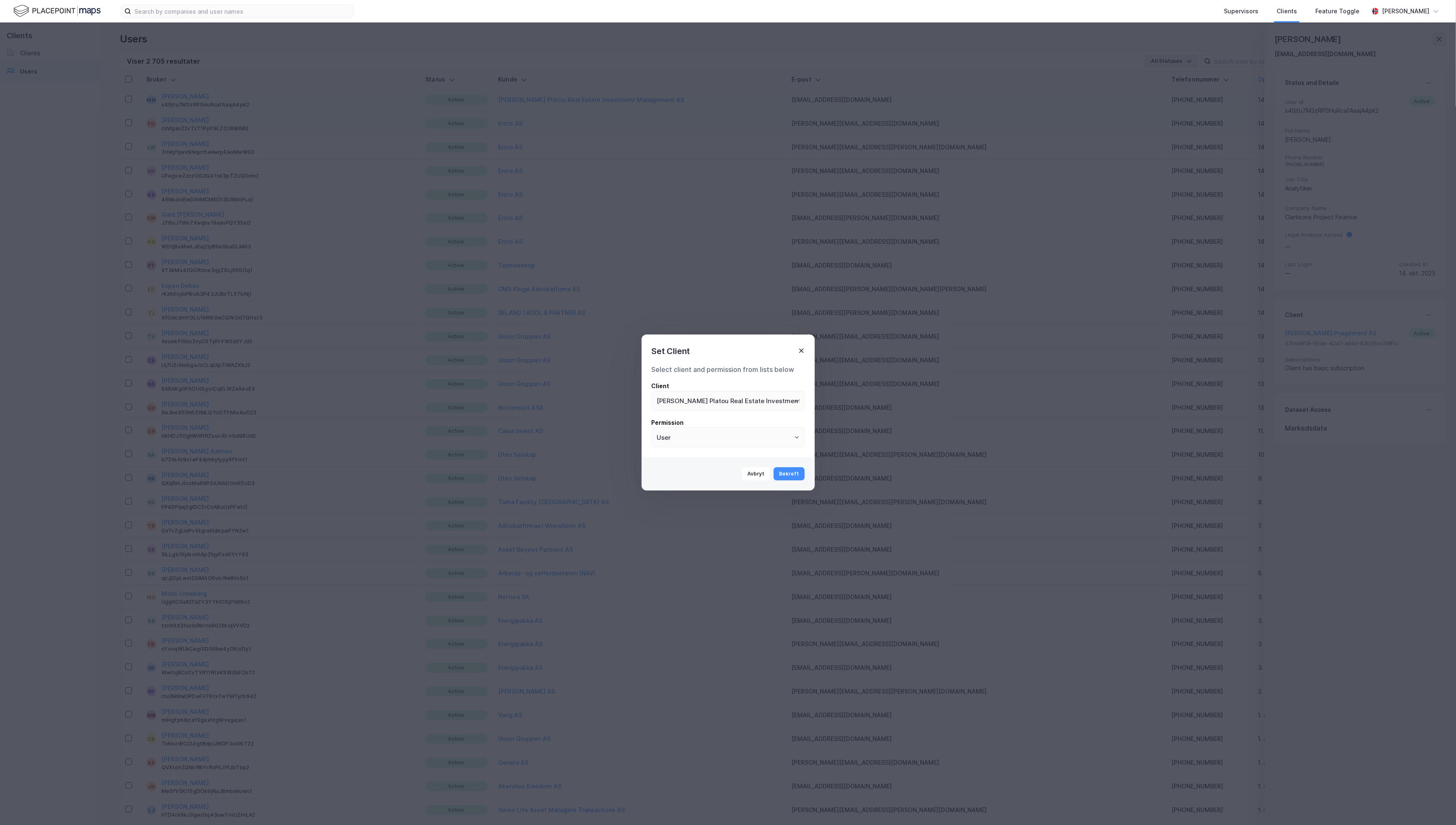
click at [802, 353] on icon at bounding box center [801, 351] width 7 height 7
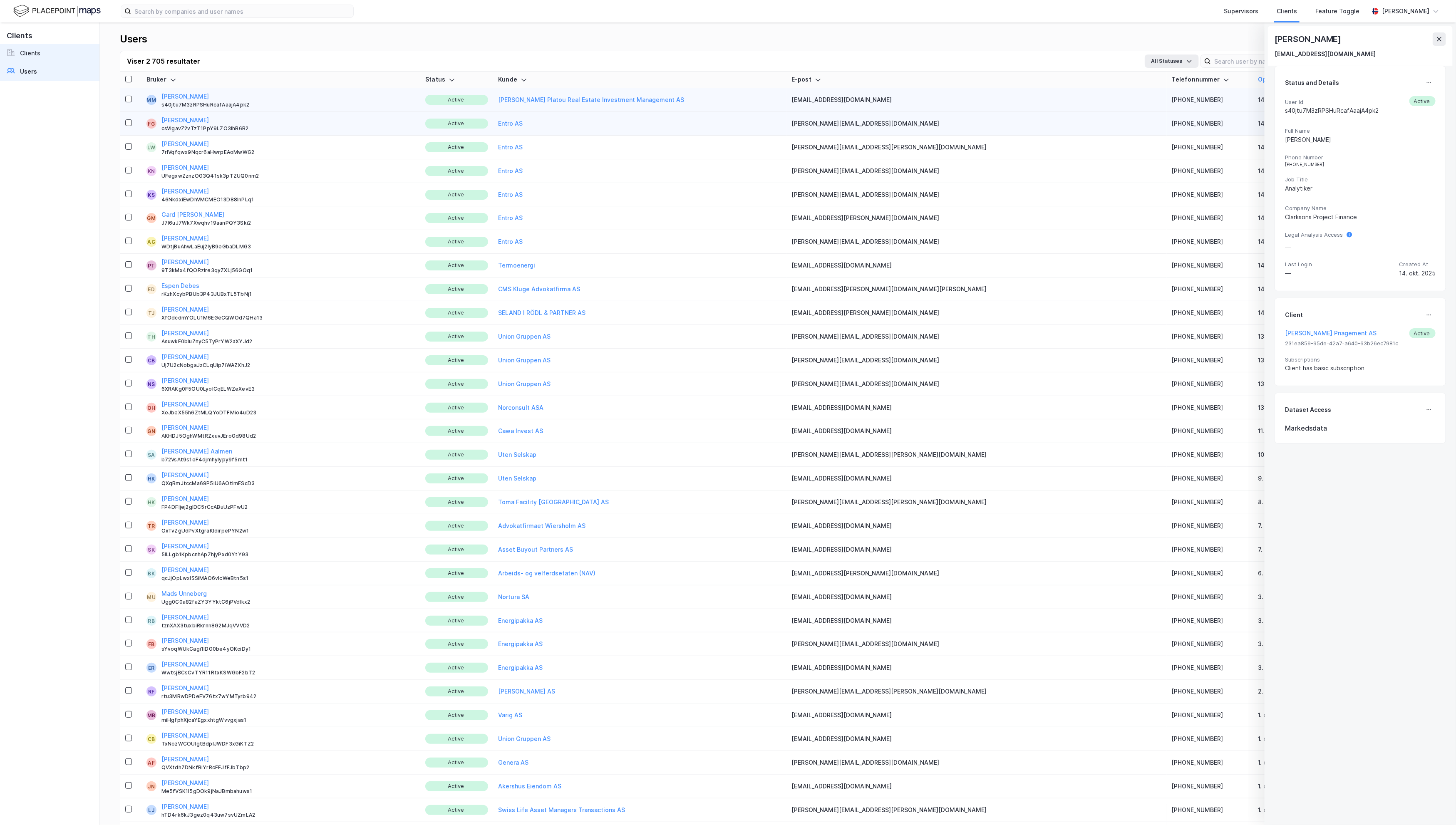
click at [46, 53] on link "Clients" at bounding box center [50, 53] width 99 height 18
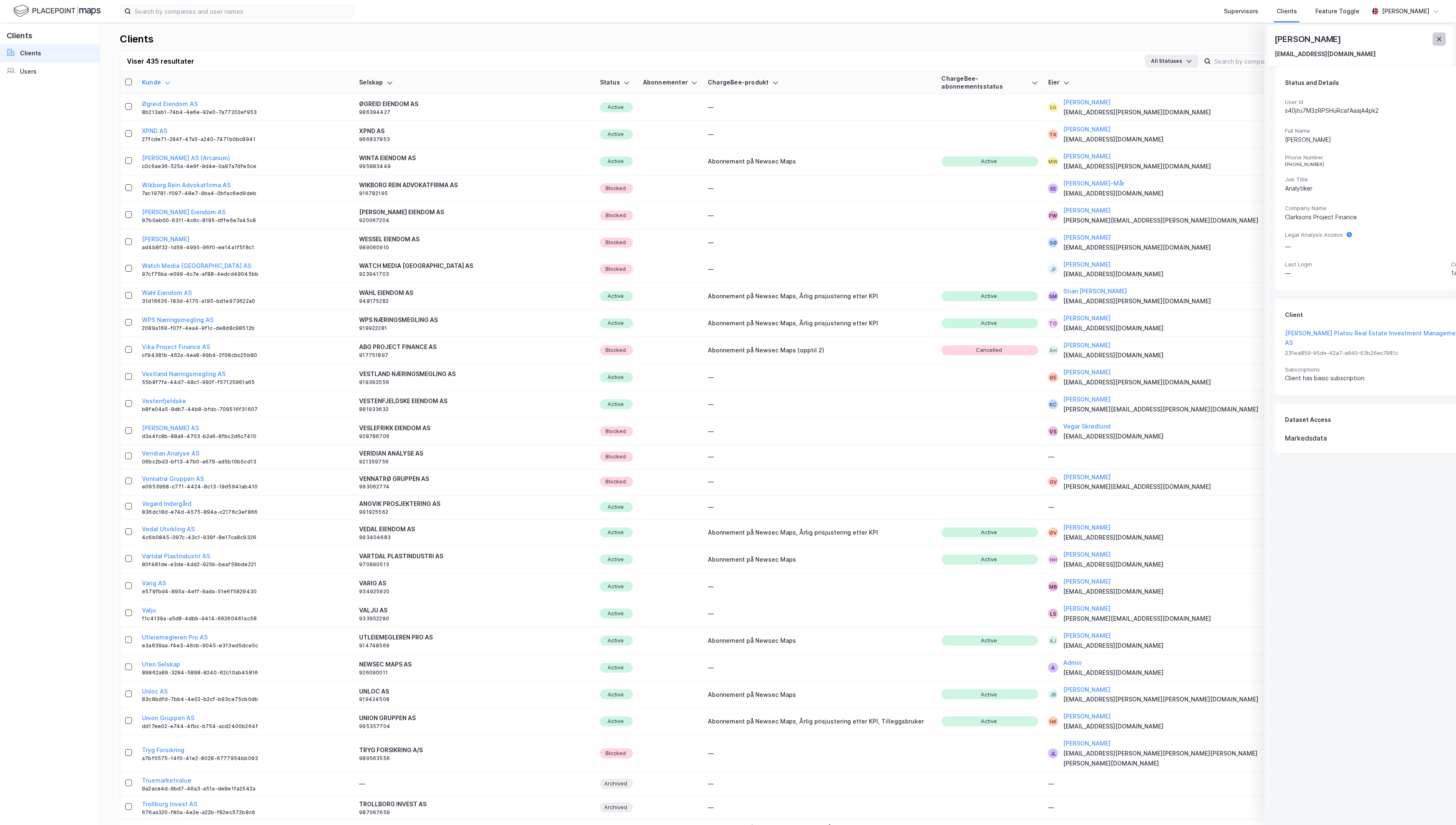
click at [1073, 42] on icon at bounding box center [1440, 39] width 7 height 7
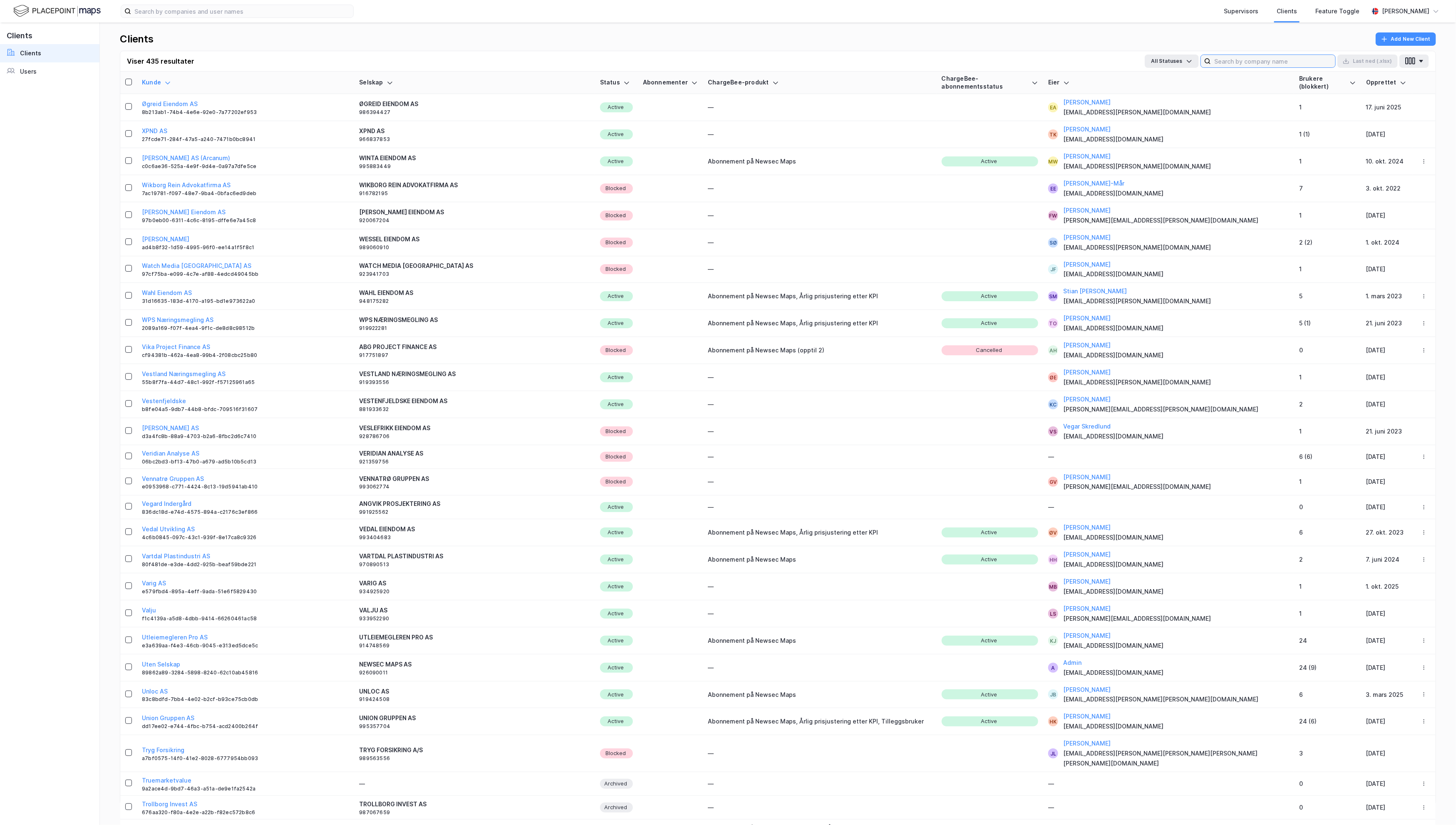
click at [1073, 62] on input at bounding box center [1273, 61] width 124 height 12
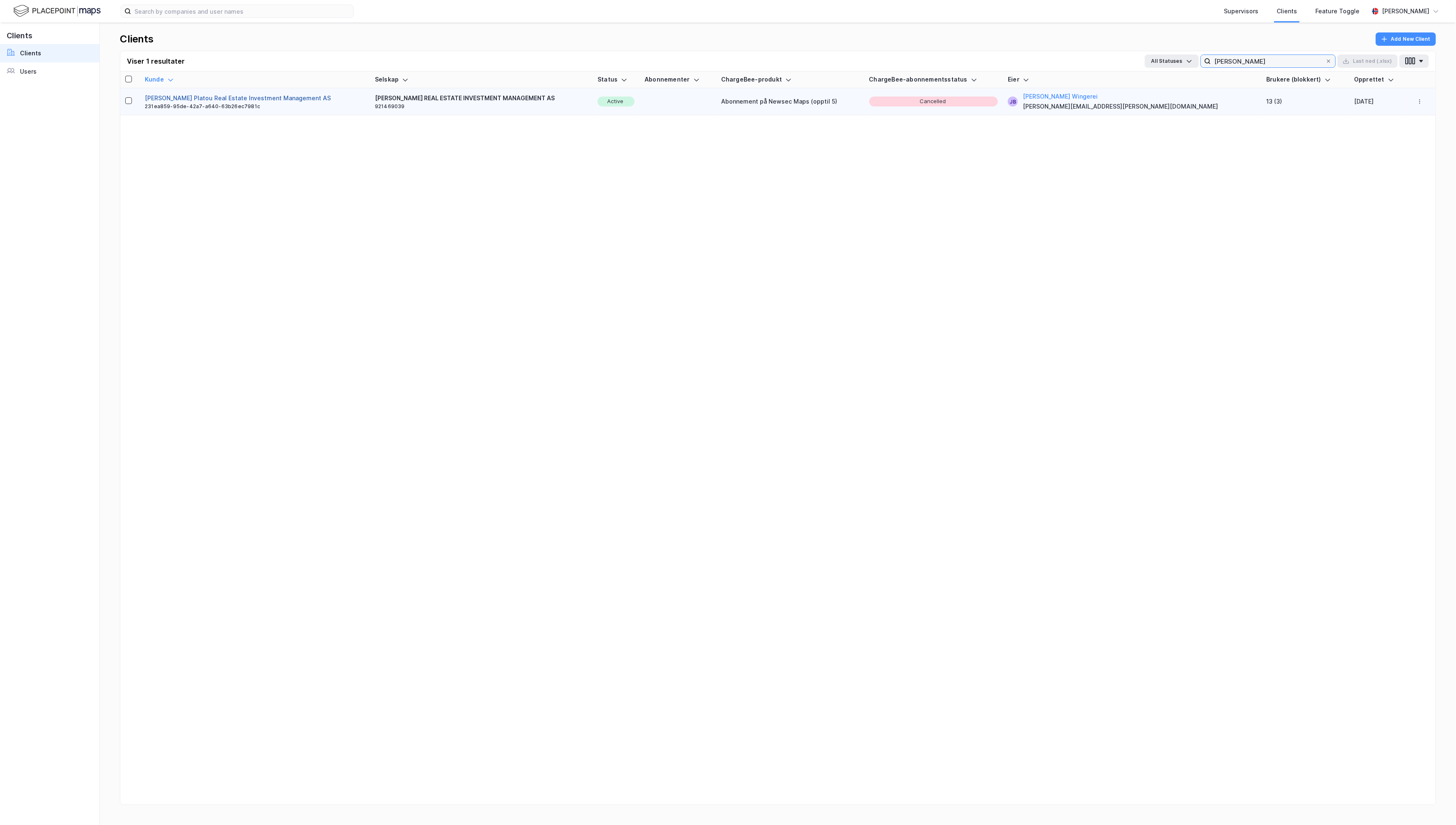
type input "[PERSON_NAME]"
click at [166, 97] on button "[PERSON_NAME] Platou Real Estate Investment Management AS" at bounding box center [237, 98] width 186 height 10
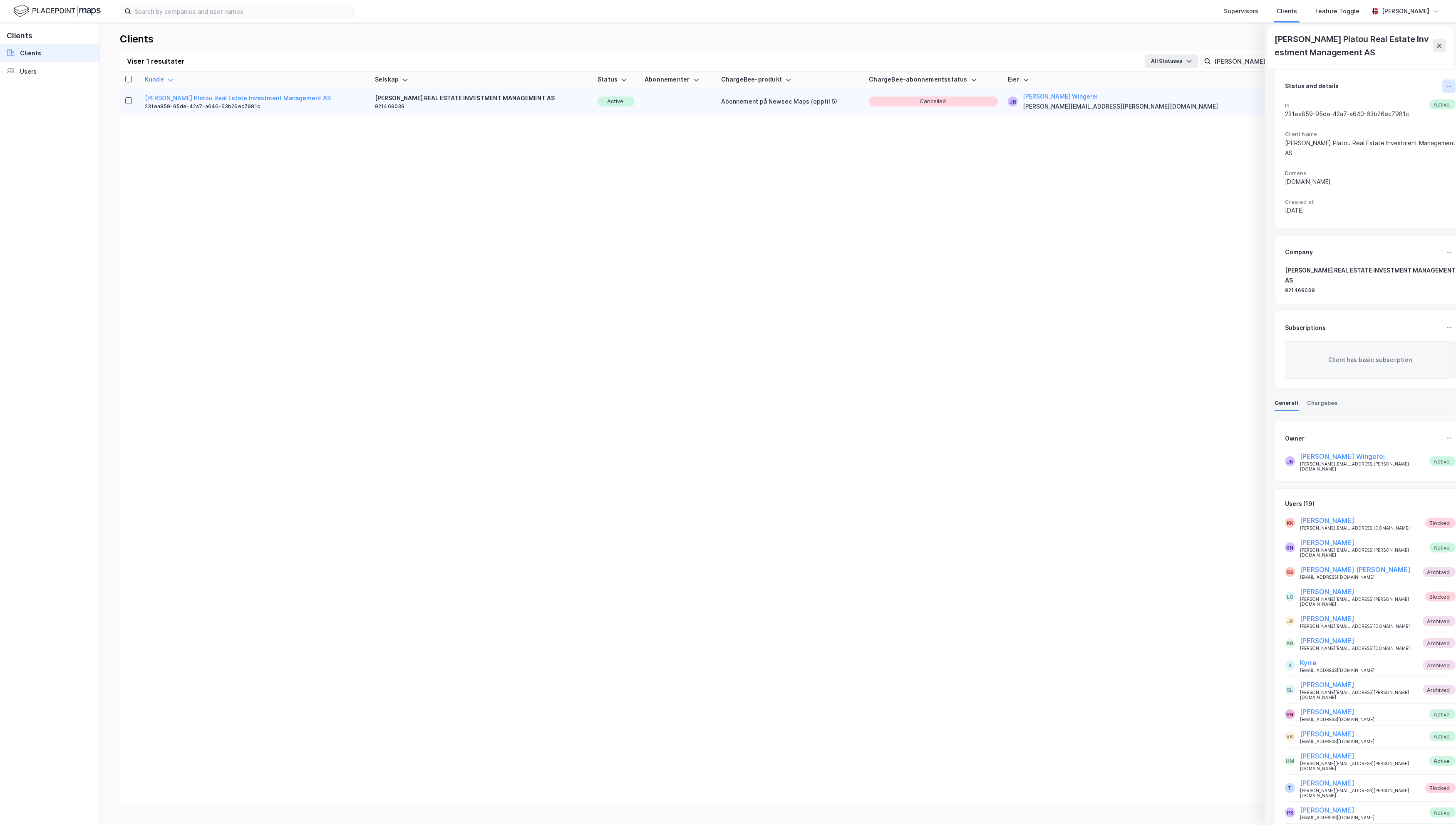
click at [1073, 83] on icon at bounding box center [1449, 86] width 7 height 7
click at [1073, 90] on div "Oppdater klient" at bounding box center [1407, 89] width 45 height 10
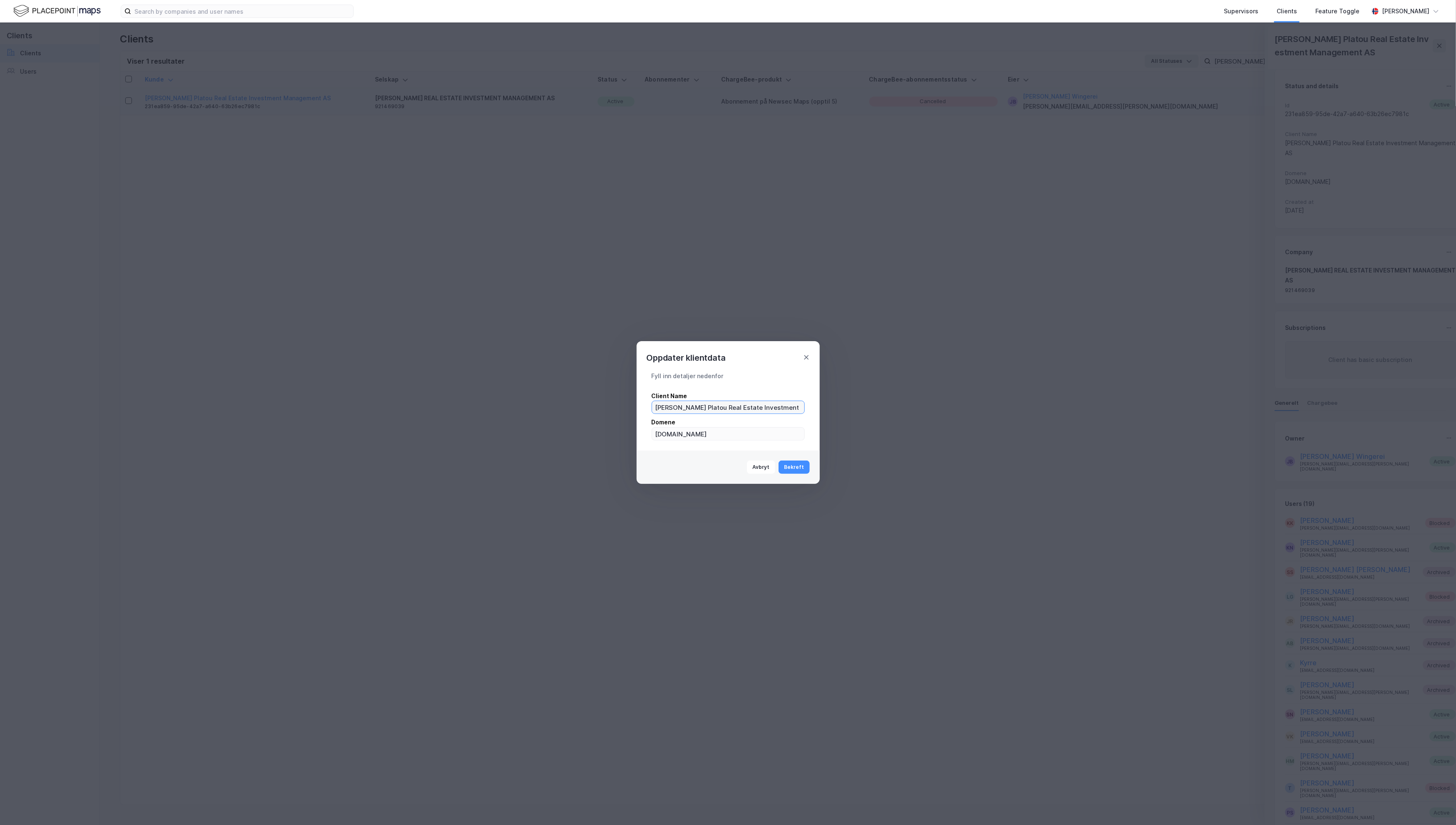
drag, startPoint x: 777, startPoint y: 409, endPoint x: 742, endPoint y: 407, distance: 35.1
click at [742, 407] on input "[PERSON_NAME] Platou Real Estate Investment Management AS" at bounding box center [728, 407] width 152 height 12
click at [743, 407] on input "[PERSON_NAME] Platou Real Estate Investment Management AS" at bounding box center [728, 407] width 152 height 12
click at [742, 407] on input "[PERSON_NAME] Platou Real Estate Investment Management AS" at bounding box center [728, 407] width 152 height 12
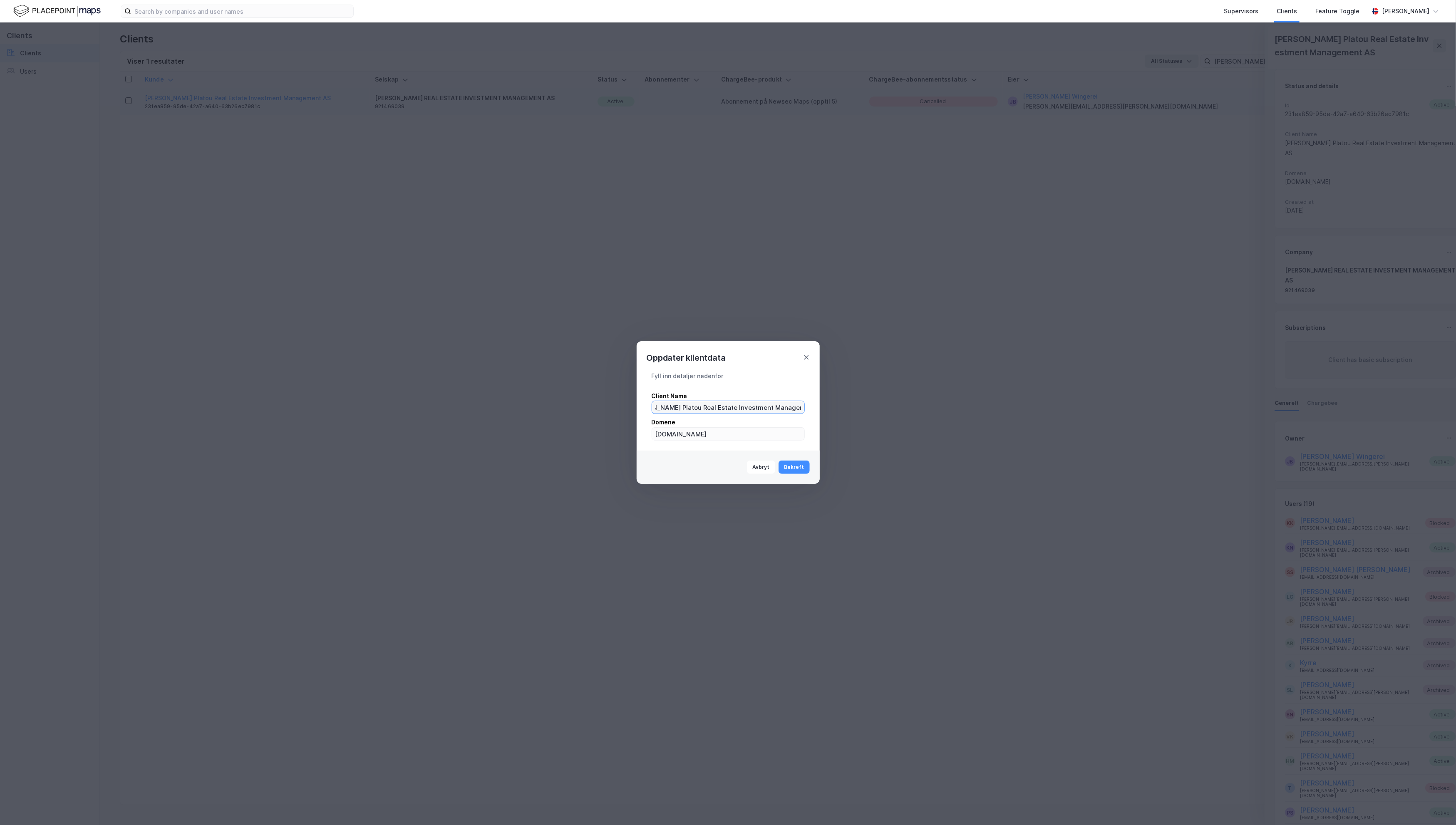
drag, startPoint x: 743, startPoint y: 407, endPoint x: 807, endPoint y: 411, distance: 64.1
click at [807, 411] on div "Fyll inn detaljer nedenfor Client Name [PERSON_NAME] Platou Real Estate Investm…" at bounding box center [728, 406] width 163 height 70
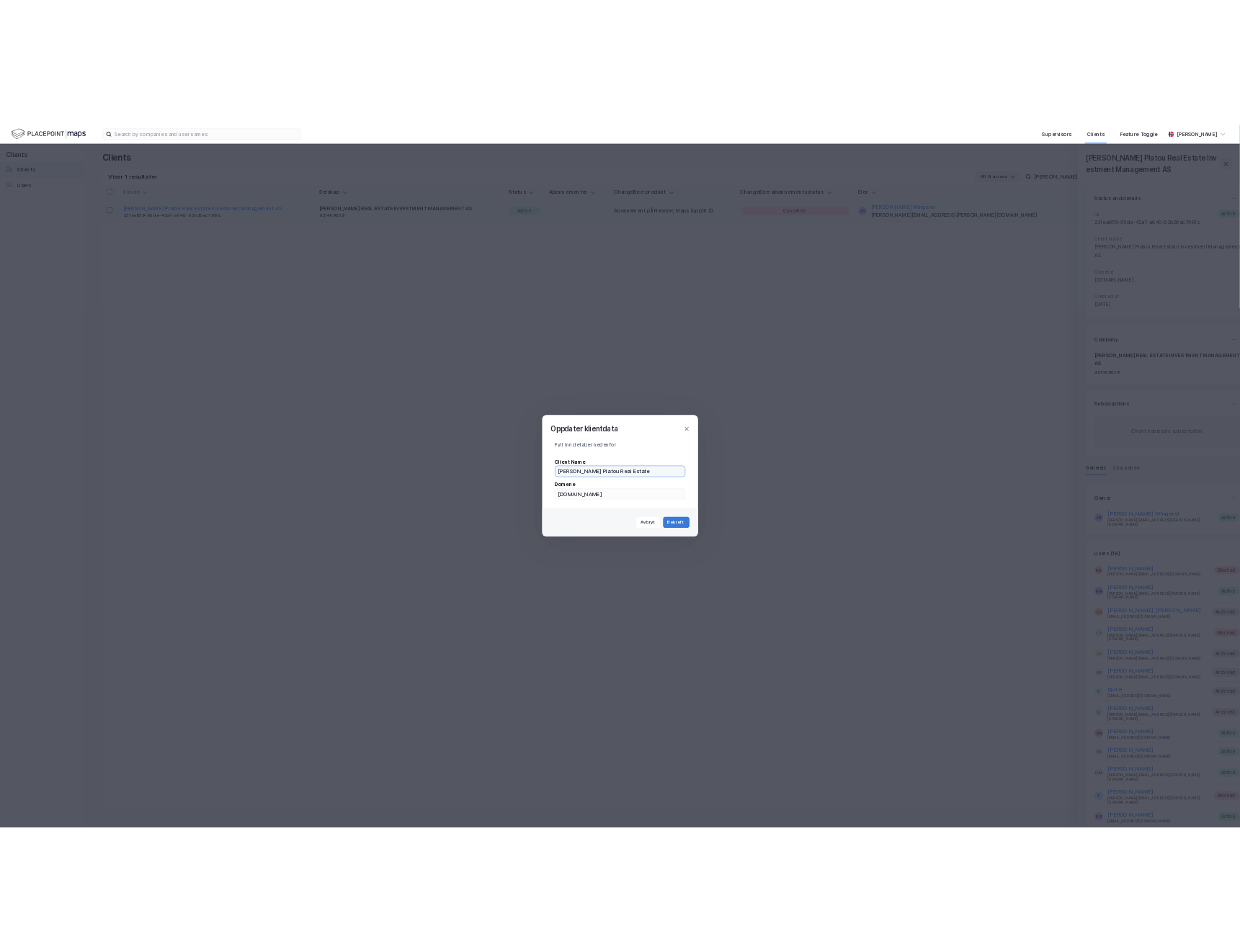
scroll to position [0, 0]
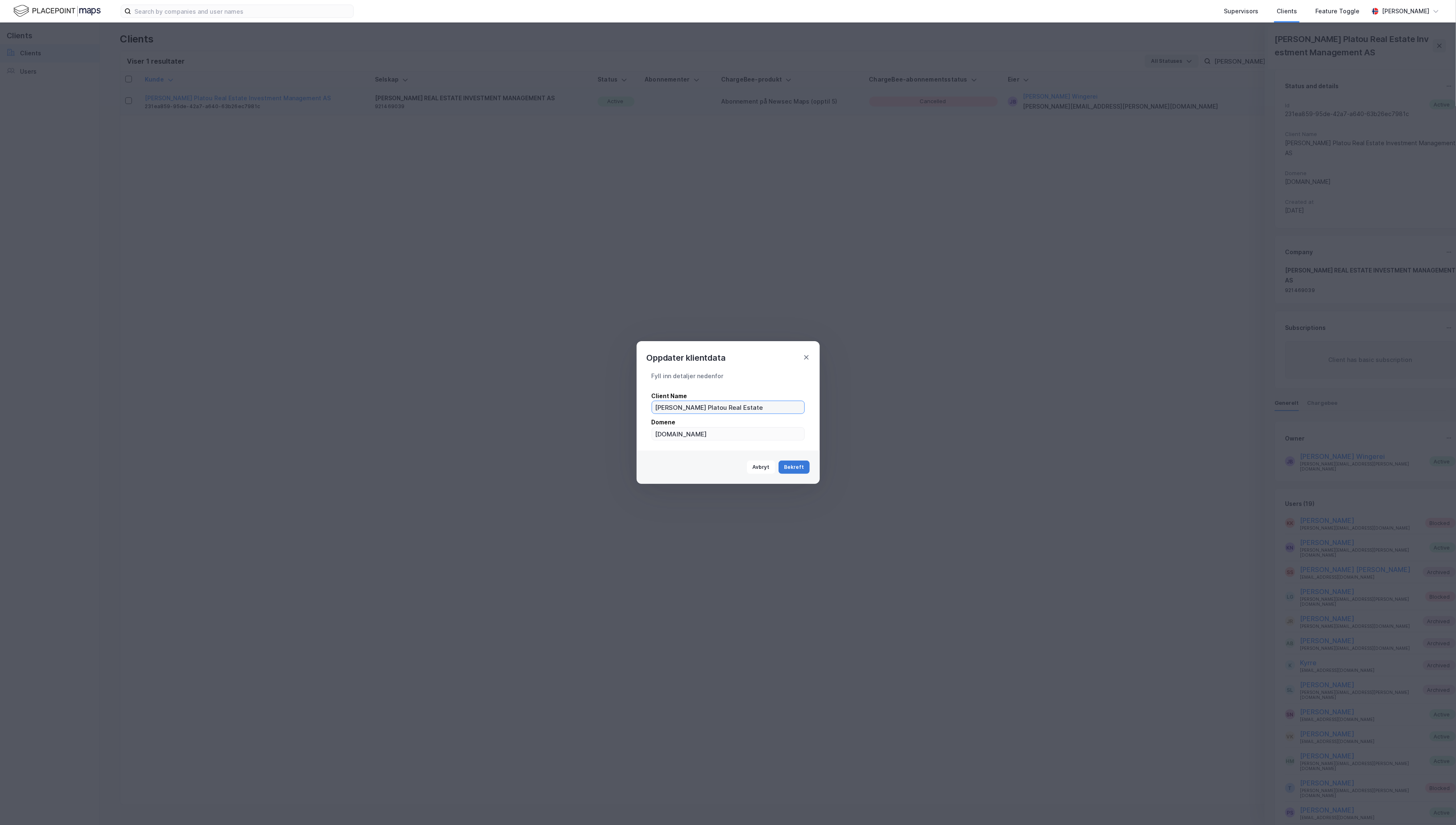
type input "[PERSON_NAME] Platou Real Estate"
click at [799, 464] on button "Bekreft" at bounding box center [794, 467] width 31 height 14
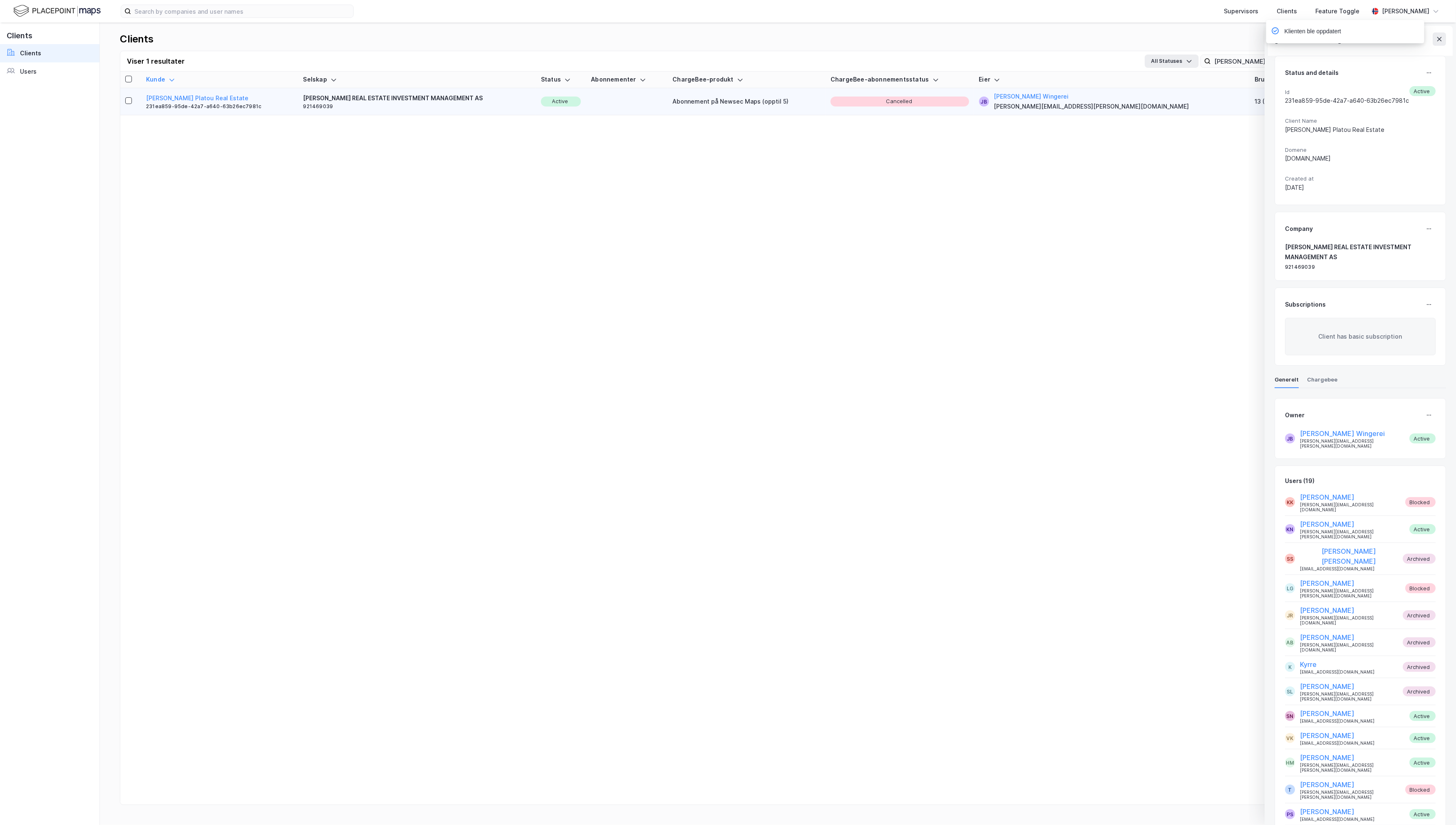
click at [1073, 40] on div "Klienten ble oppdatert" at bounding box center [1370, 33] width 158 height 28
click at [1073, 38] on div "Klienten ble oppdatert" at bounding box center [1370, 33] width 158 height 28
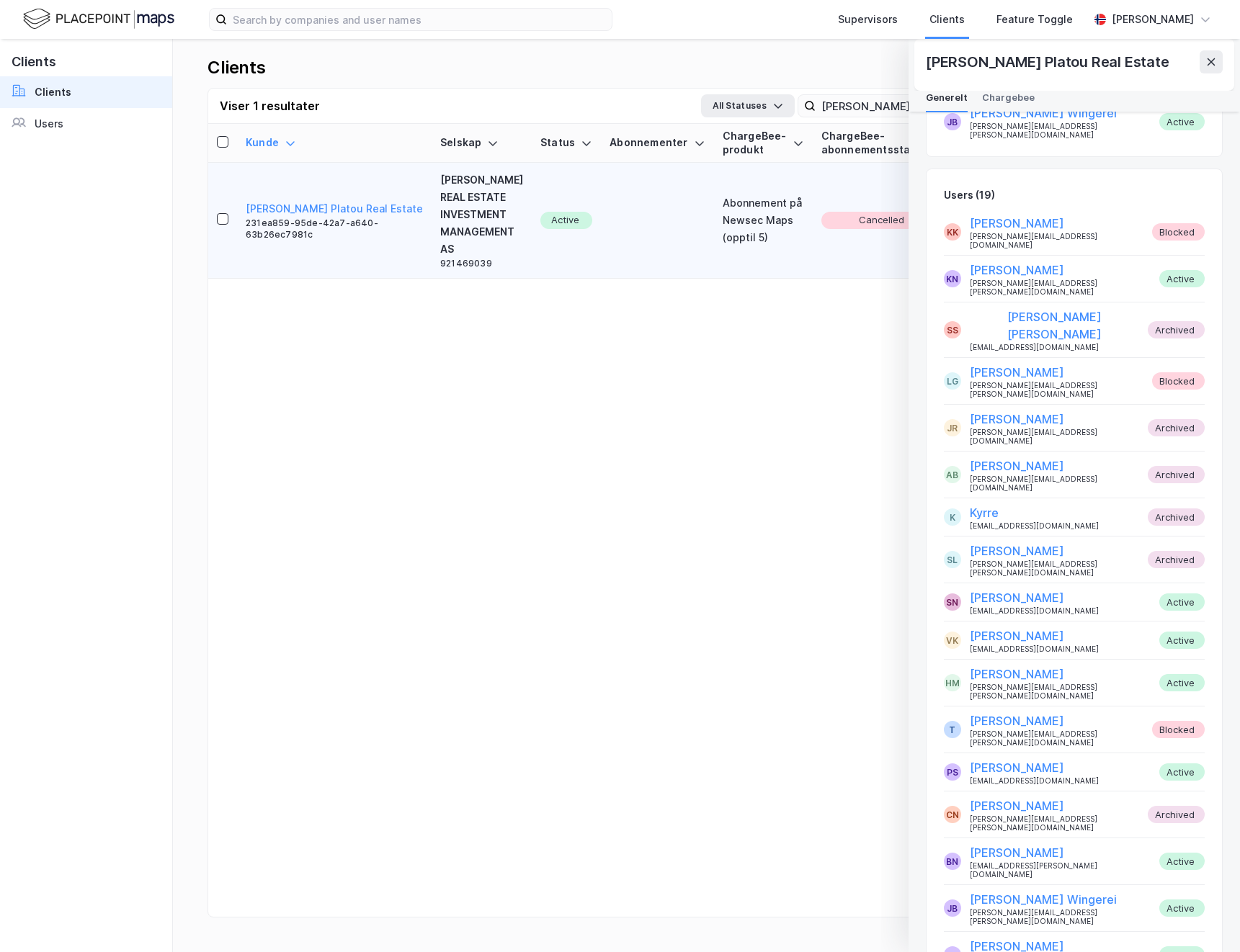
scroll to position [639, 0]
